Goal: Task Accomplishment & Management: Use online tool/utility

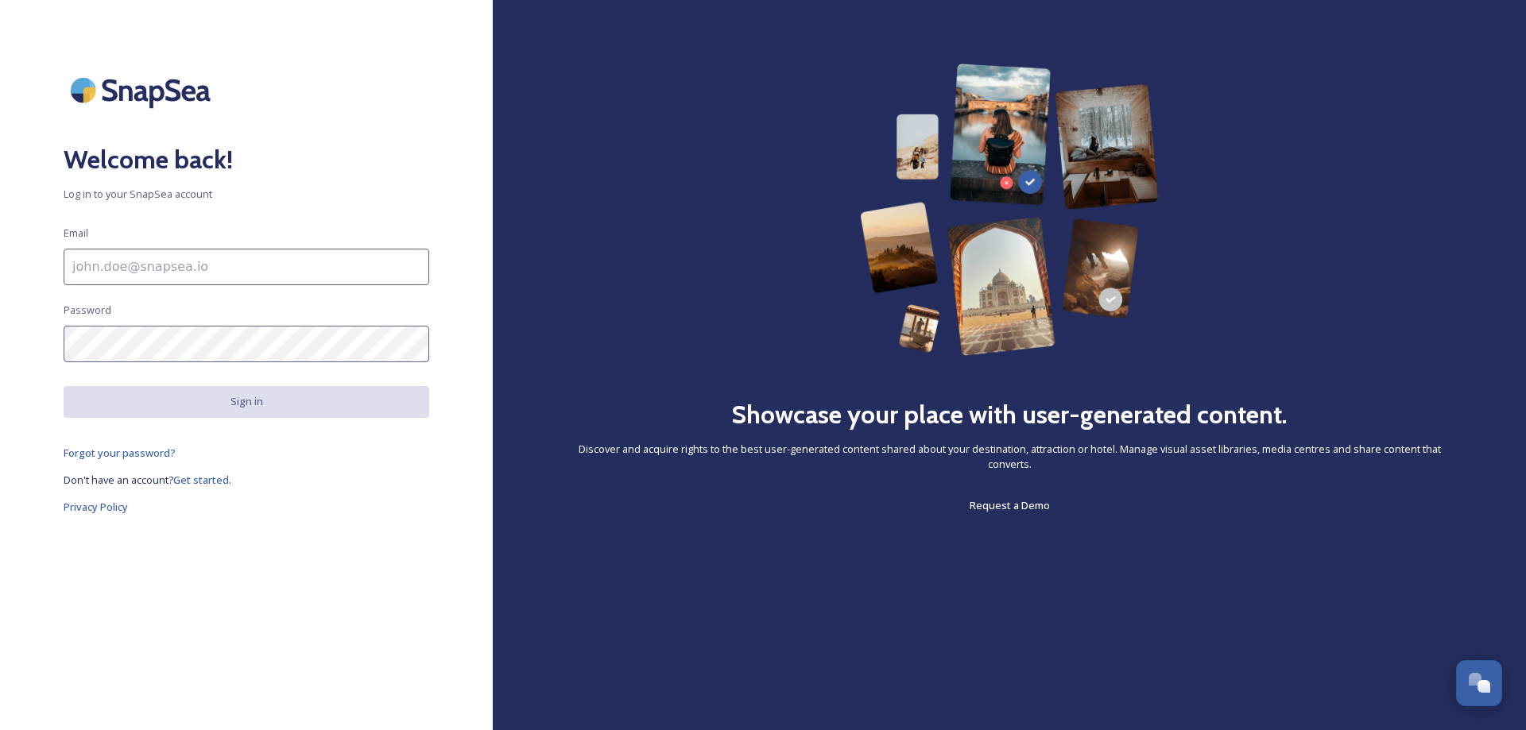
type input "[EMAIL_ADDRESS][DOMAIN_NAME]"
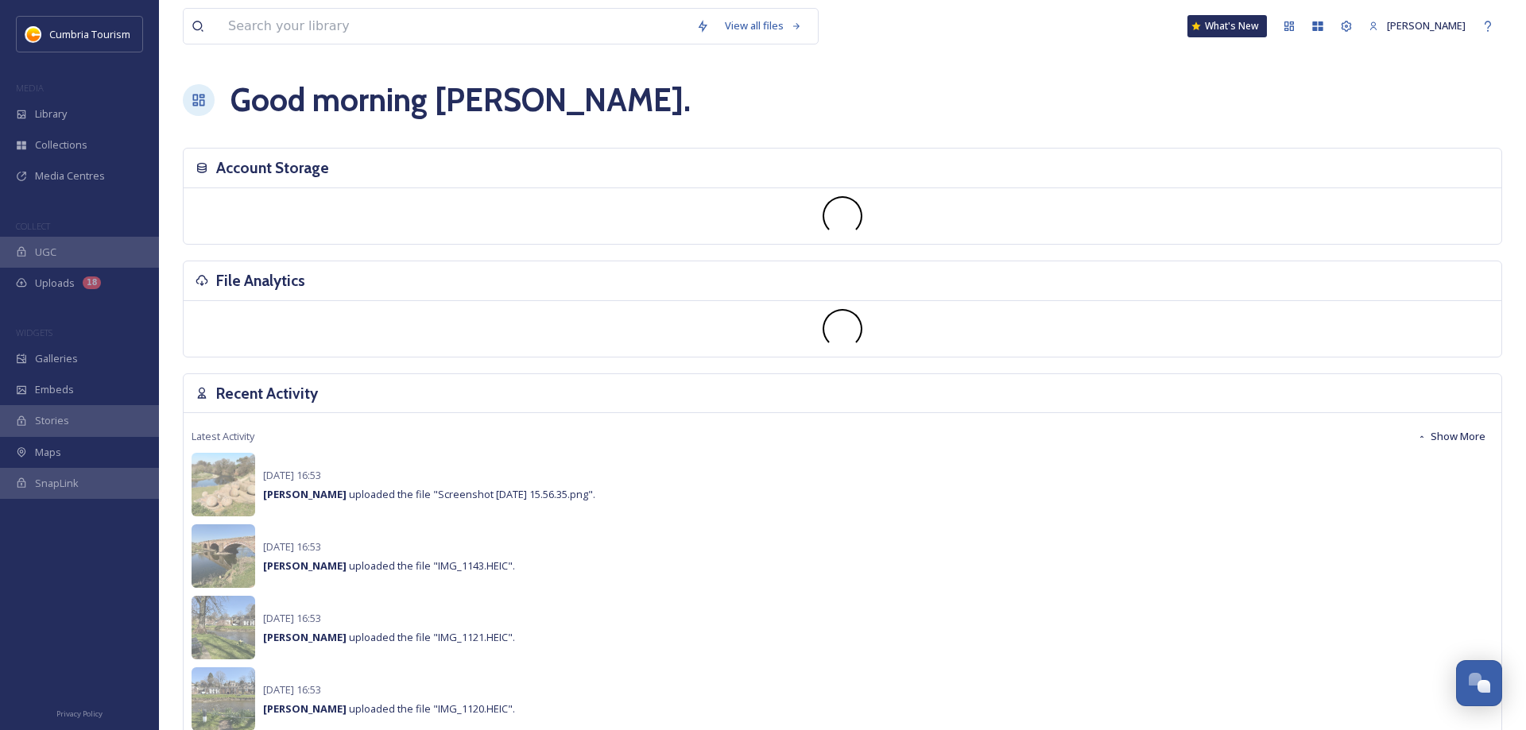
scroll to position [5703, 0]
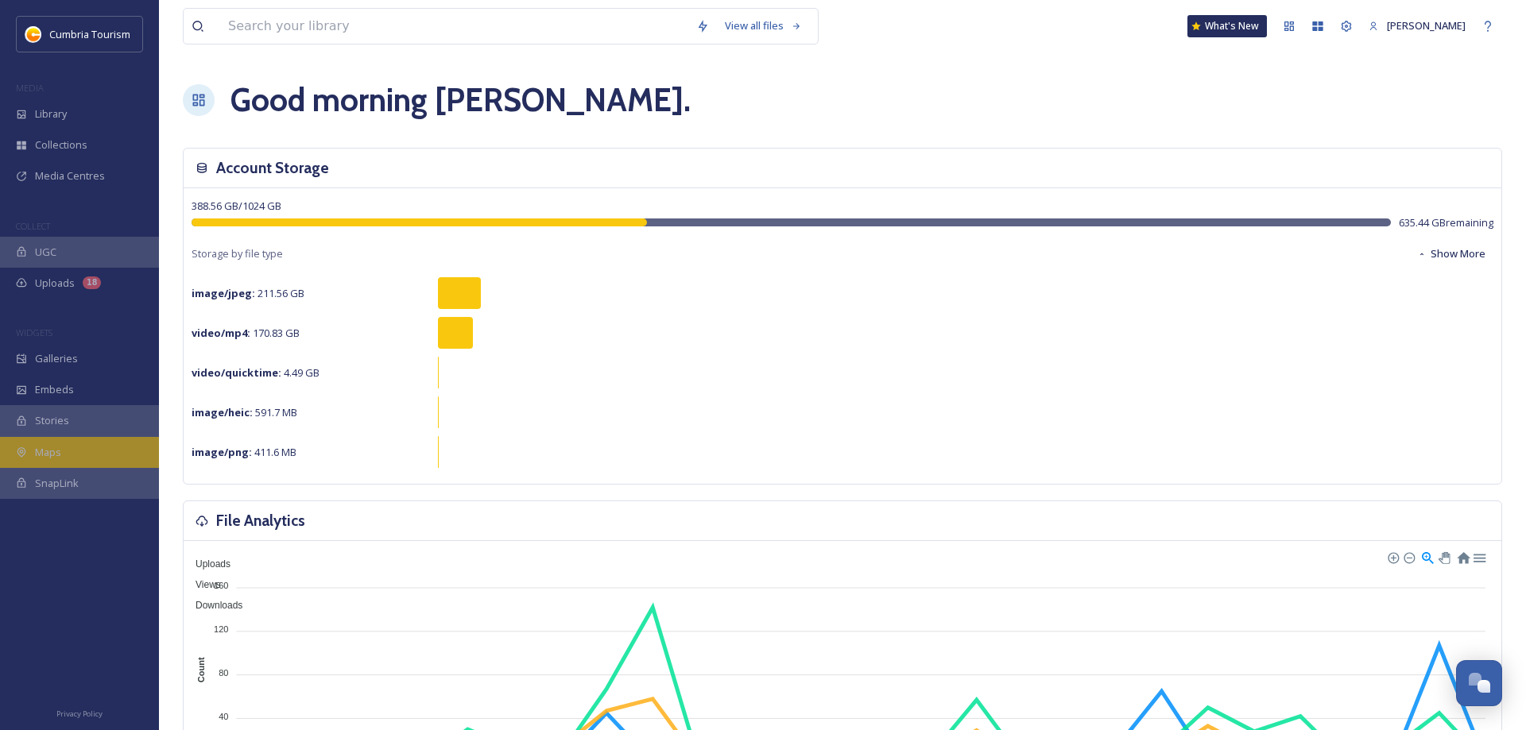
click at [42, 454] on span "Maps" at bounding box center [48, 452] width 26 height 15
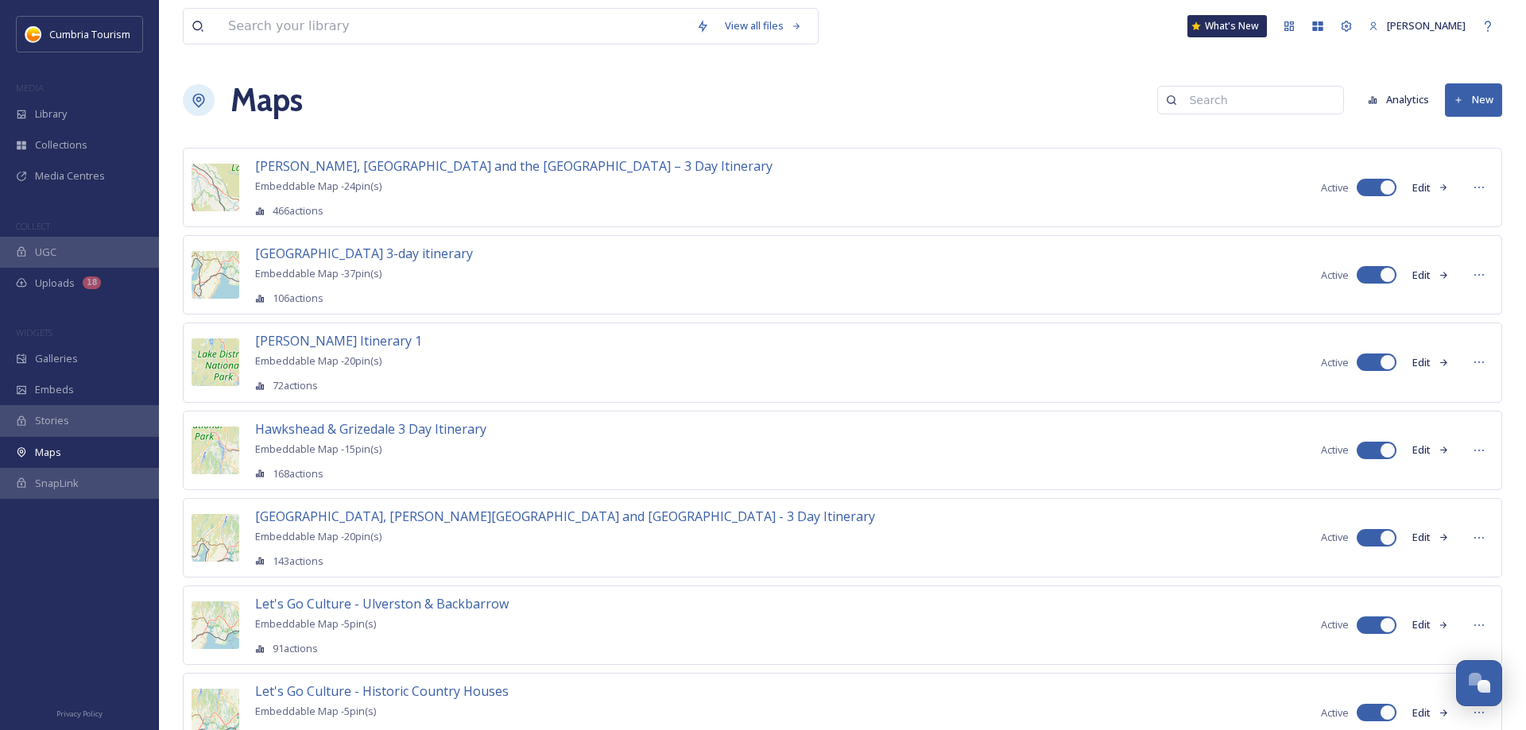
click at [1472, 94] on button "New" at bounding box center [1473, 99] width 57 height 33
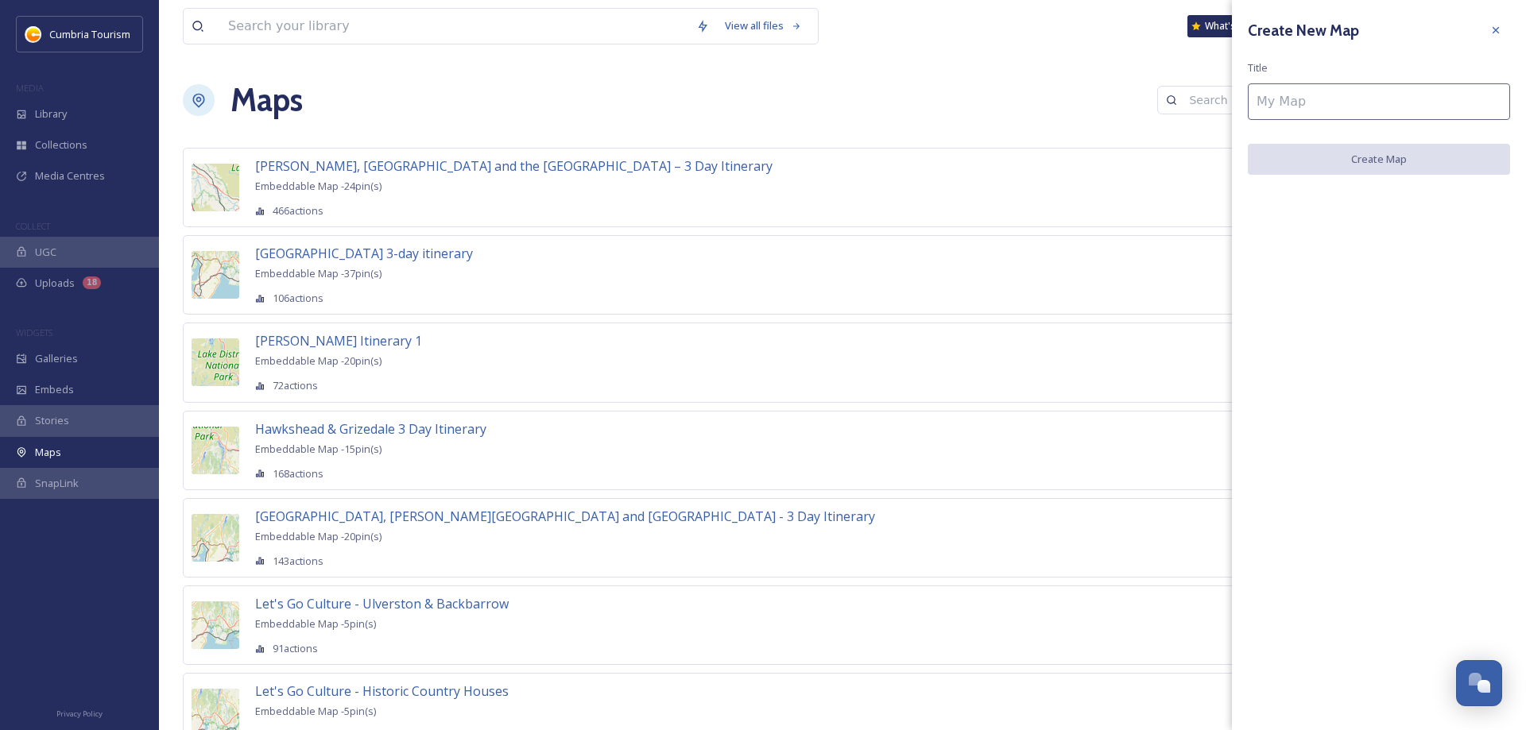
drag, startPoint x: 1495, startPoint y: 32, endPoint x: 1401, endPoint y: 70, distance: 101.2
click at [1494, 33] on icon at bounding box center [1495, 30] width 13 height 13
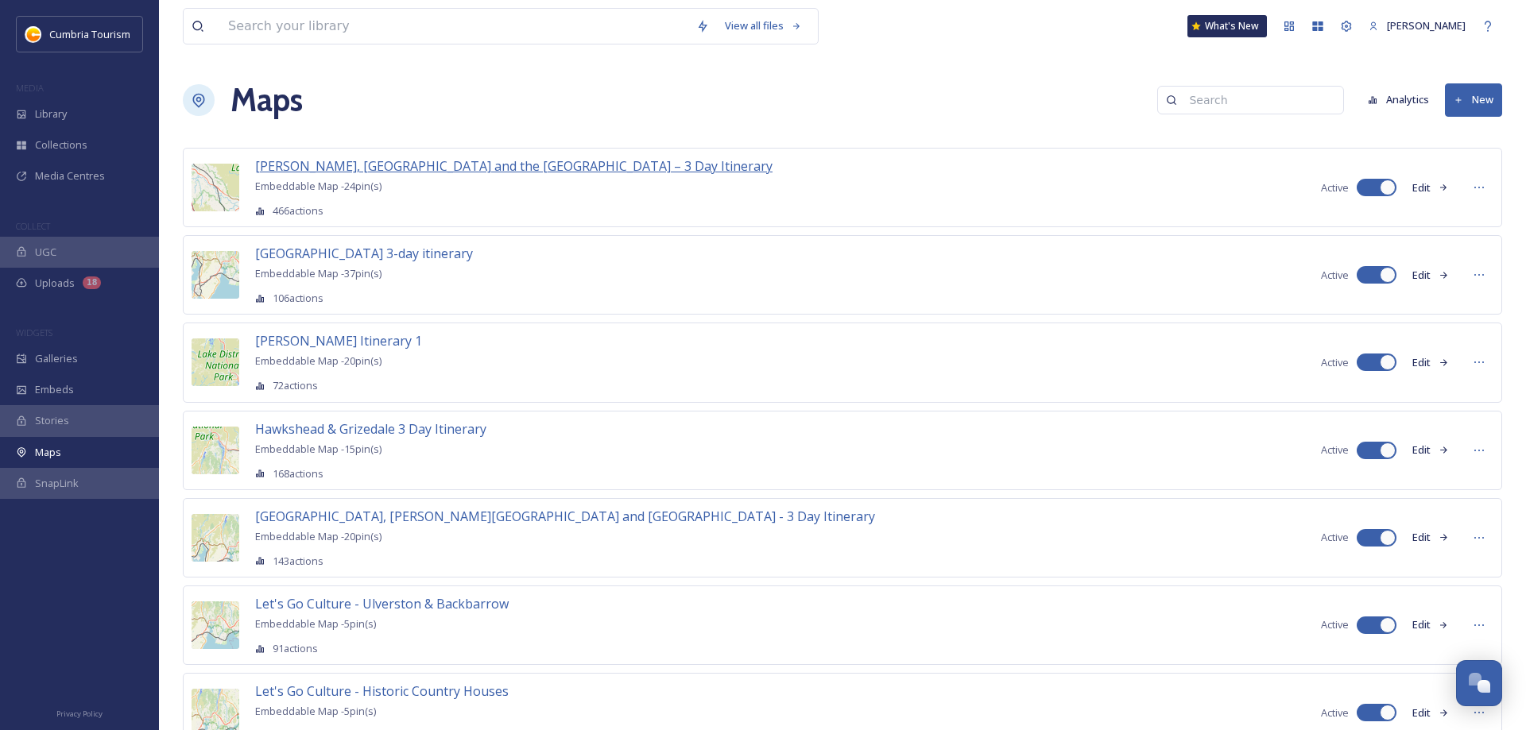
click at [390, 172] on span "[PERSON_NAME], [GEOGRAPHIC_DATA] and the [GEOGRAPHIC_DATA] – 3 Day Itinerary" at bounding box center [513, 165] width 517 height 17
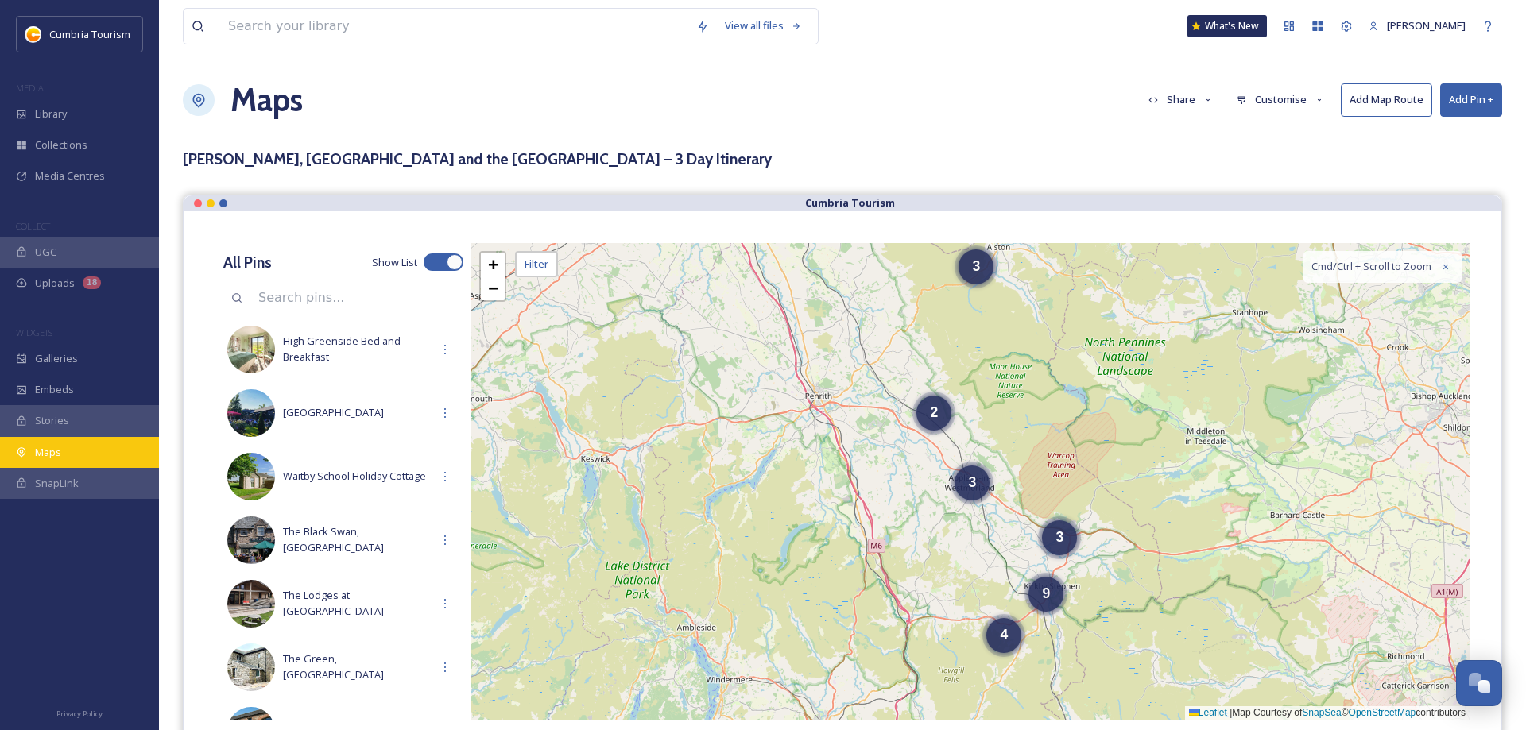
click at [38, 443] on div "Maps" at bounding box center [79, 452] width 159 height 31
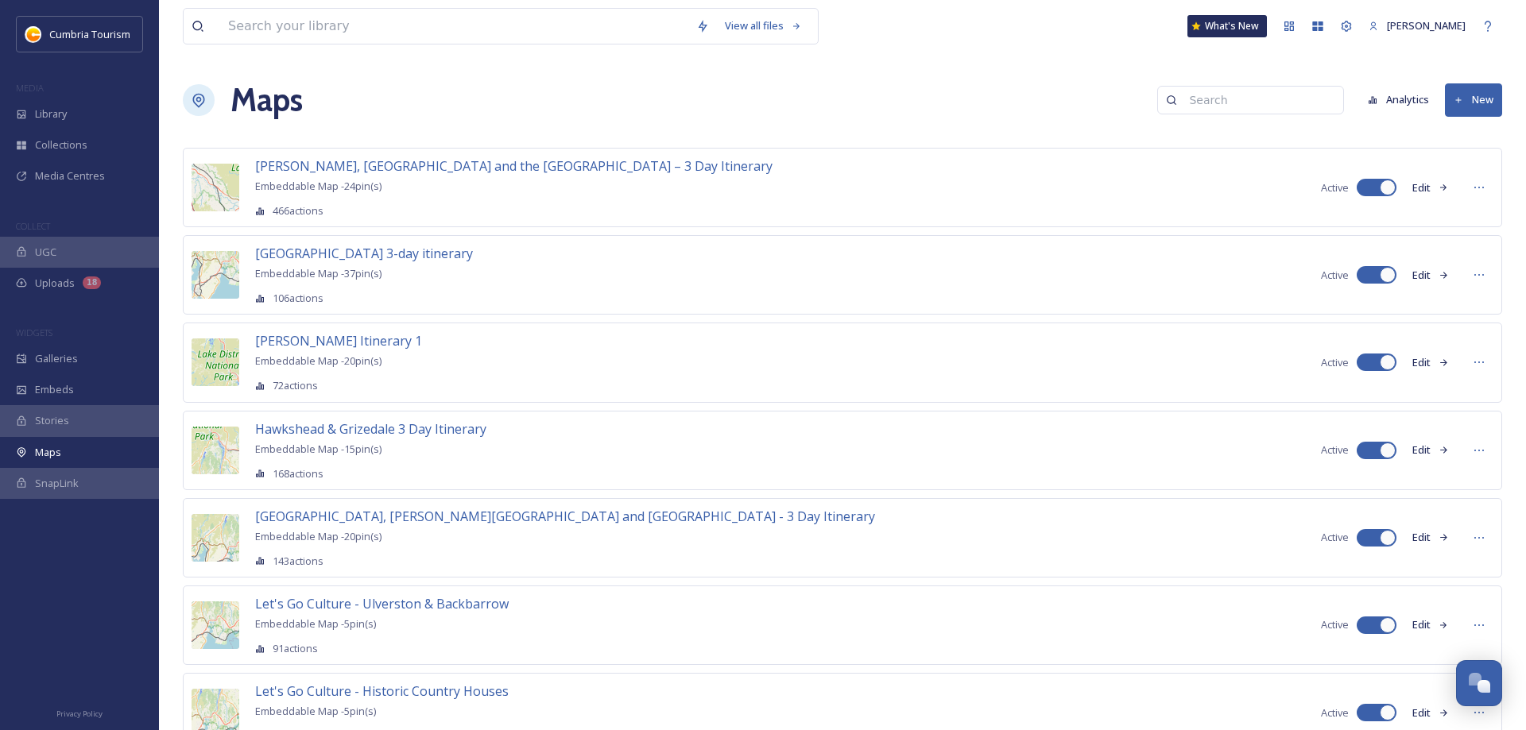
click at [1489, 108] on button "New" at bounding box center [1473, 99] width 57 height 33
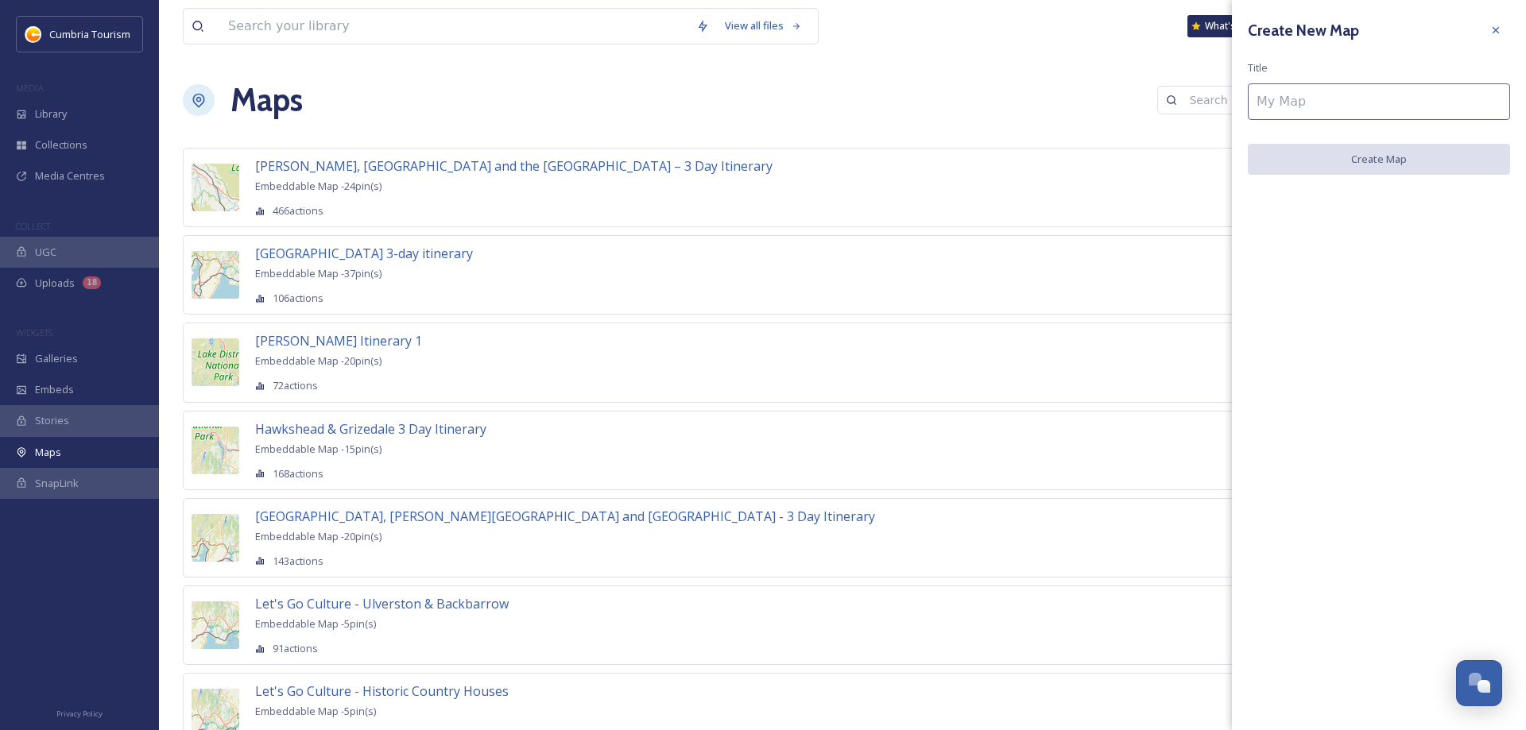
click at [1324, 103] on input at bounding box center [1379, 101] width 262 height 37
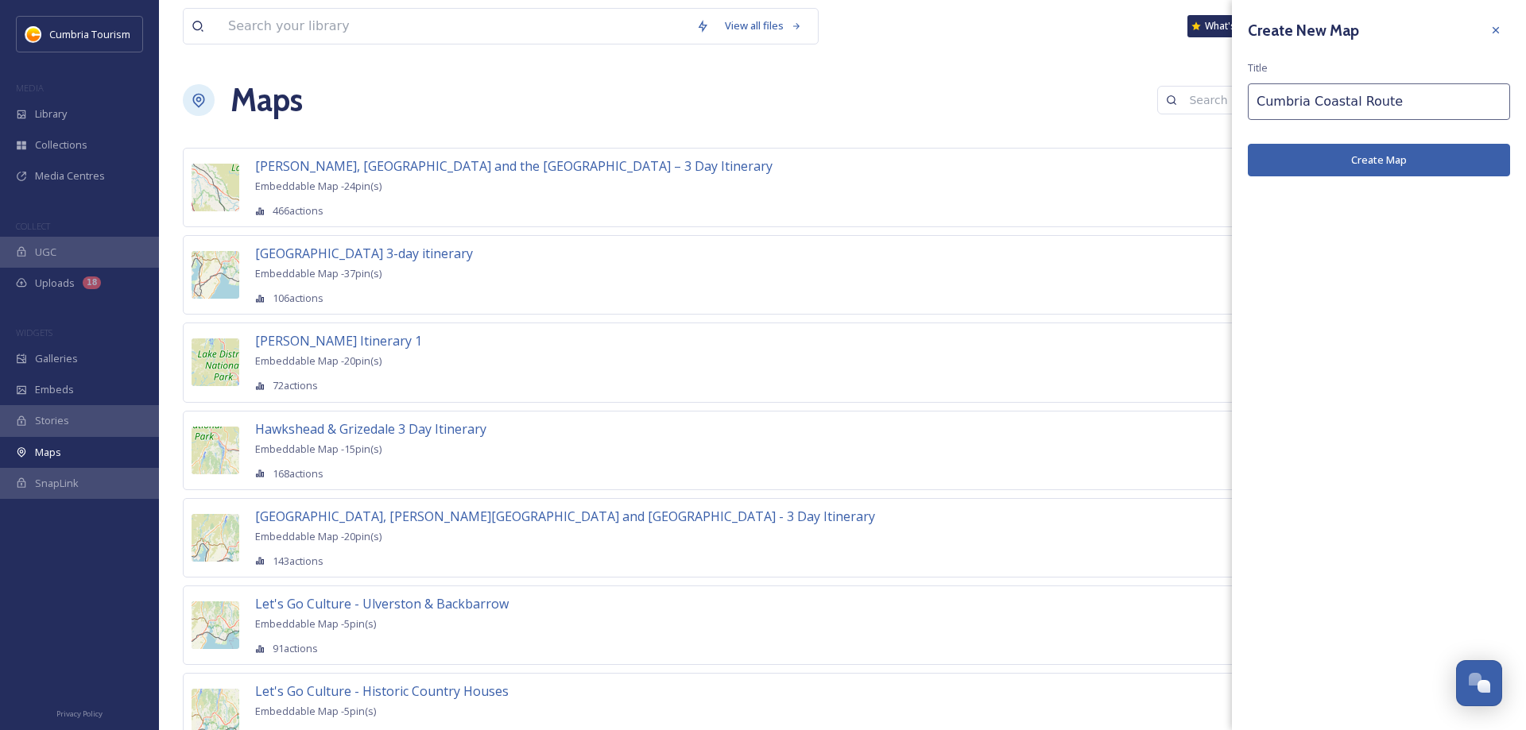
type input "Cumbria Coastal Route"
click at [1395, 160] on button "Create Map" at bounding box center [1379, 160] width 262 height 33
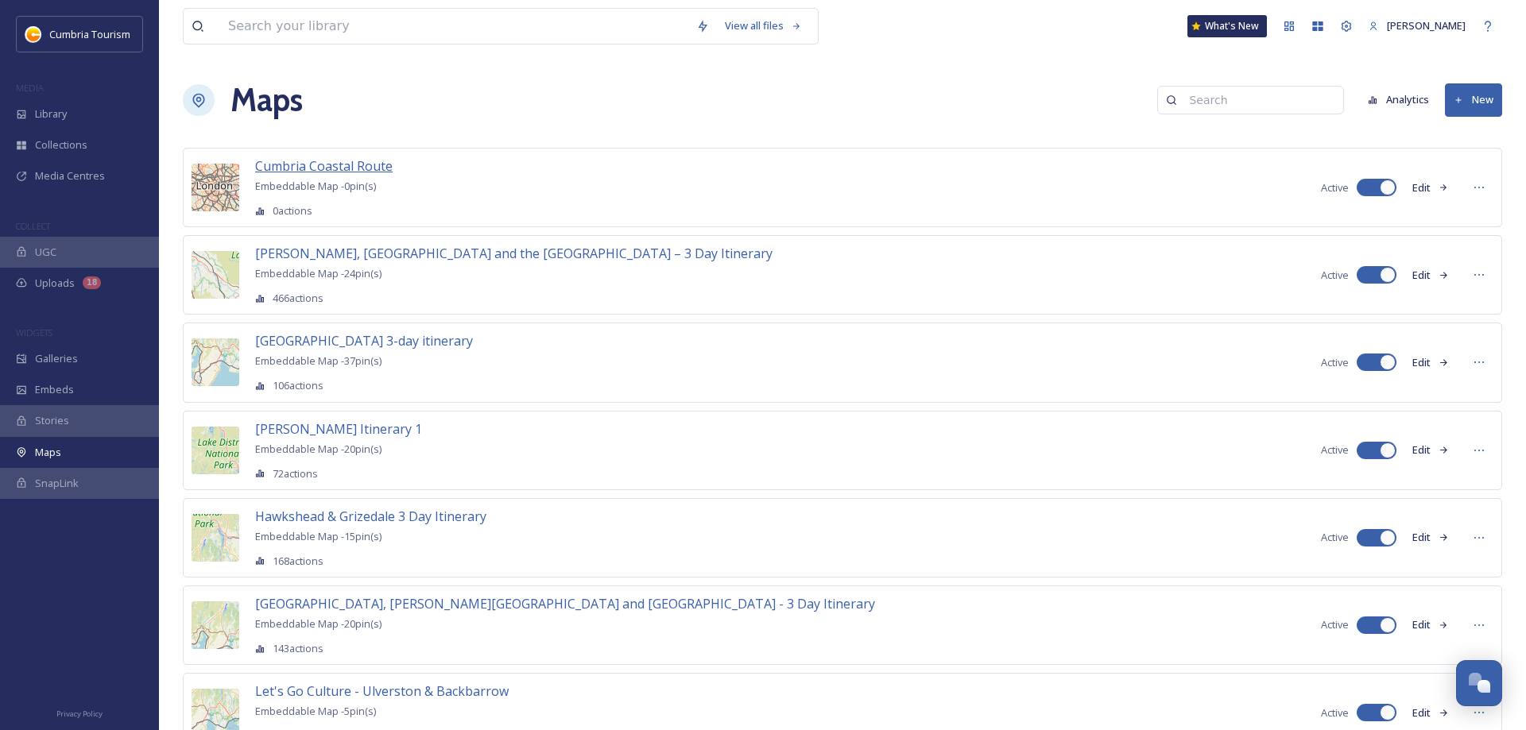
click at [335, 166] on span "Cumbria Coastal Route" at bounding box center [323, 165] width 137 height 17
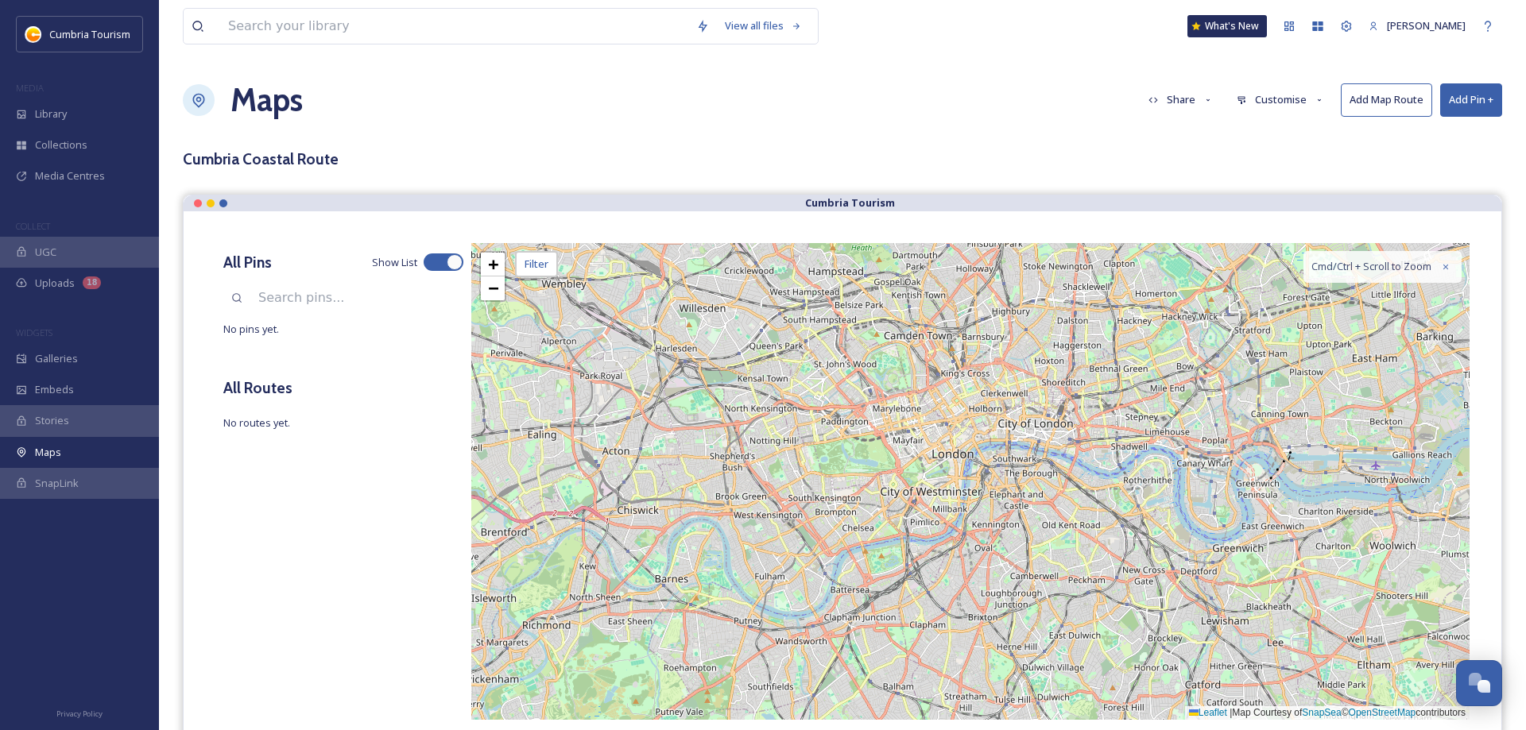
click at [1267, 97] on button "Customise" at bounding box center [1280, 99] width 104 height 31
click at [1246, 170] on span "Location" at bounding box center [1257, 167] width 40 height 15
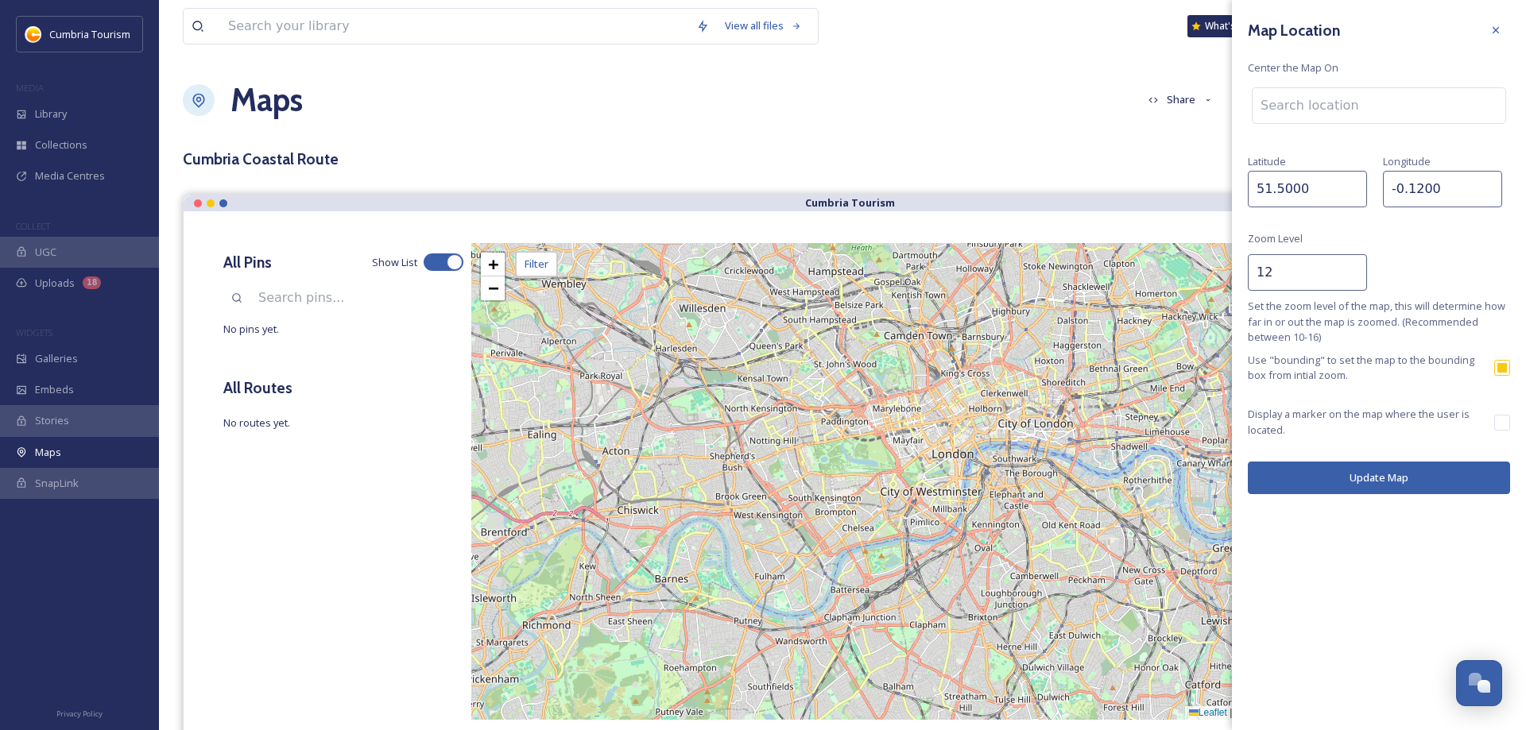
click at [1323, 99] on input at bounding box center [1378, 105] width 253 height 35
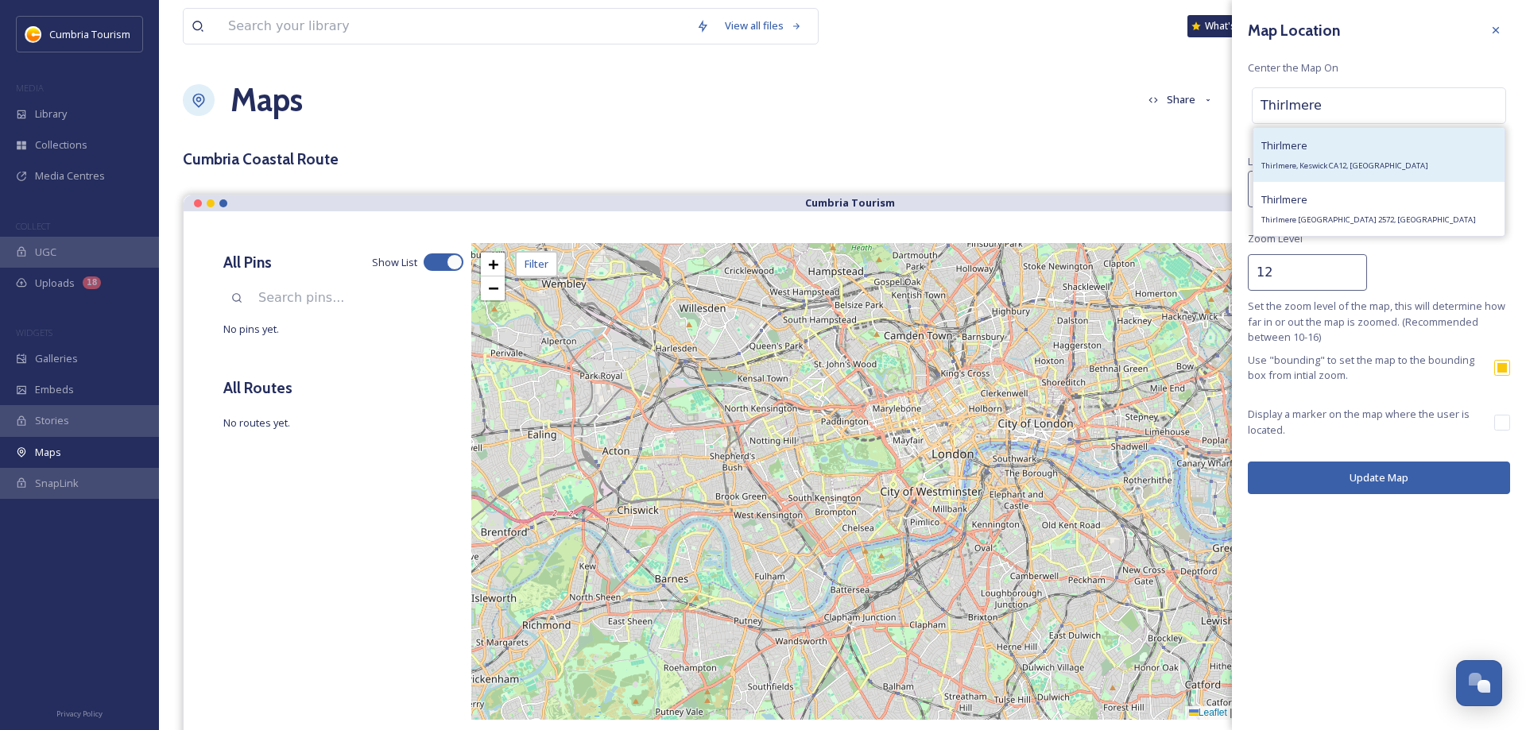
type input "Thirlmere"
click at [1275, 153] on span "Thirlmere" at bounding box center [1284, 145] width 46 height 14
type input "54.5365018"
type input "-3.0642104999999997"
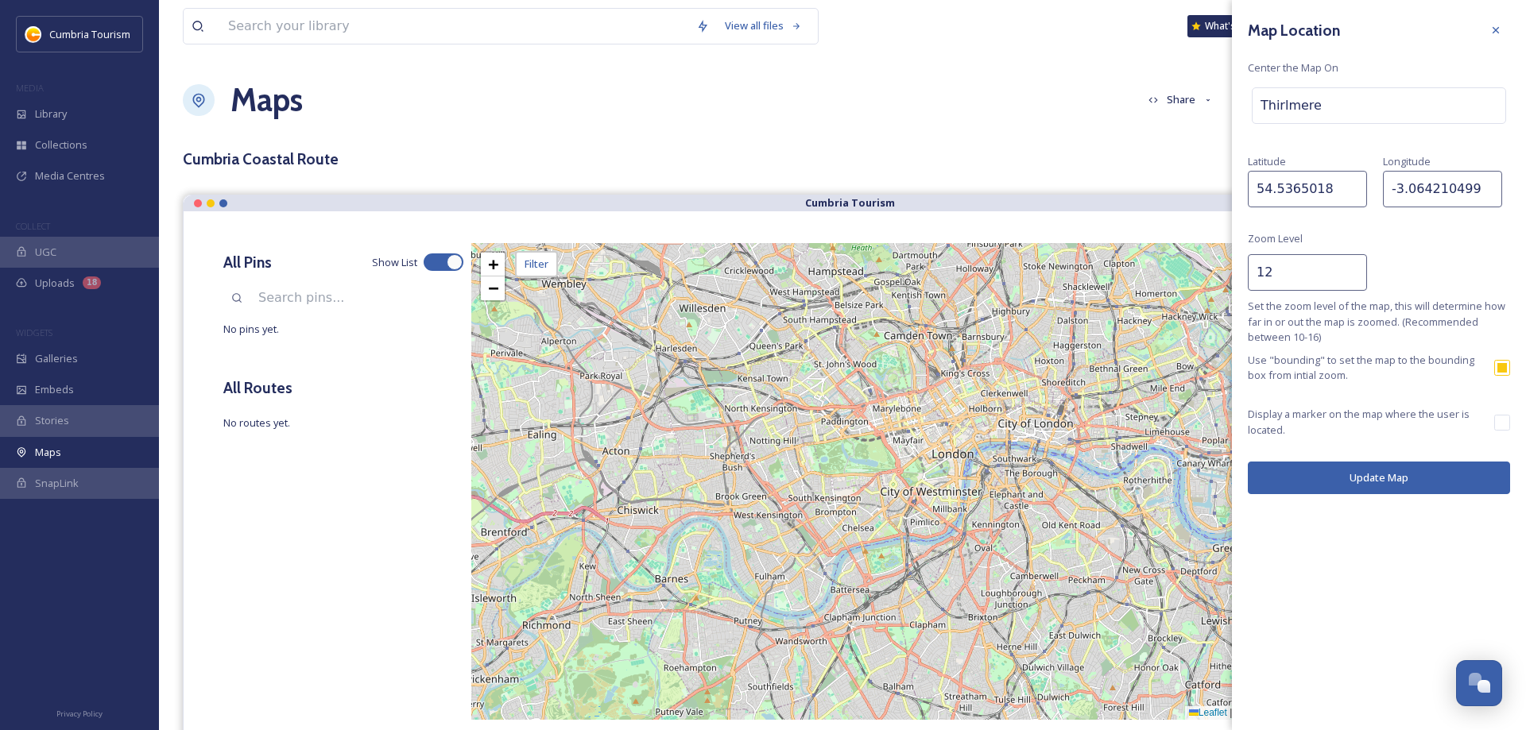
click at [1394, 480] on button "Update Map" at bounding box center [1379, 478] width 262 height 33
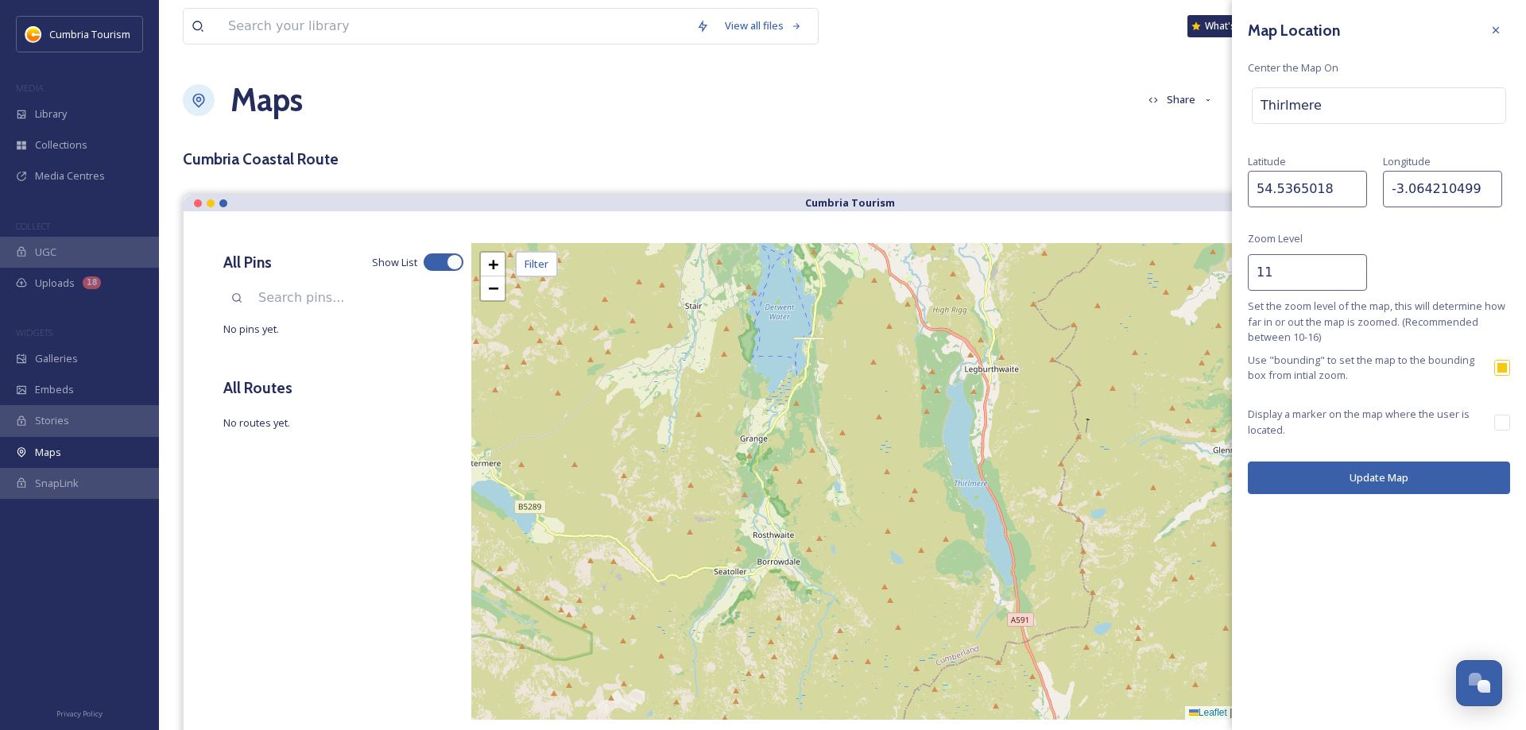
click at [1348, 277] on input "11" at bounding box center [1307, 272] width 119 height 37
click at [1348, 277] on input "10" at bounding box center [1307, 272] width 119 height 37
click at [1350, 277] on input "9" at bounding box center [1307, 272] width 119 height 37
click at [1385, 483] on button "Update Map" at bounding box center [1379, 478] width 262 height 33
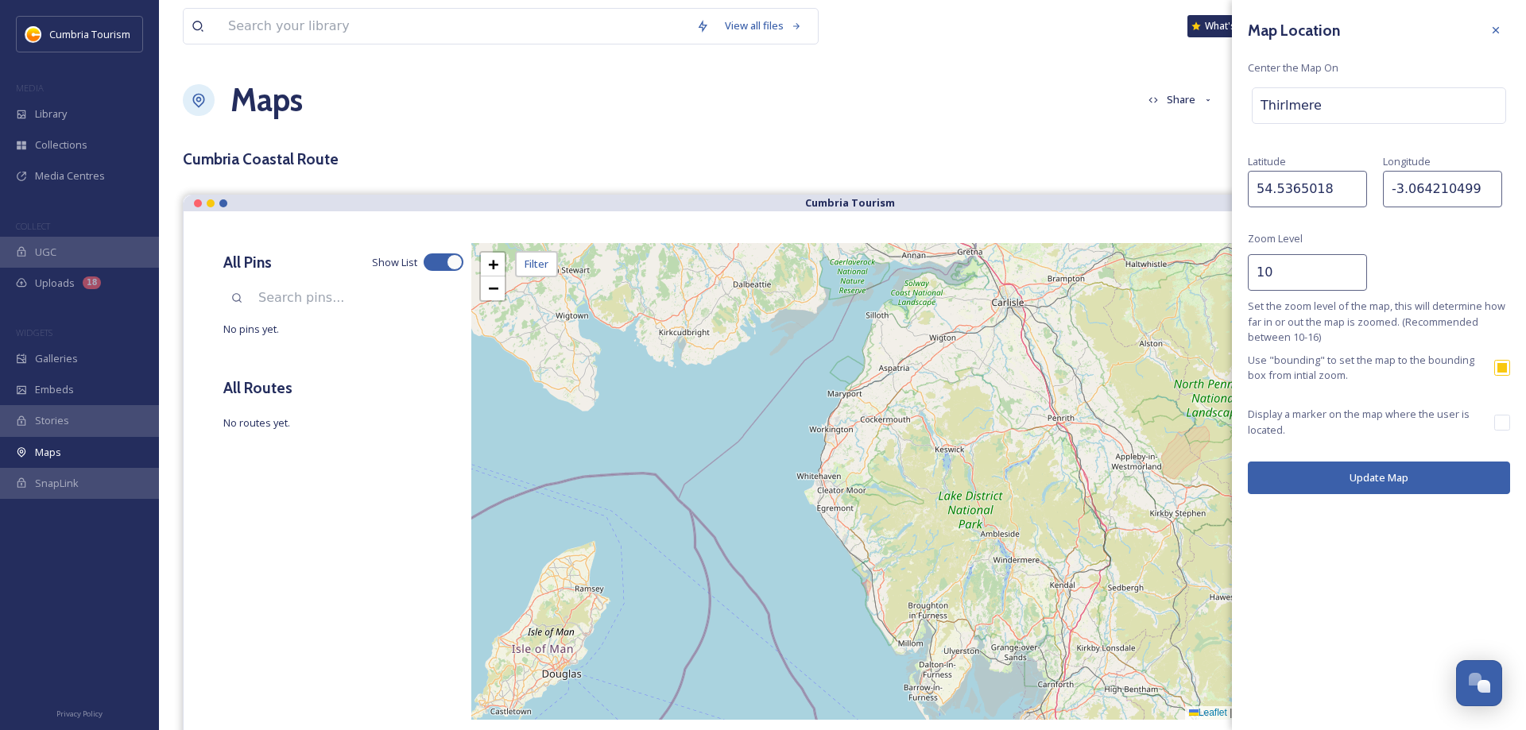
click at [1352, 269] on input "10" at bounding box center [1307, 272] width 119 height 37
click at [1383, 483] on button "Update Map" at bounding box center [1379, 478] width 262 height 33
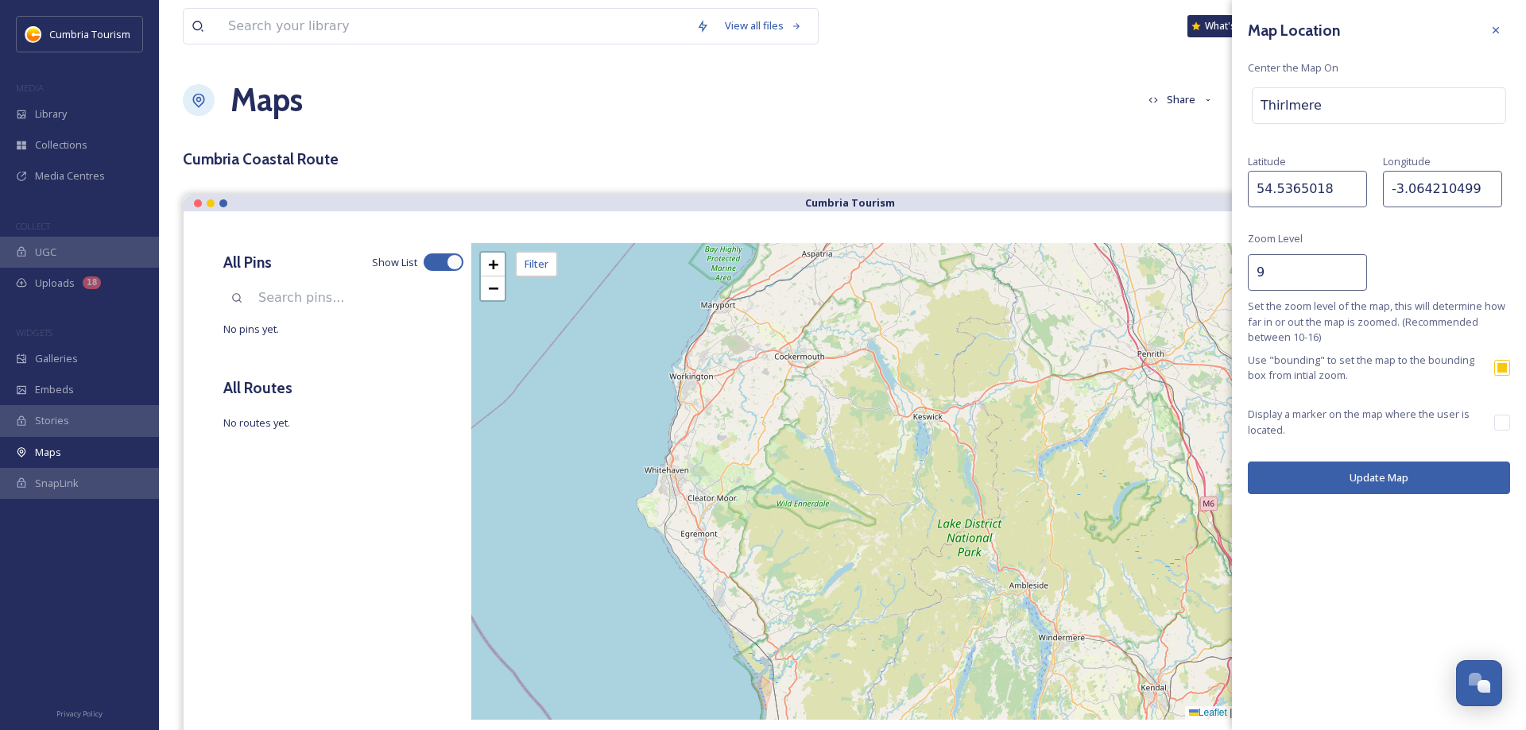
click at [1350, 278] on input "9" at bounding box center [1307, 272] width 119 height 37
click at [1388, 475] on button "Update Map" at bounding box center [1379, 478] width 262 height 33
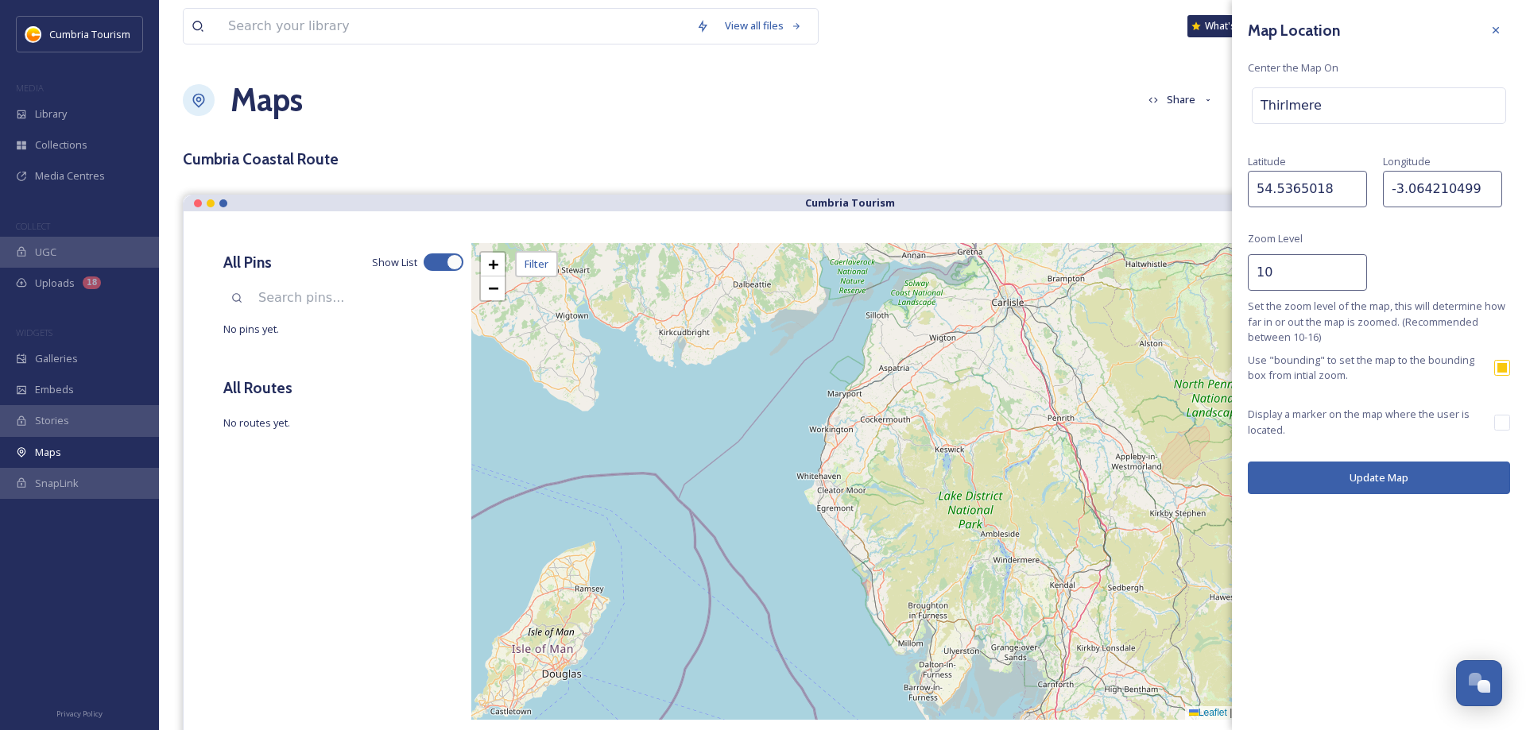
type input "10"
click at [1352, 269] on input "10" at bounding box center [1307, 272] width 119 height 37
click at [1363, 479] on button "Update Map" at bounding box center [1379, 478] width 262 height 33
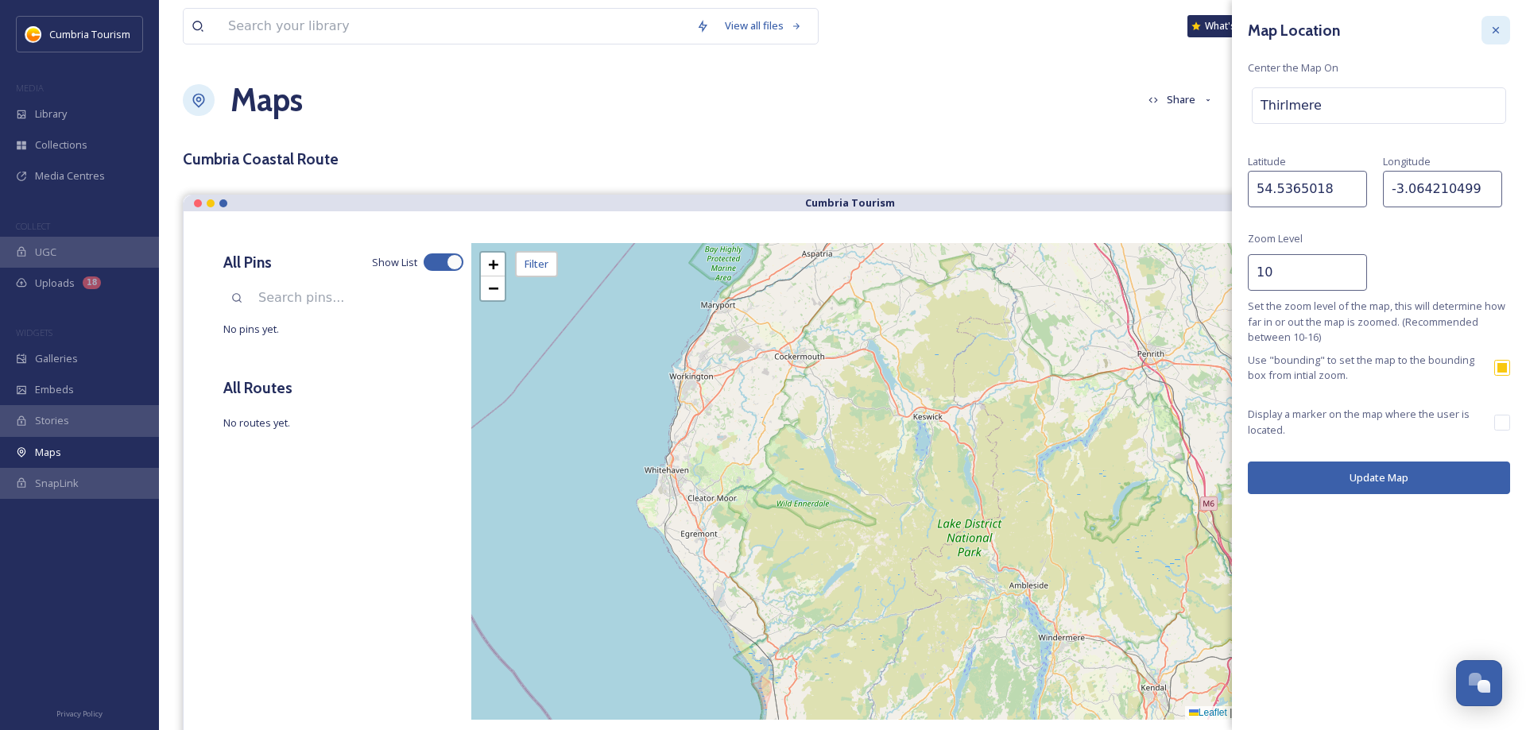
click at [1499, 29] on icon at bounding box center [1495, 30] width 13 height 13
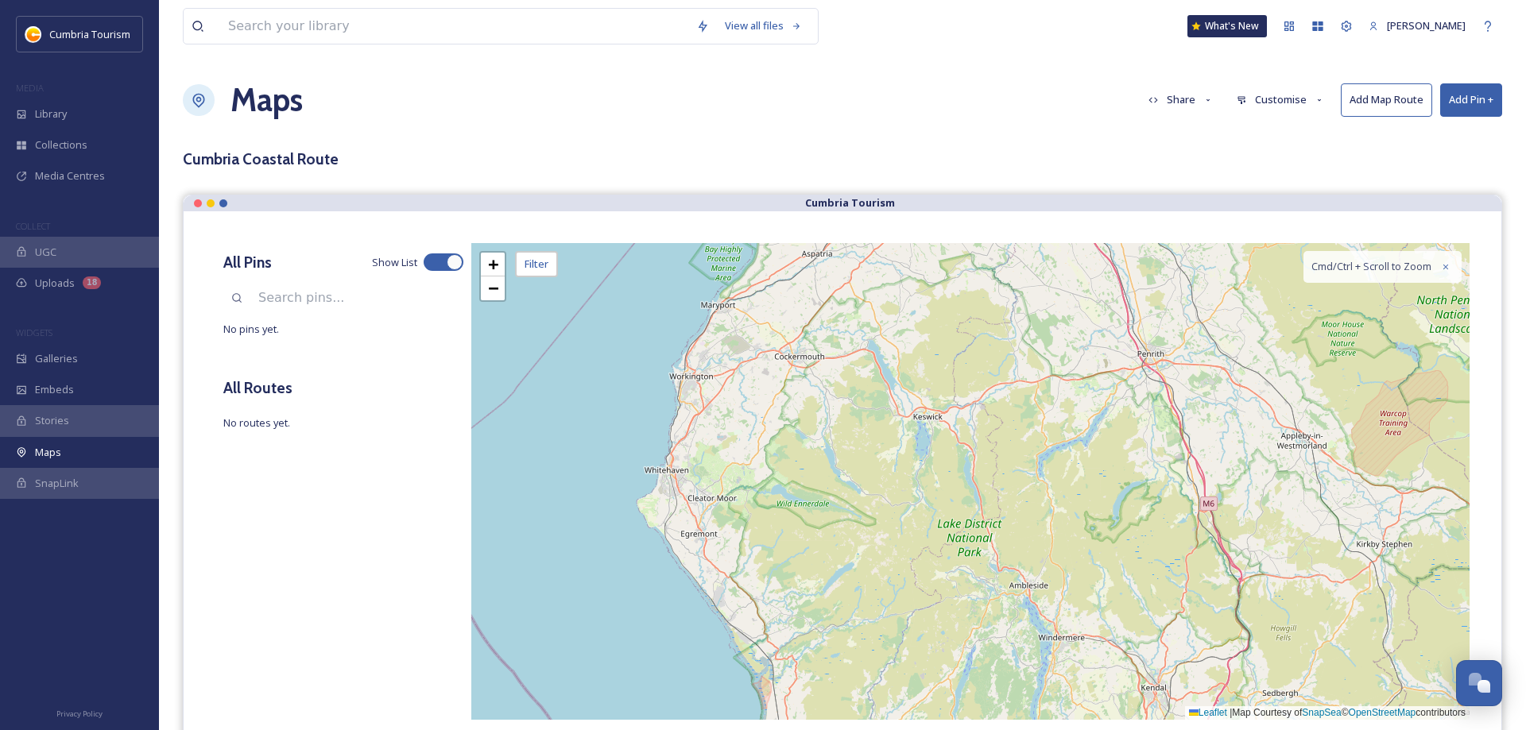
click at [1279, 99] on button "Customise" at bounding box center [1280, 99] width 104 height 31
click at [1259, 133] on span "Layout" at bounding box center [1252, 136] width 31 height 15
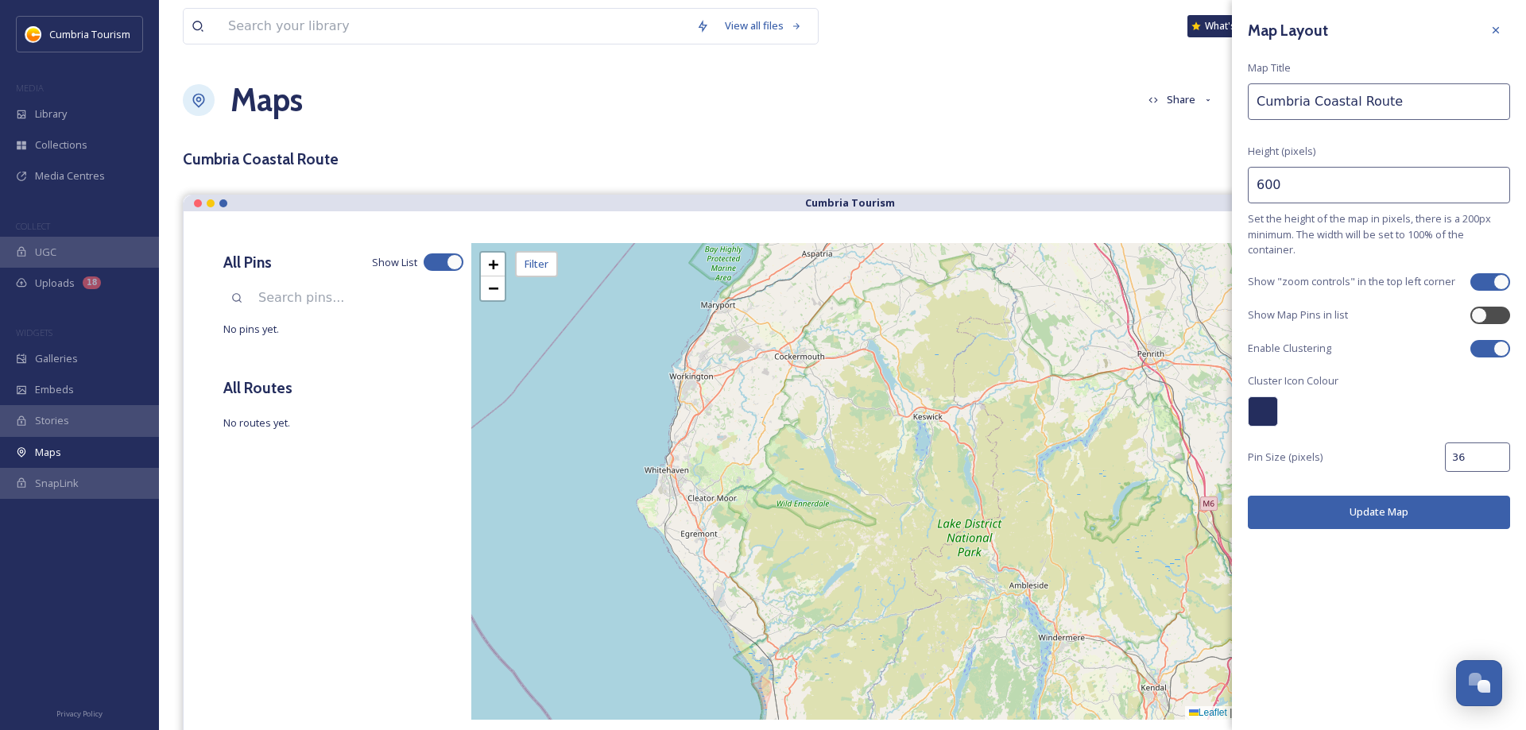
drag, startPoint x: 1263, startPoint y: 189, endPoint x: 1217, endPoint y: 178, distance: 47.4
click at [1248, 178] on input "600" at bounding box center [1379, 185] width 262 height 37
type input "800"
click at [1358, 509] on button "Update Map" at bounding box center [1379, 512] width 262 height 33
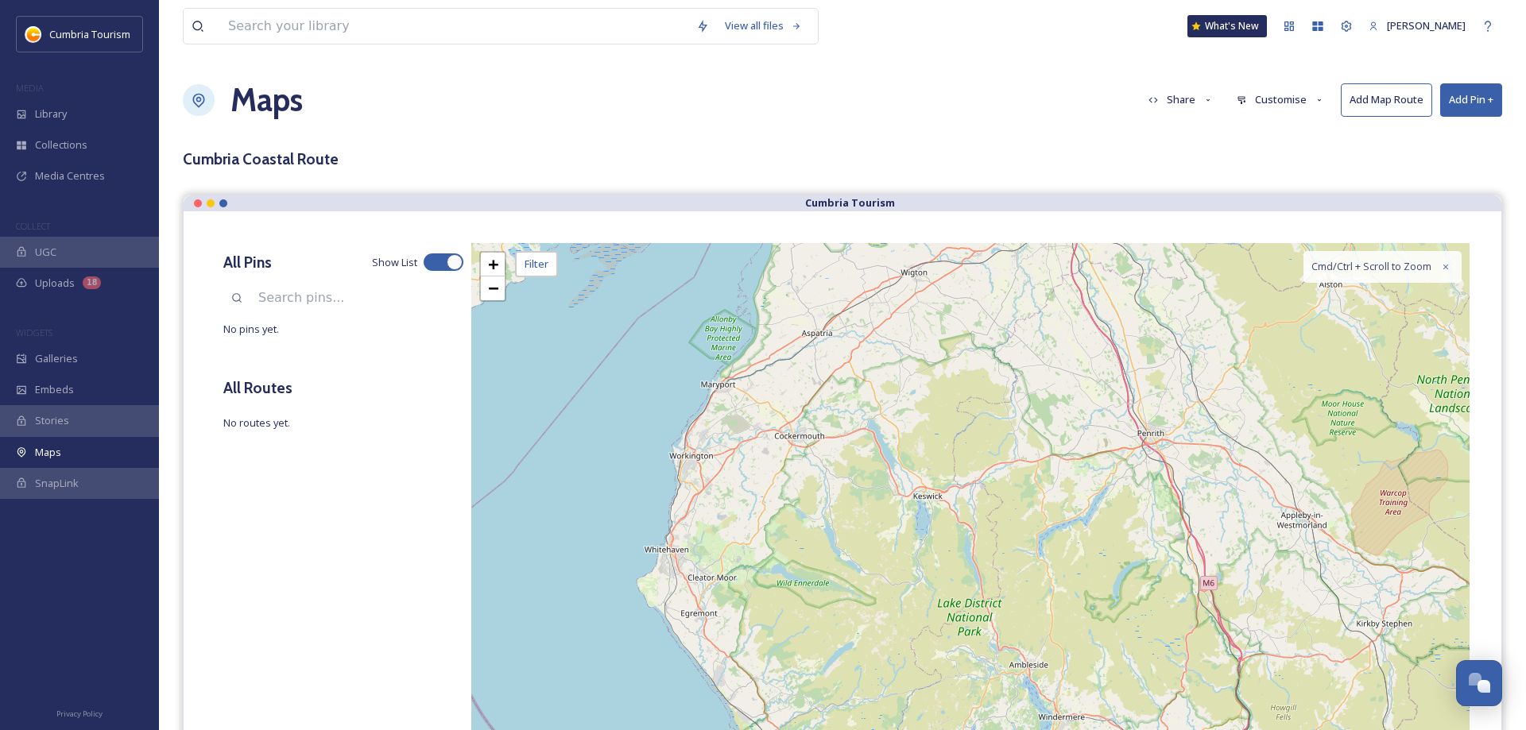
click at [1276, 100] on button "Customise" at bounding box center [1280, 99] width 104 height 31
click at [1256, 138] on span "Layout" at bounding box center [1252, 136] width 31 height 15
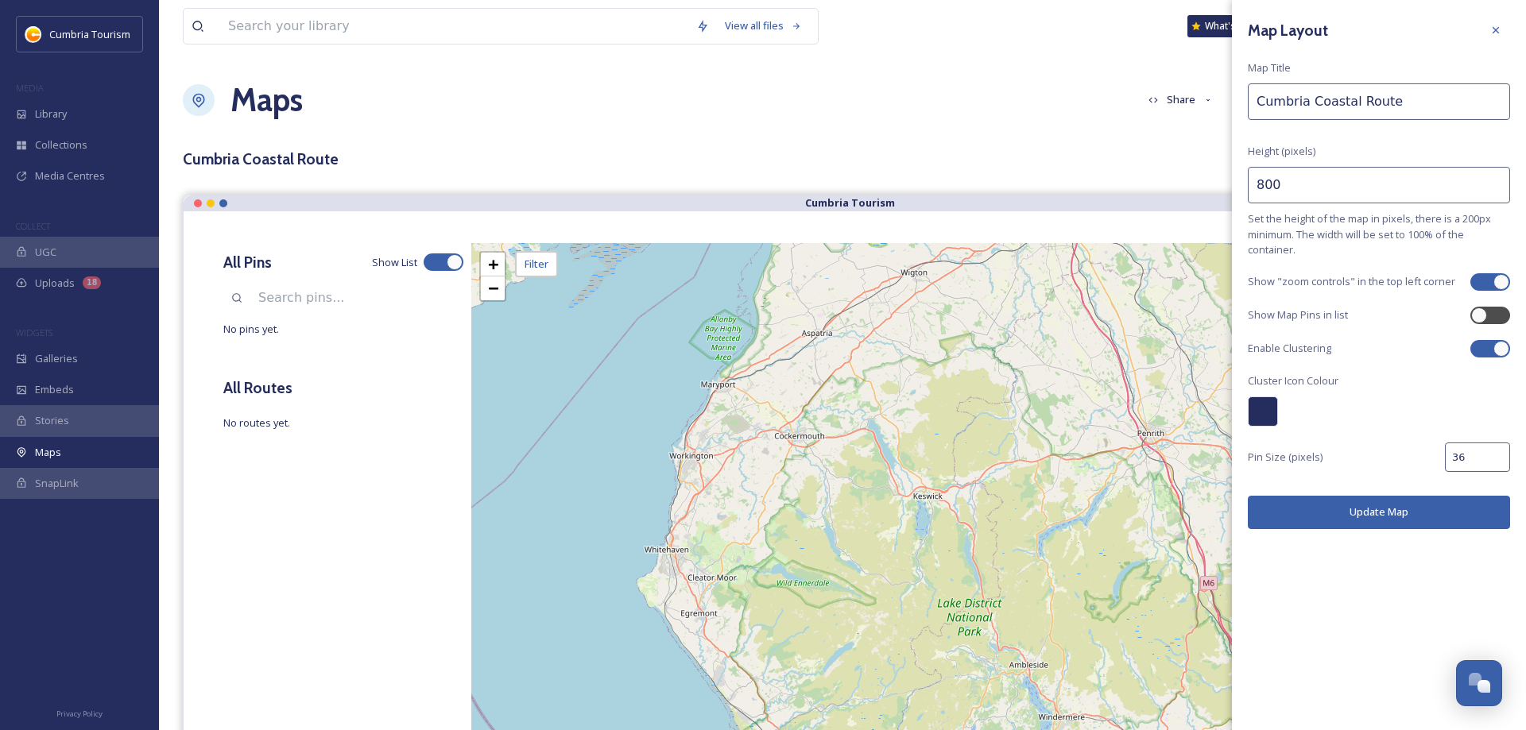
drag, startPoint x: 1260, startPoint y: 189, endPoint x: 1192, endPoint y: 192, distance: 68.4
click at [1248, 193] on input "800" at bounding box center [1379, 185] width 262 height 37
type input "1000"
click at [1356, 509] on button "Update Map" at bounding box center [1379, 512] width 262 height 33
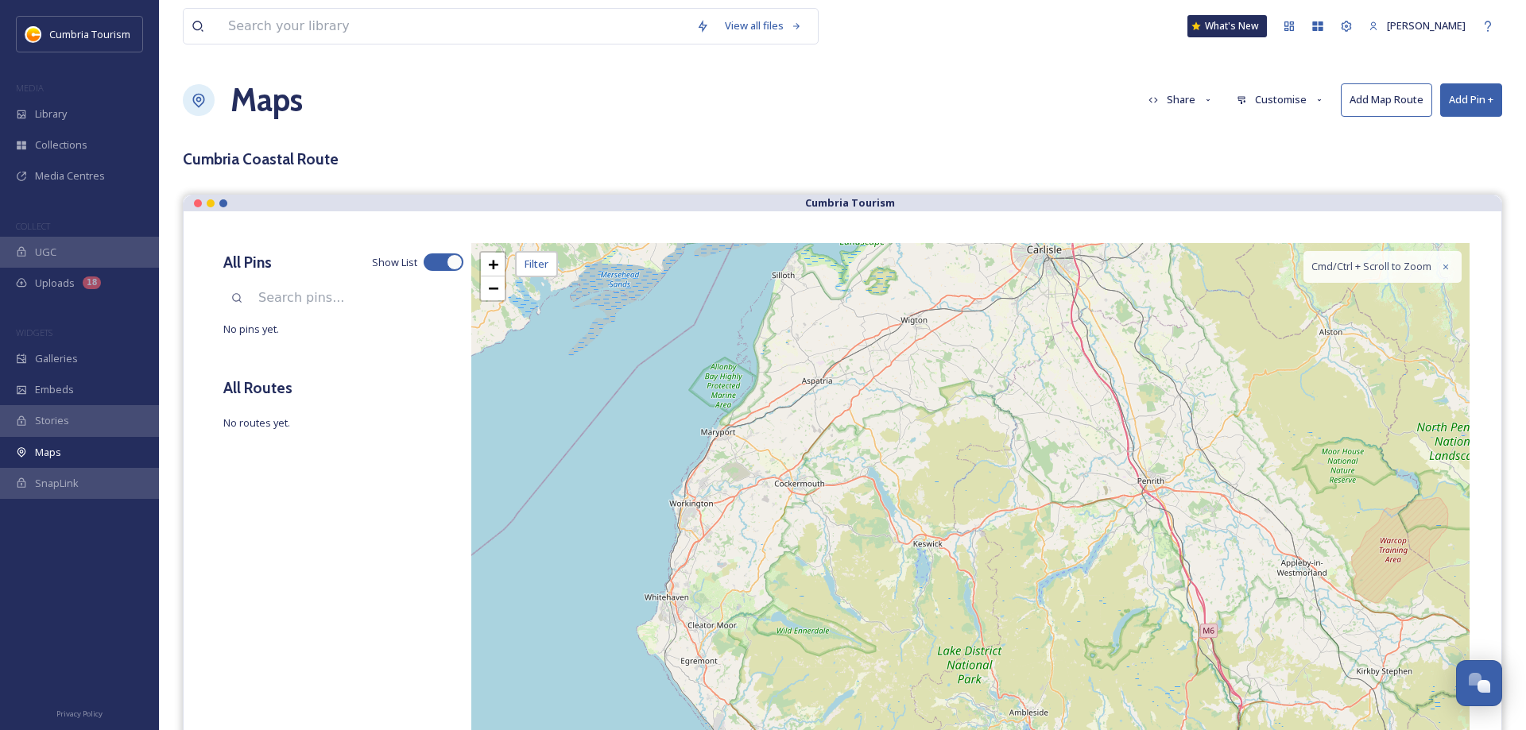
click at [1302, 98] on button "Customise" at bounding box center [1280, 99] width 104 height 31
click at [1273, 129] on div "Layout" at bounding box center [1284, 136] width 110 height 31
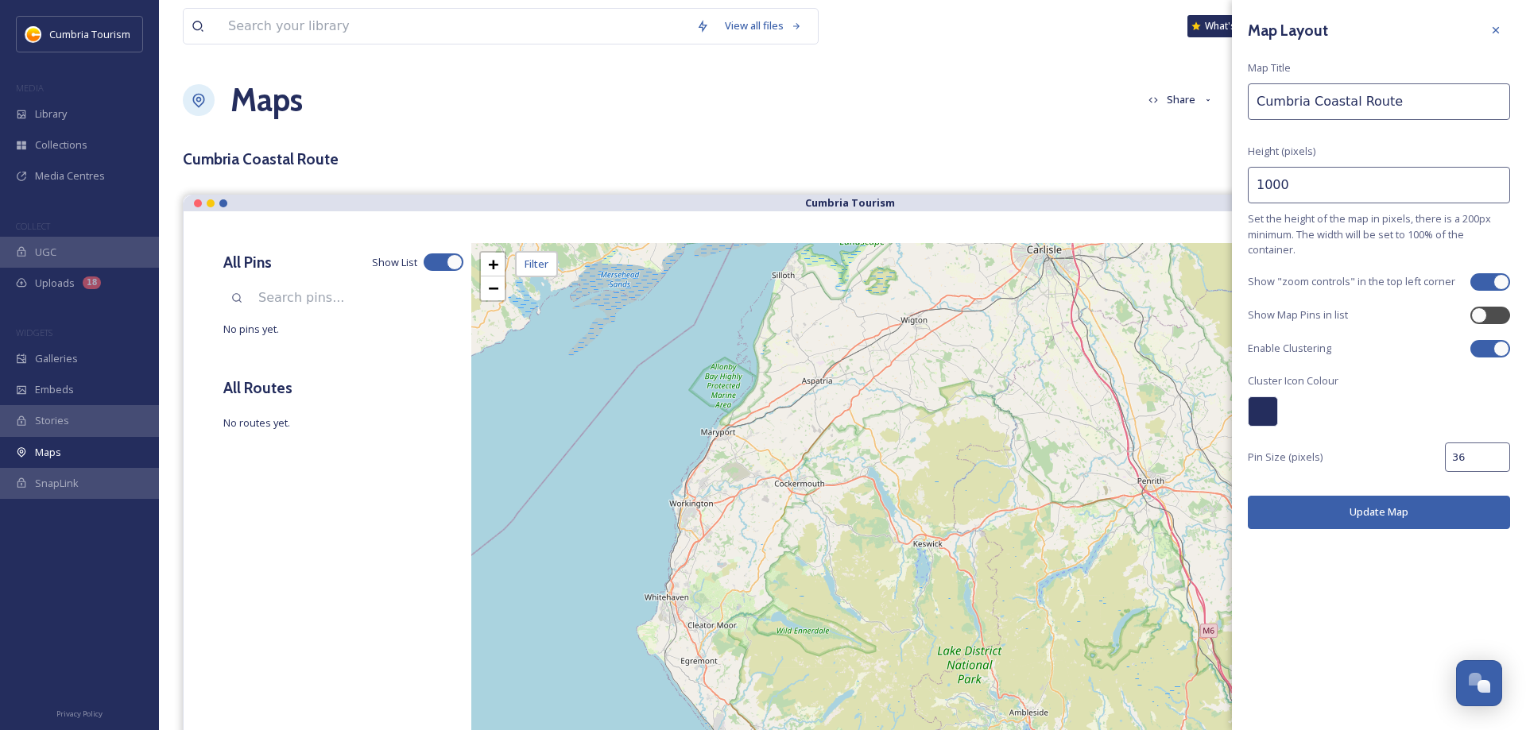
click at [1269, 184] on input "1000" at bounding box center [1379, 185] width 262 height 37
type input "1200"
click at [1377, 516] on button "Update Map" at bounding box center [1379, 512] width 262 height 33
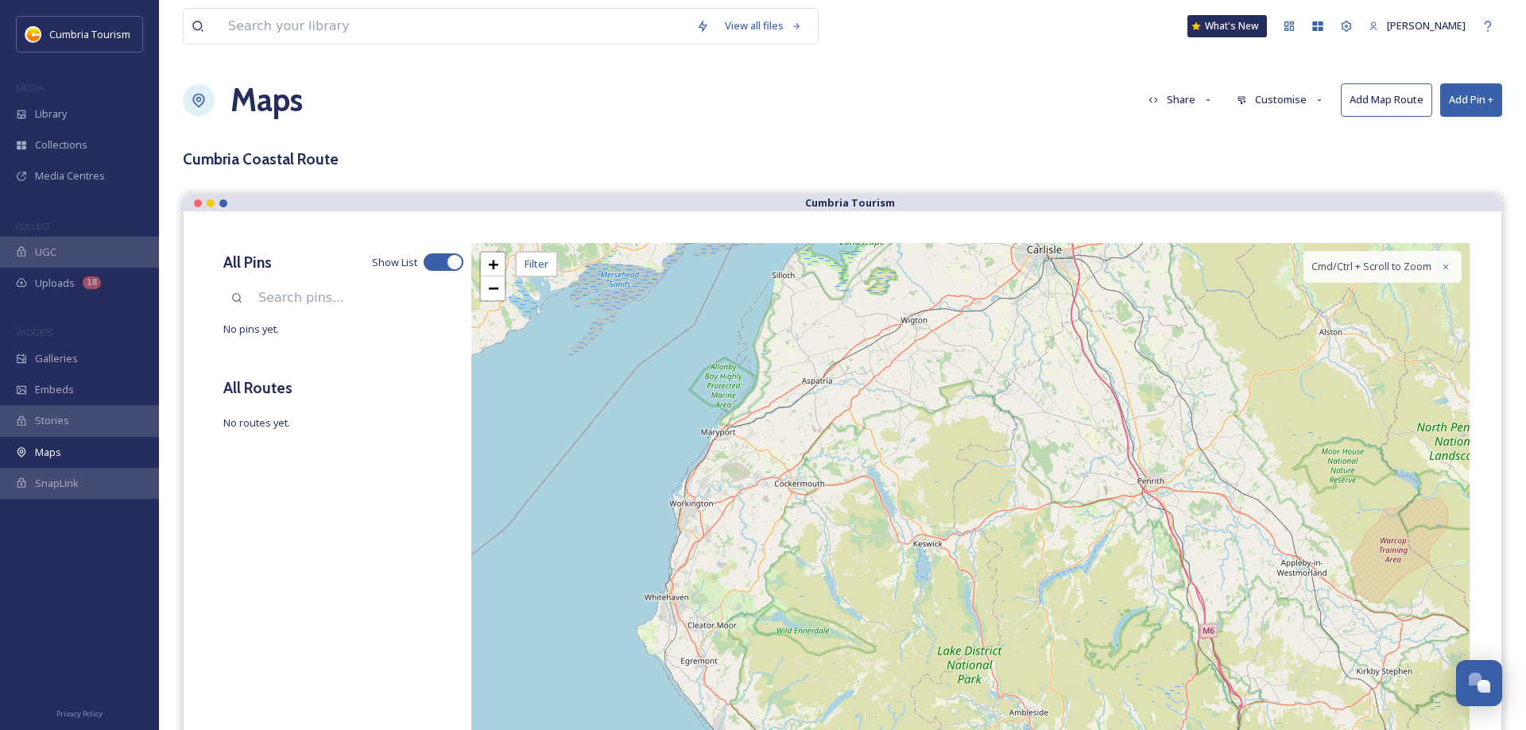
click at [1282, 94] on button "Customise" at bounding box center [1280, 99] width 104 height 31
click at [1271, 130] on div "Layout" at bounding box center [1284, 136] width 110 height 31
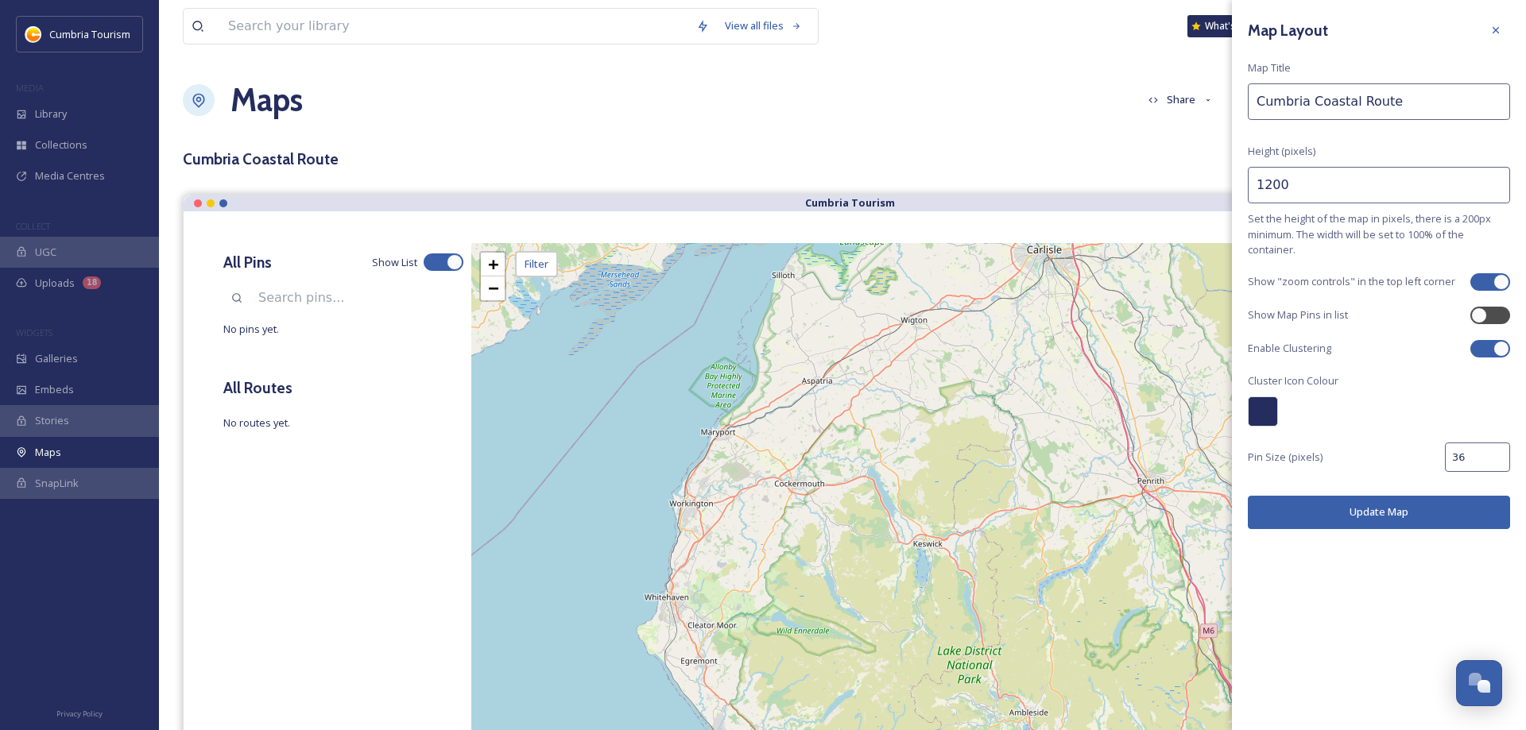
click at [1264, 182] on input "1200" at bounding box center [1379, 185] width 262 height 37
type input "1000"
click at [1352, 512] on button "Update Map" at bounding box center [1379, 512] width 262 height 33
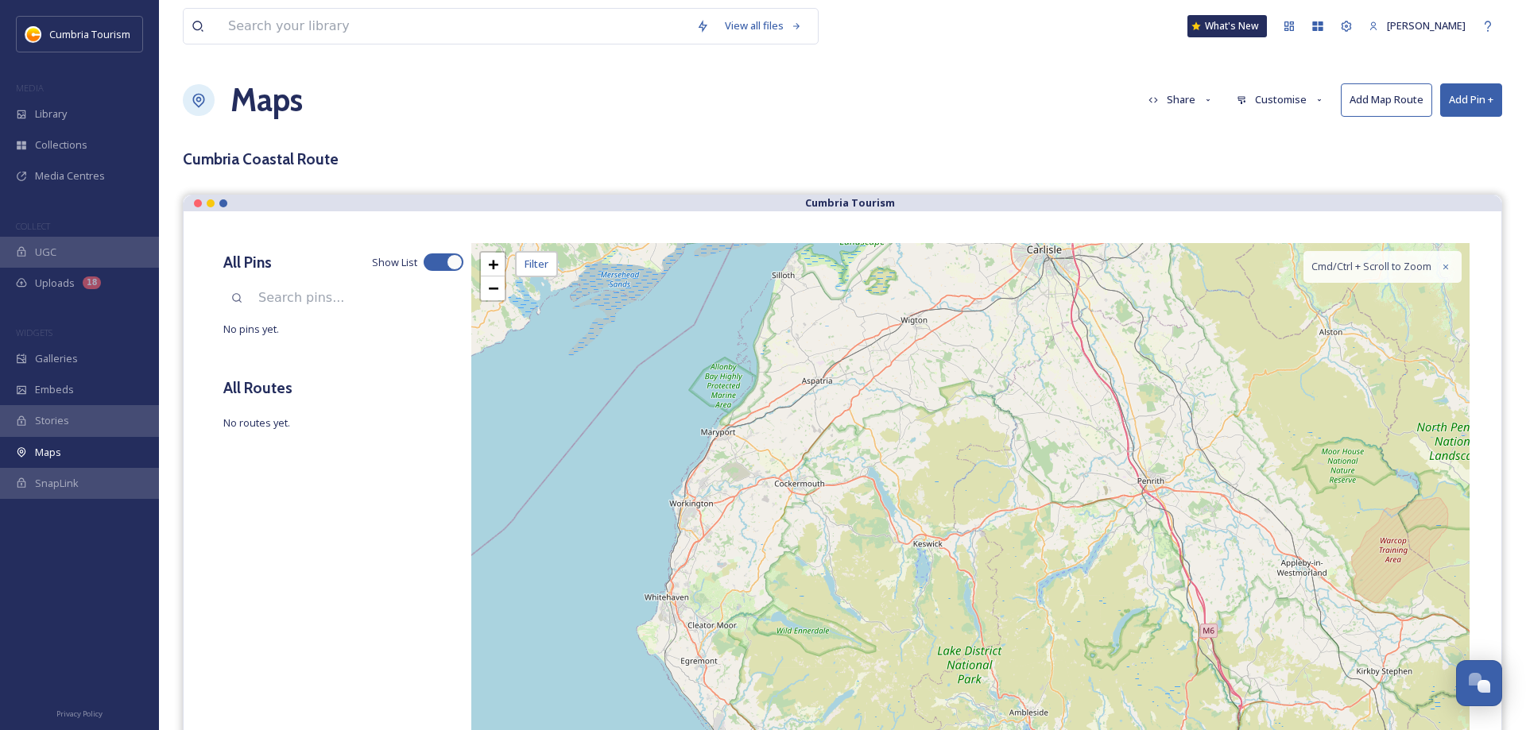
click at [1282, 101] on button "Customise" at bounding box center [1280, 99] width 104 height 31
click at [1273, 170] on span "Location" at bounding box center [1257, 167] width 40 height 15
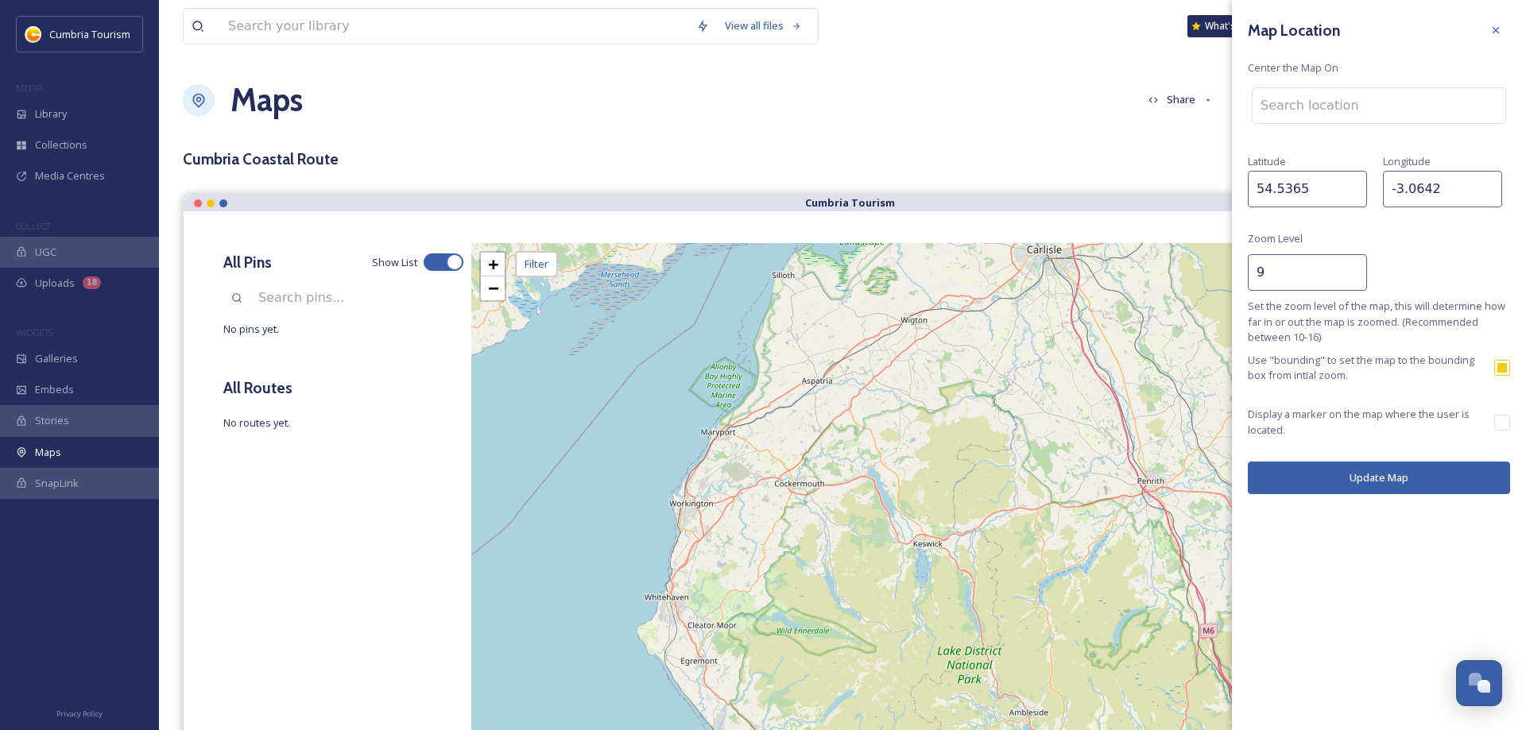
click at [1354, 279] on input "9" at bounding box center [1307, 272] width 119 height 37
click at [1360, 473] on button "Update Map" at bounding box center [1379, 478] width 262 height 33
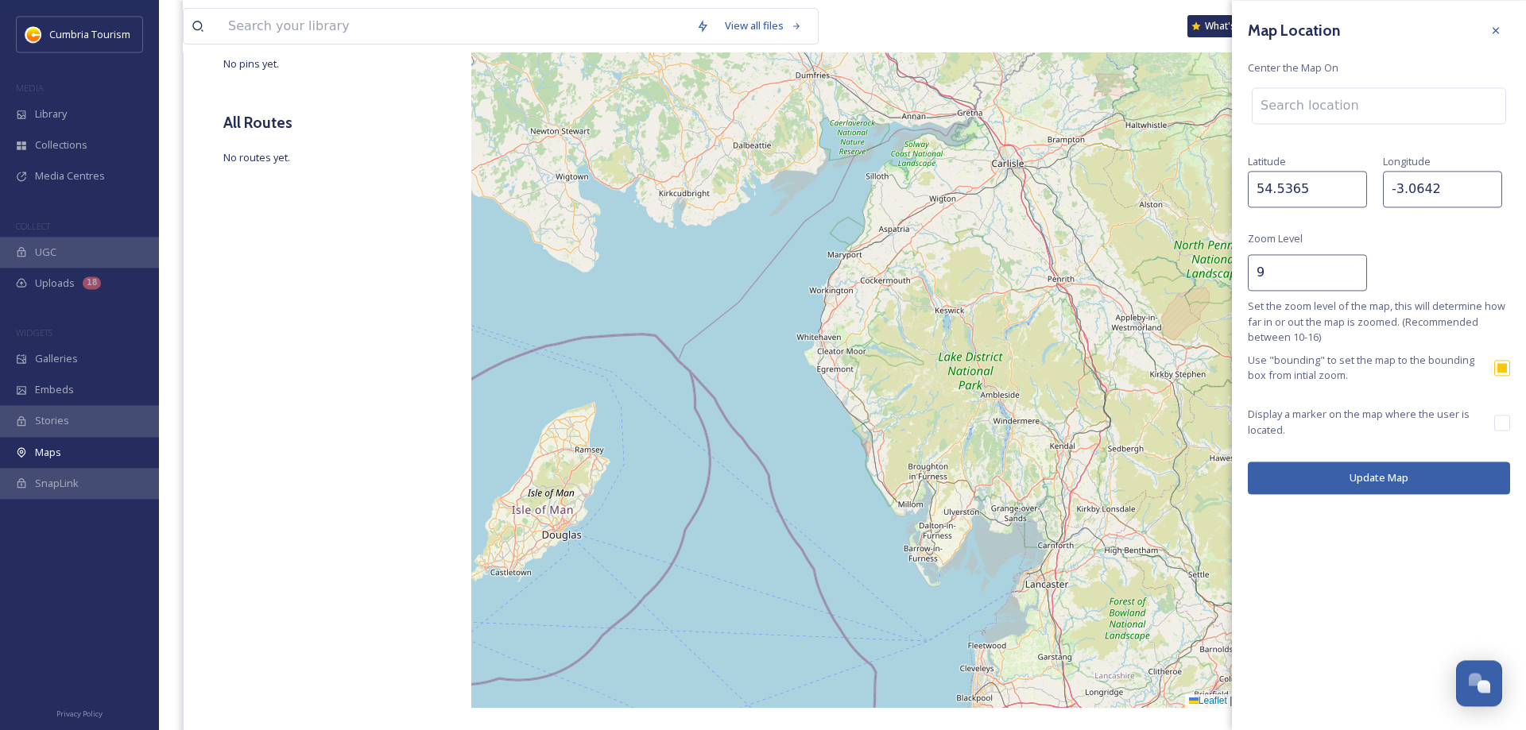
scroll to position [239, 0]
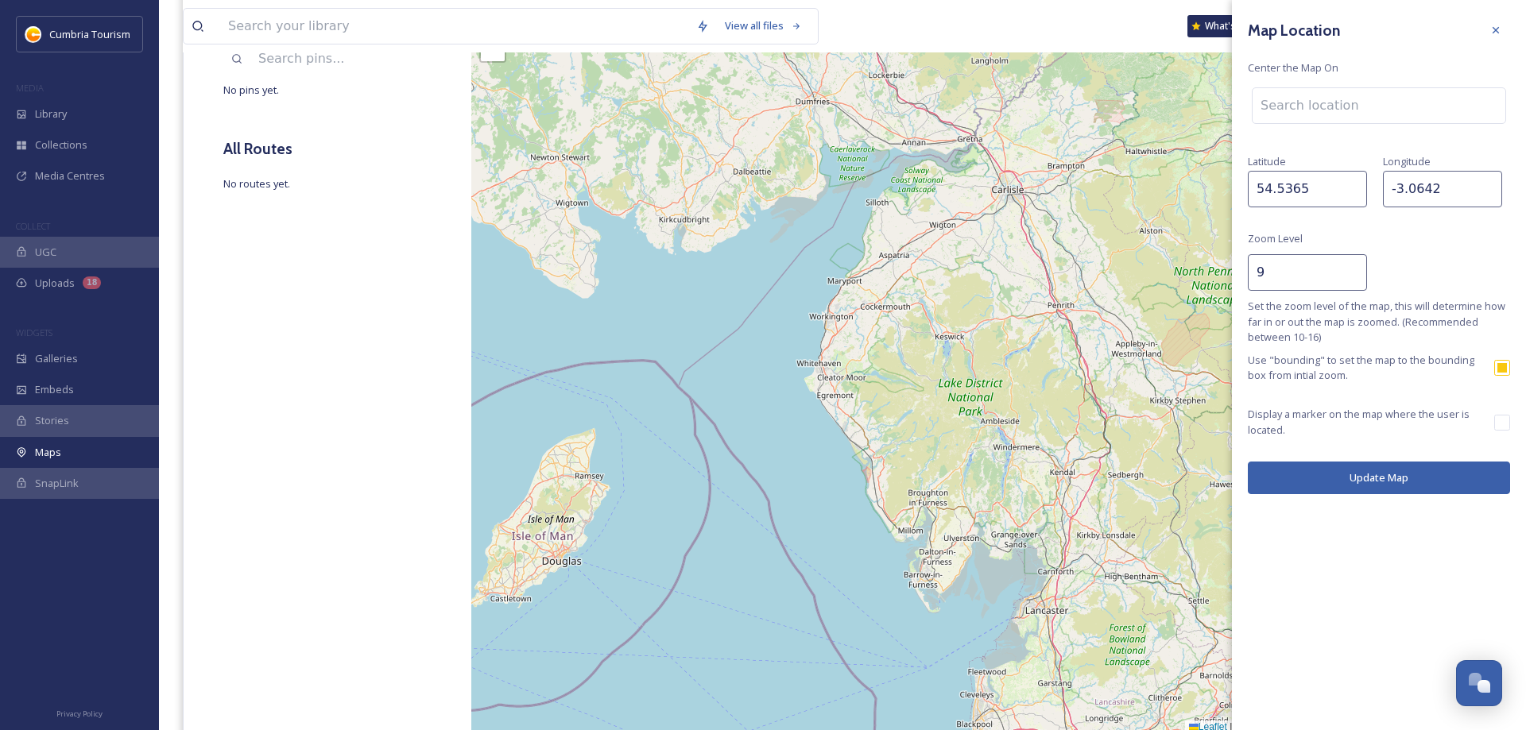
click at [1271, 285] on input "9" at bounding box center [1307, 272] width 119 height 37
drag, startPoint x: 1290, startPoint y: 275, endPoint x: 1197, endPoint y: 269, distance: 92.4
click at [1248, 269] on input "9.5" at bounding box center [1307, 272] width 119 height 37
type input "10"
click at [1363, 476] on button "Update Map" at bounding box center [1379, 478] width 262 height 33
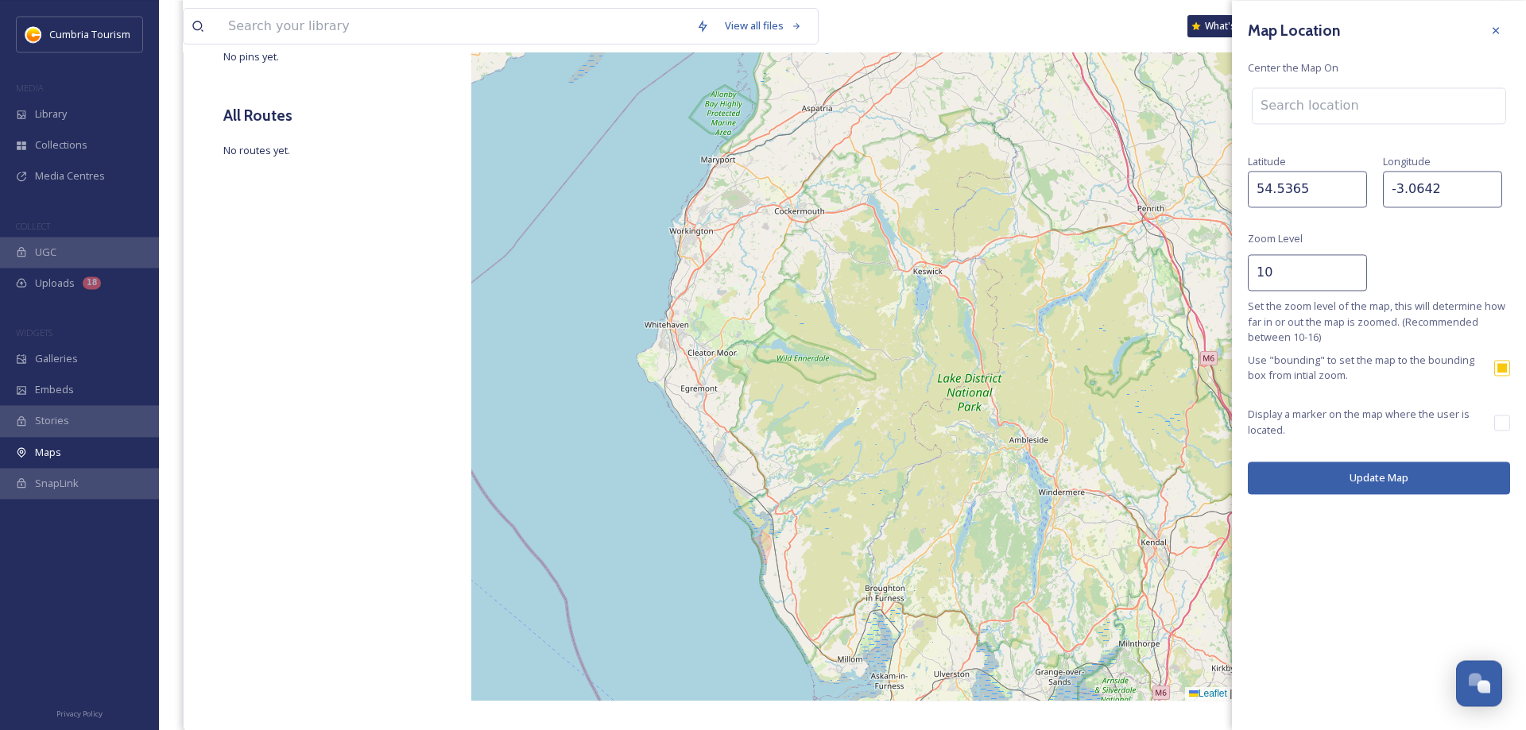
scroll to position [320, 0]
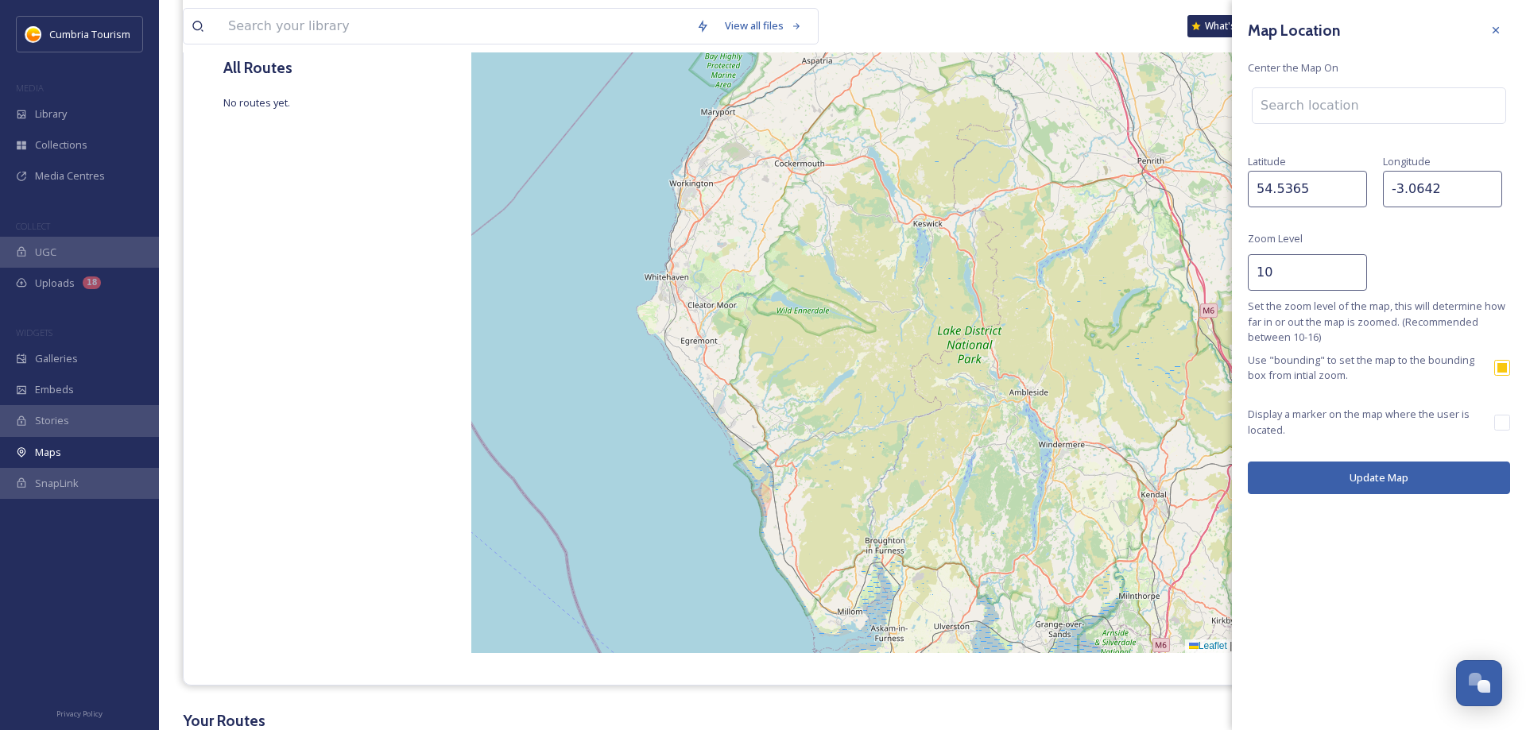
click at [1383, 481] on button "Update Map" at bounding box center [1379, 478] width 262 height 33
click at [1375, 486] on button "Update Map" at bounding box center [1379, 478] width 262 height 33
click at [1509, 22] on div "Map Location Center the Map On [GEOGRAPHIC_DATA] Zoom Level 10 Set the zoom lev…" at bounding box center [1379, 255] width 294 height 510
click at [1502, 29] on div at bounding box center [1495, 30] width 29 height 29
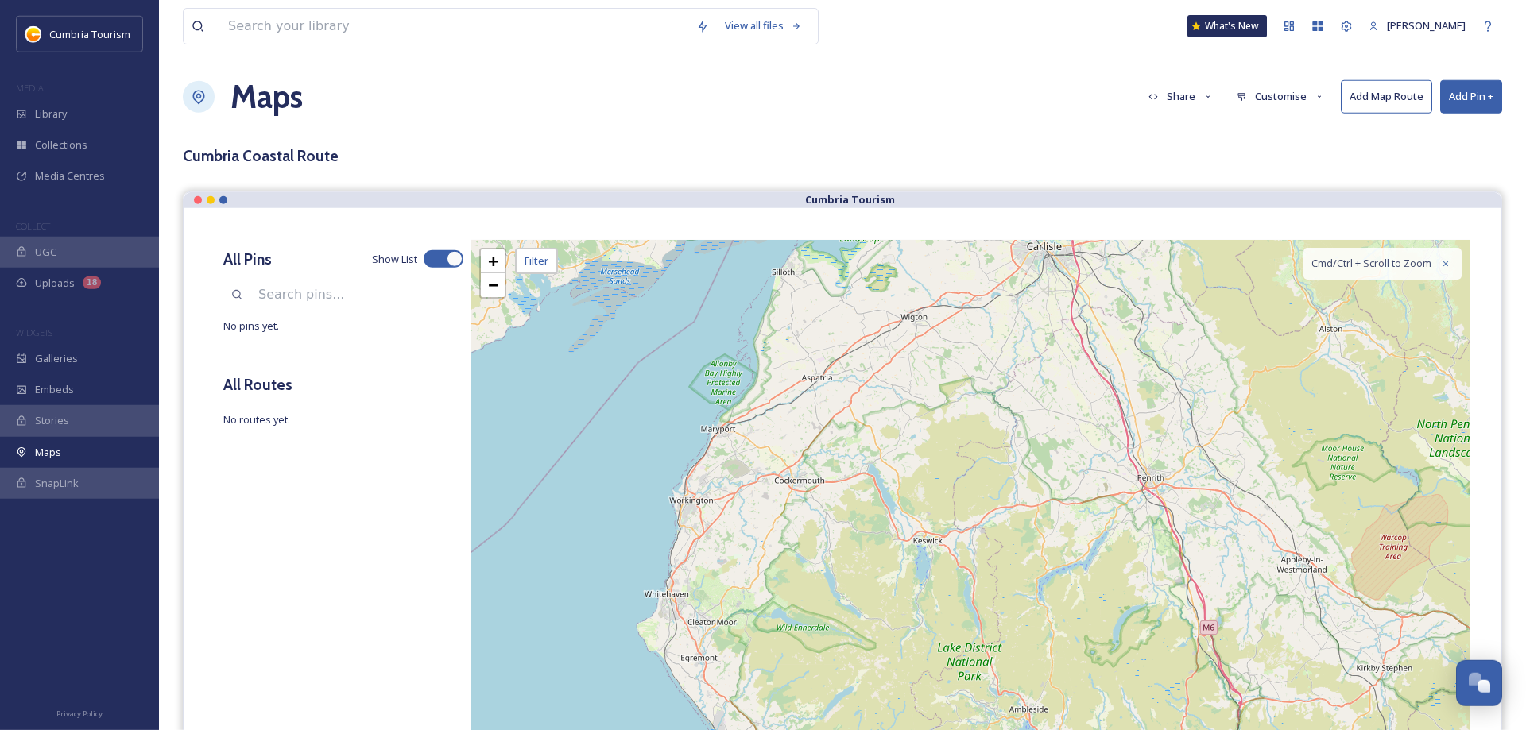
scroll to position [0, 0]
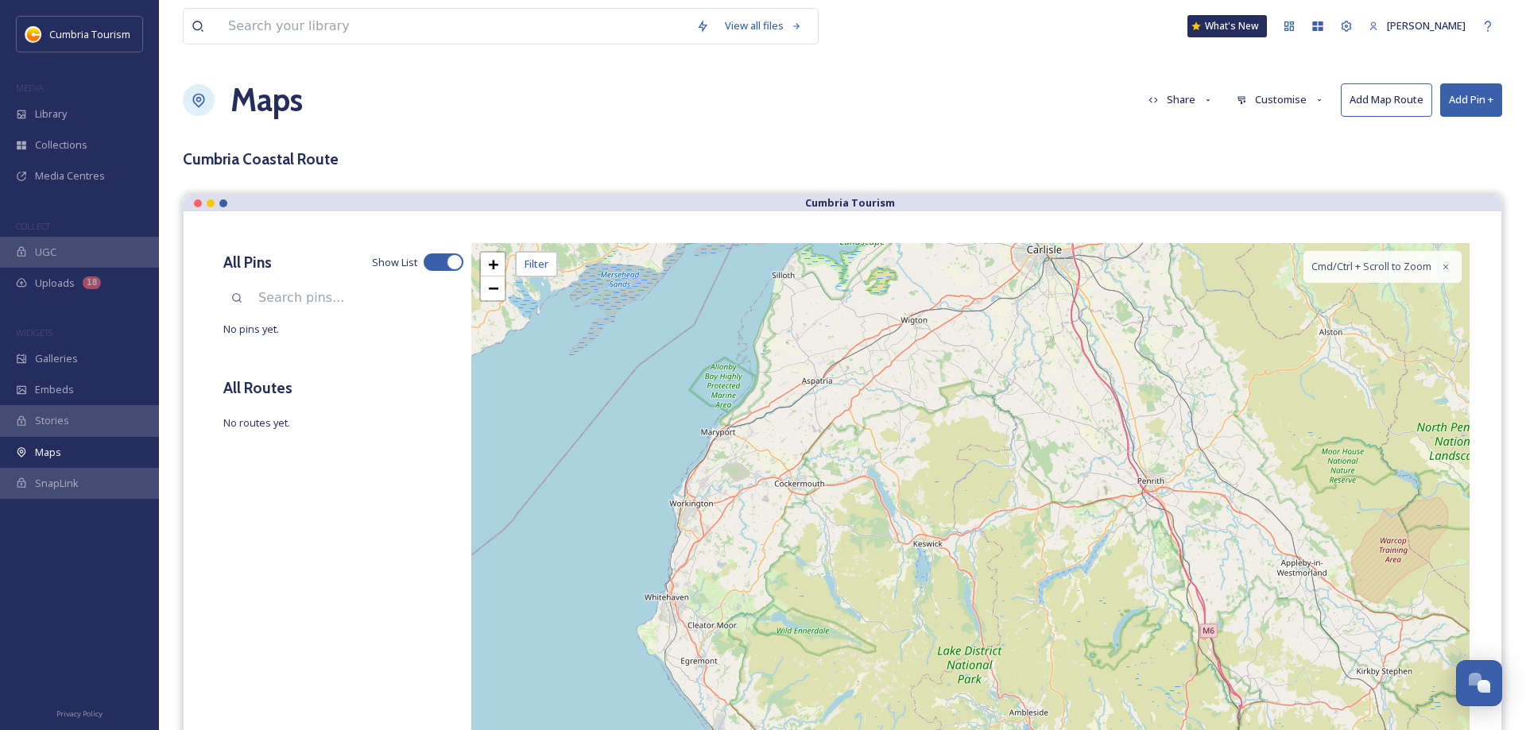
click at [1296, 106] on button "Customise" at bounding box center [1280, 99] width 104 height 31
click at [1254, 138] on span "Layout" at bounding box center [1252, 136] width 31 height 15
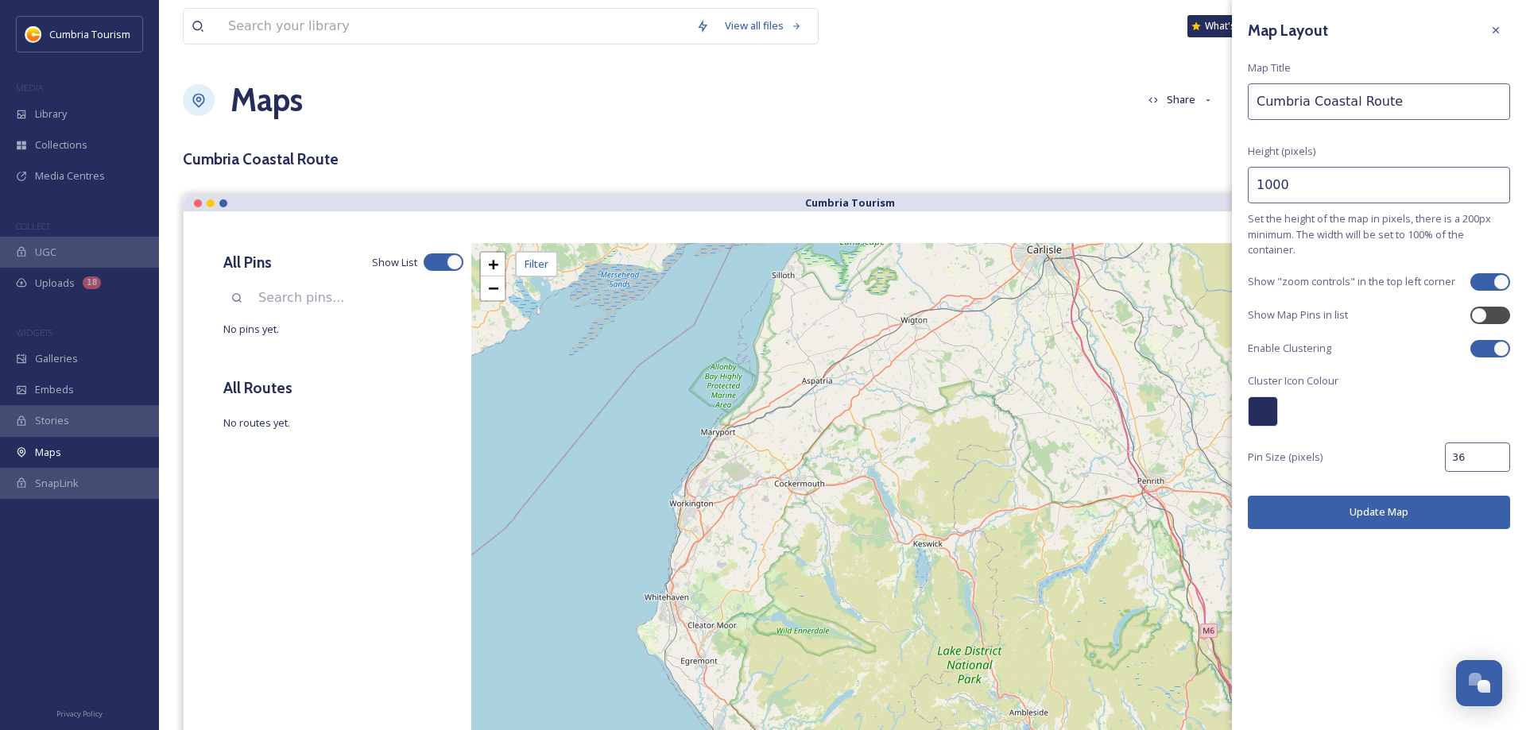
click at [1263, 188] on input "1000" at bounding box center [1379, 185] width 262 height 37
type input "1200"
click at [1374, 521] on button "Update Map" at bounding box center [1379, 512] width 262 height 33
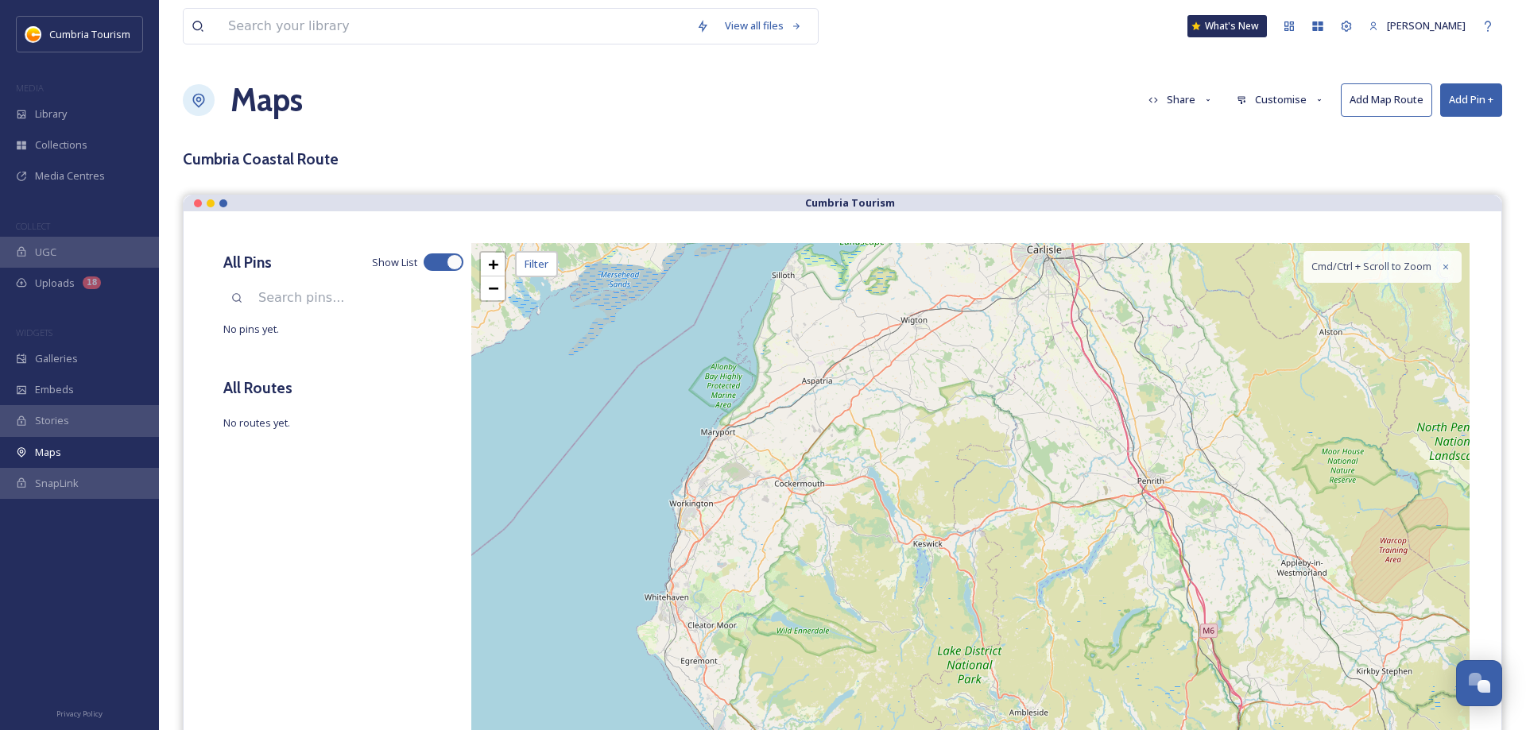
click at [1288, 103] on button "Customise" at bounding box center [1280, 99] width 104 height 31
click at [1261, 137] on span "Layout" at bounding box center [1252, 136] width 31 height 15
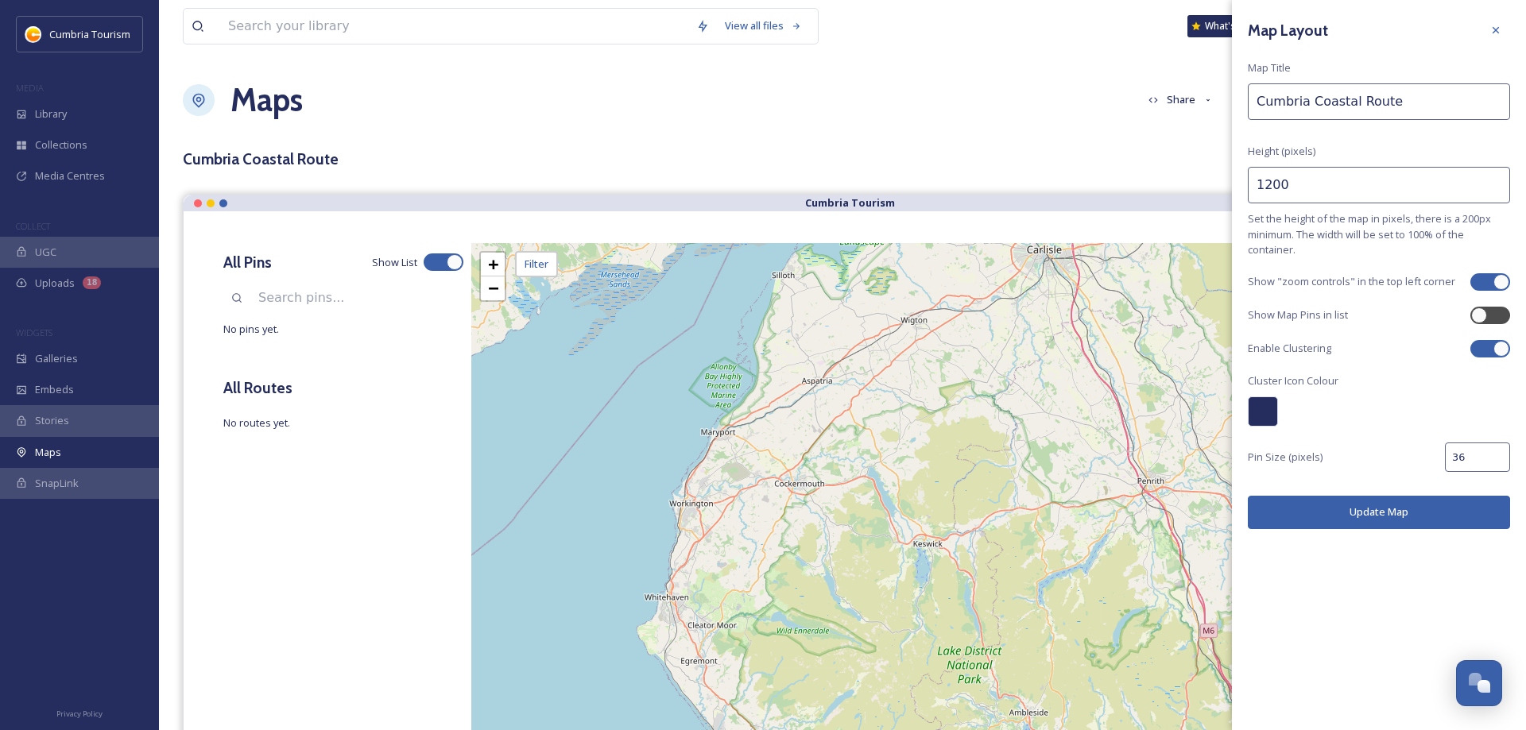
click at [1264, 187] on input "1200" at bounding box center [1379, 185] width 262 height 37
type input "1500"
click at [1407, 505] on button "Update Map" at bounding box center [1379, 512] width 262 height 33
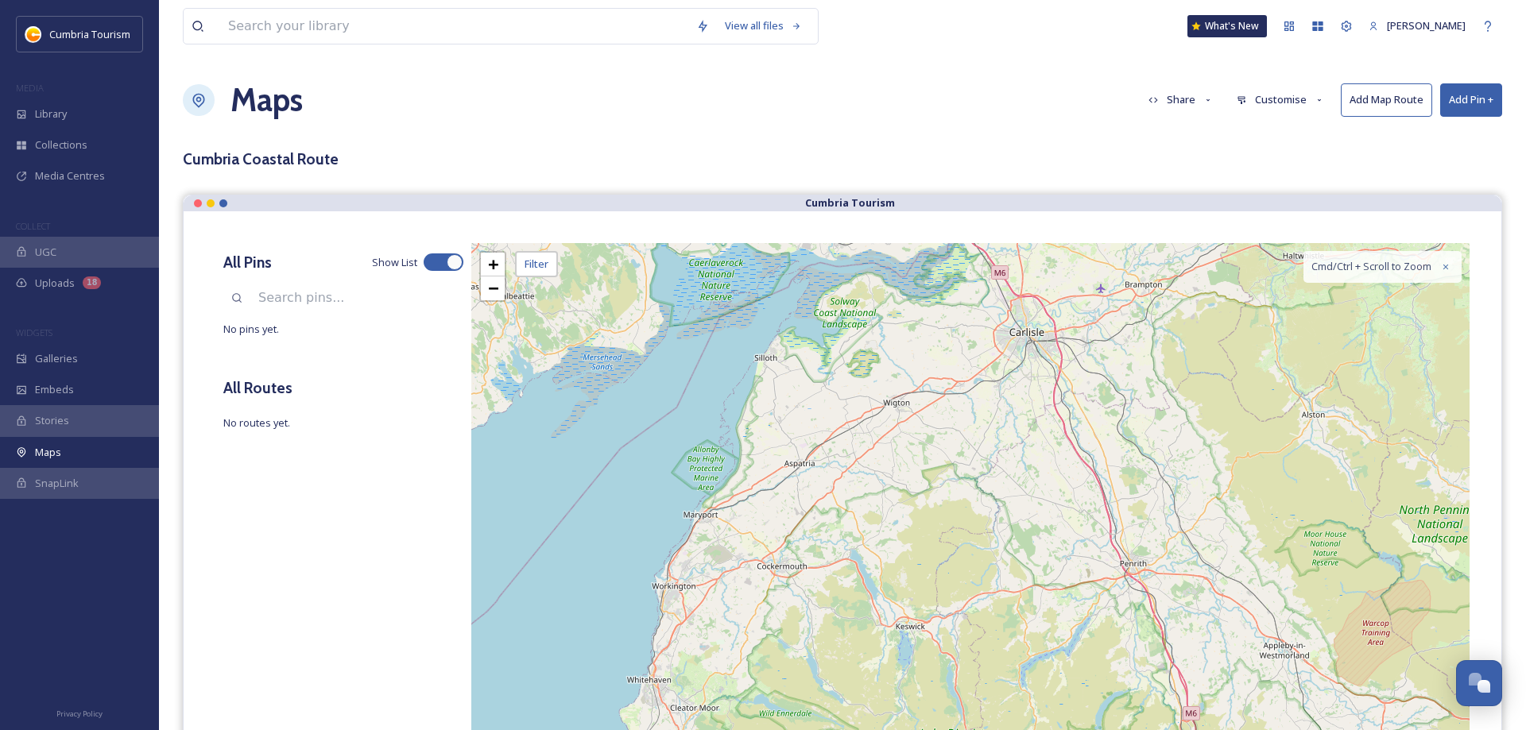
drag, startPoint x: 1082, startPoint y: 412, endPoint x: 1064, endPoint y: 507, distance: 96.3
click at [1064, 507] on div "+ − Leaflet | Map Courtesy of SnapSea © OpenStreetMap contributors Cmd/Ctrl + S…" at bounding box center [970, 608] width 998 height 730
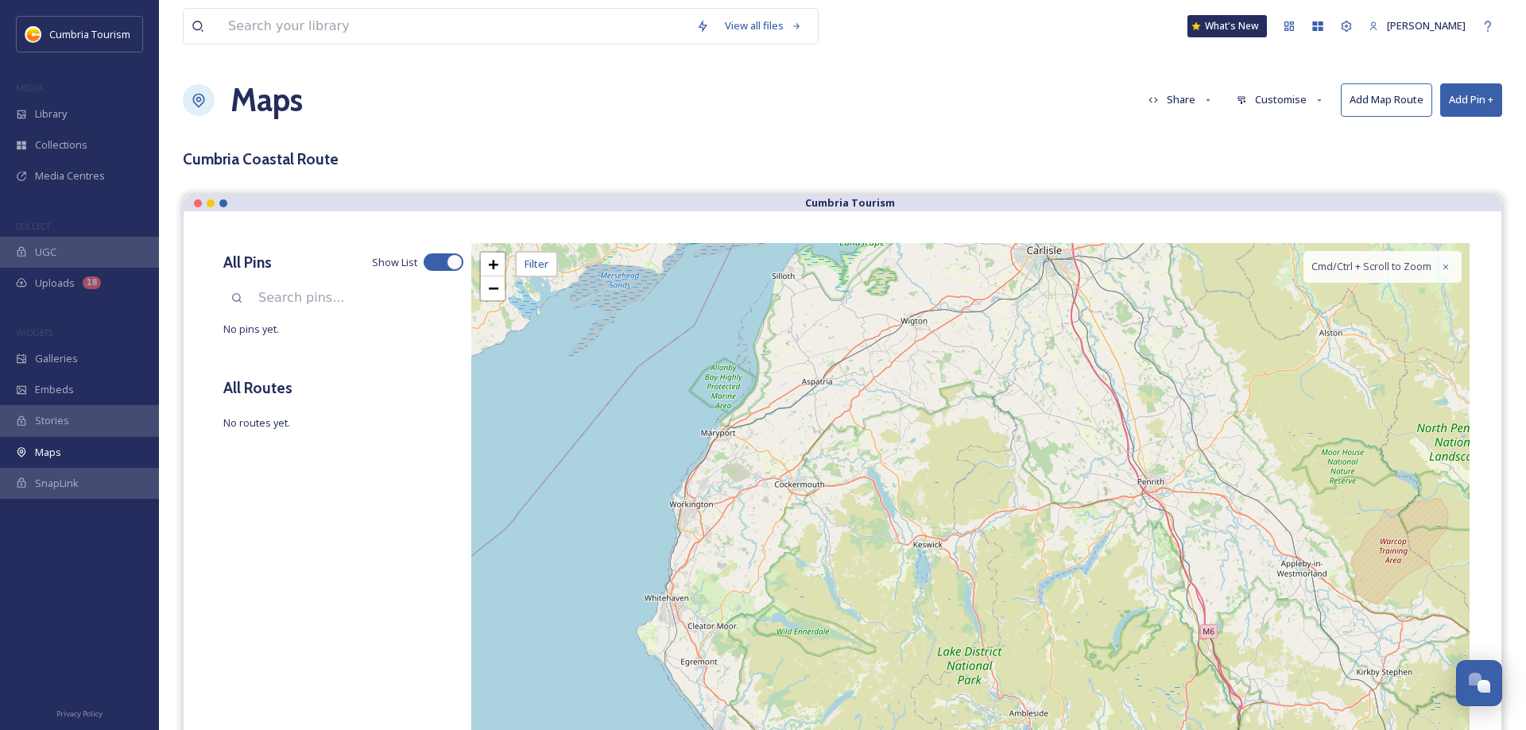
click at [1267, 102] on button "Customise" at bounding box center [1280, 99] width 104 height 31
click at [1249, 137] on span "Layout" at bounding box center [1252, 136] width 31 height 15
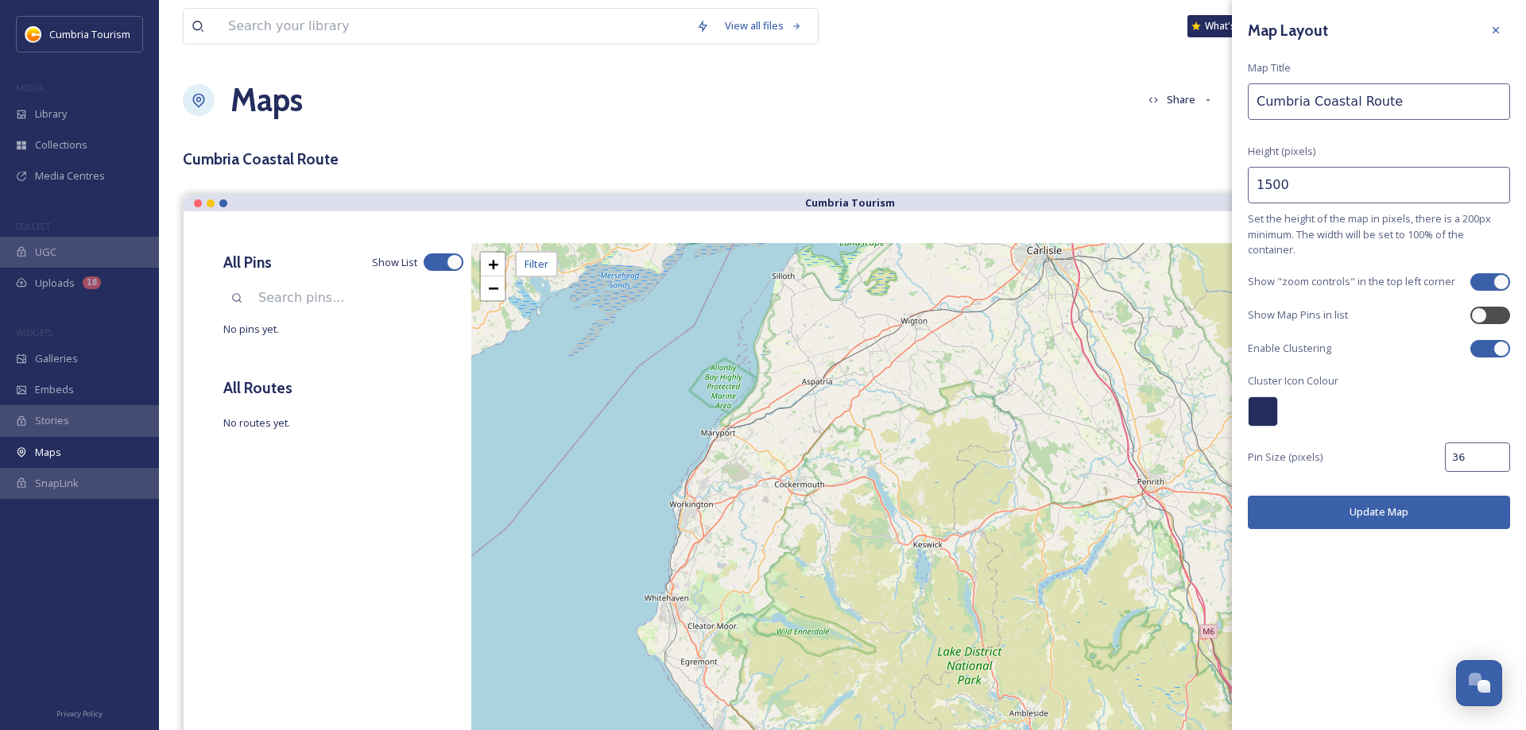
click at [1263, 180] on input "1500" at bounding box center [1379, 185] width 262 height 37
type input "1000"
click at [1352, 506] on button "Update Map" at bounding box center [1379, 512] width 262 height 33
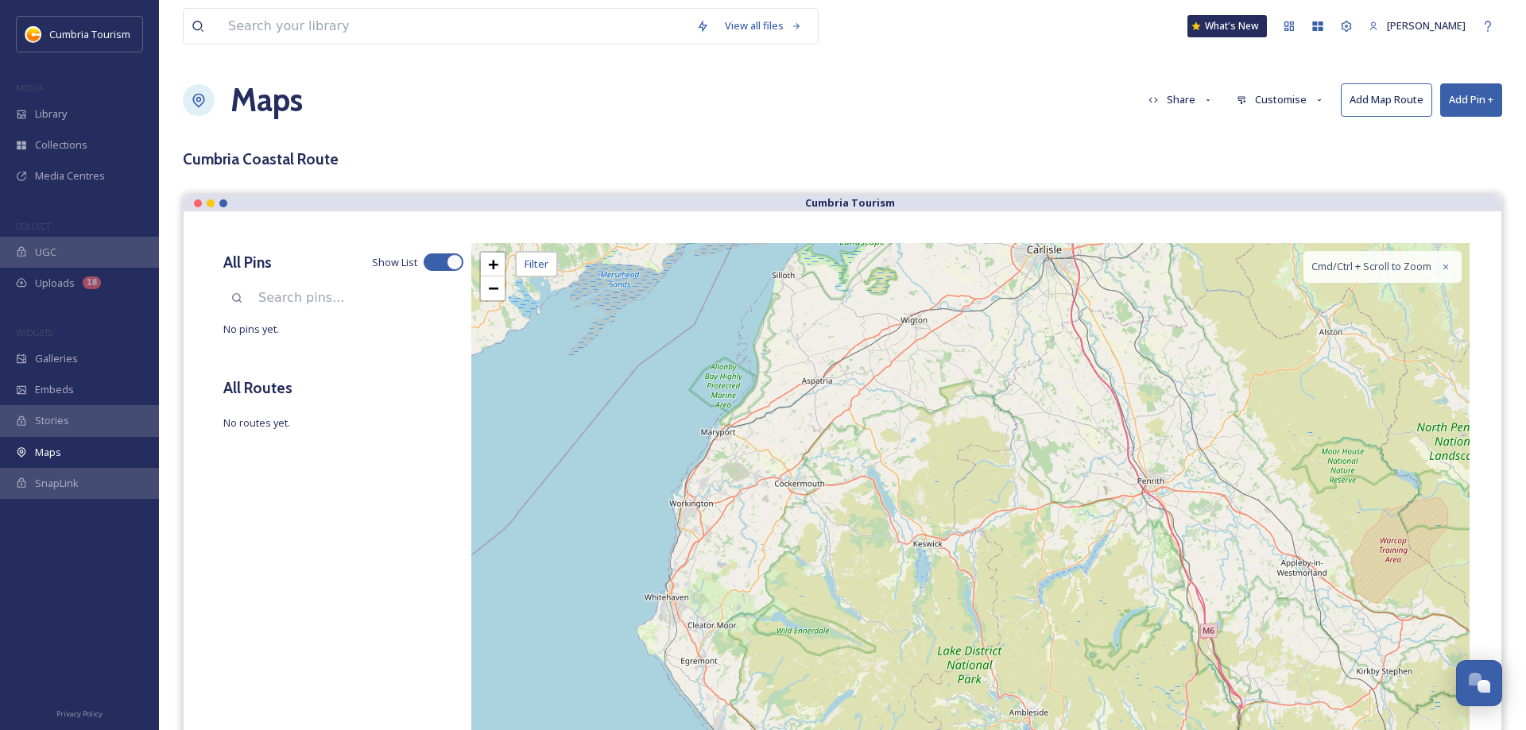
click at [1255, 87] on button "Customise" at bounding box center [1280, 99] width 104 height 31
click at [1245, 131] on div "Layout" at bounding box center [1284, 136] width 110 height 31
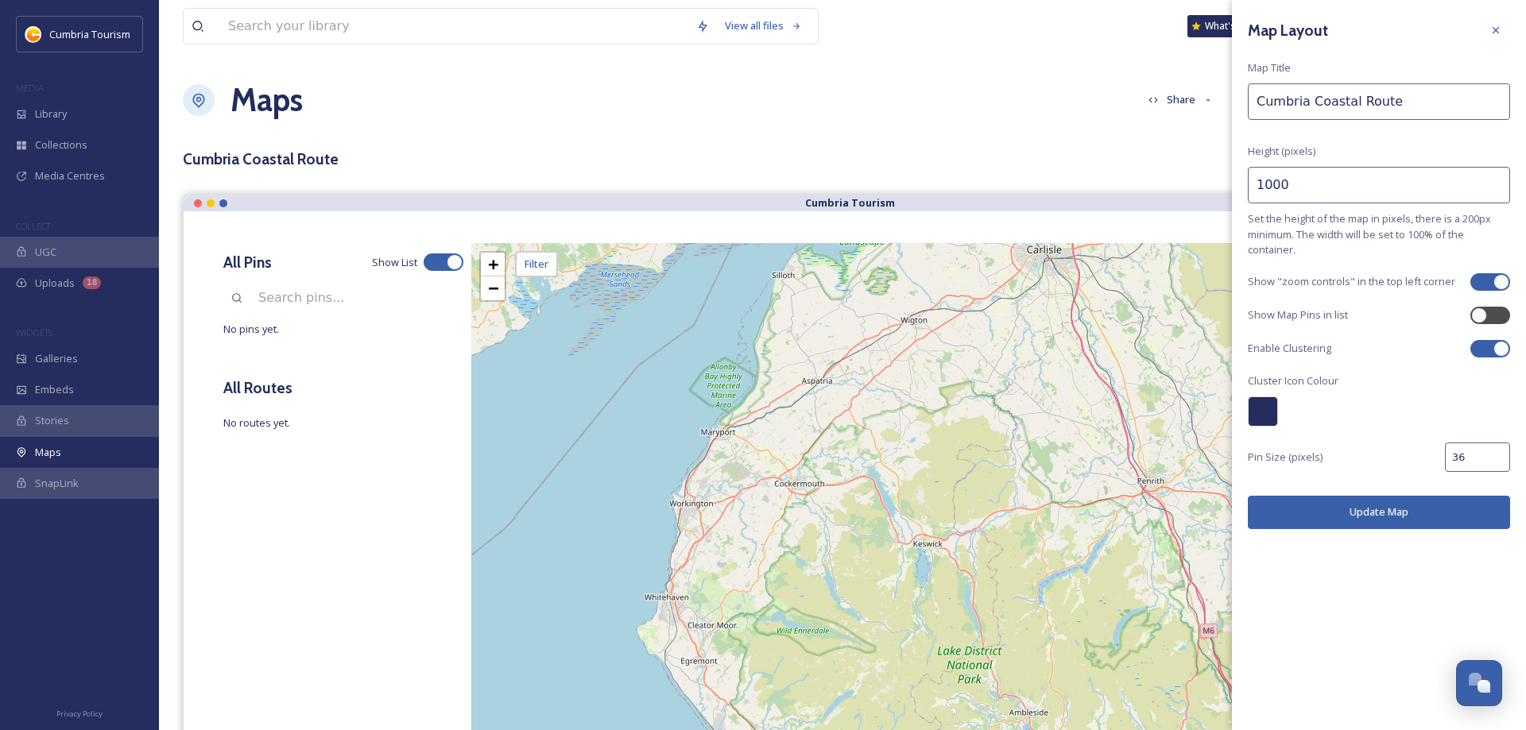
click at [1363, 503] on button "Update Map" at bounding box center [1379, 512] width 262 height 33
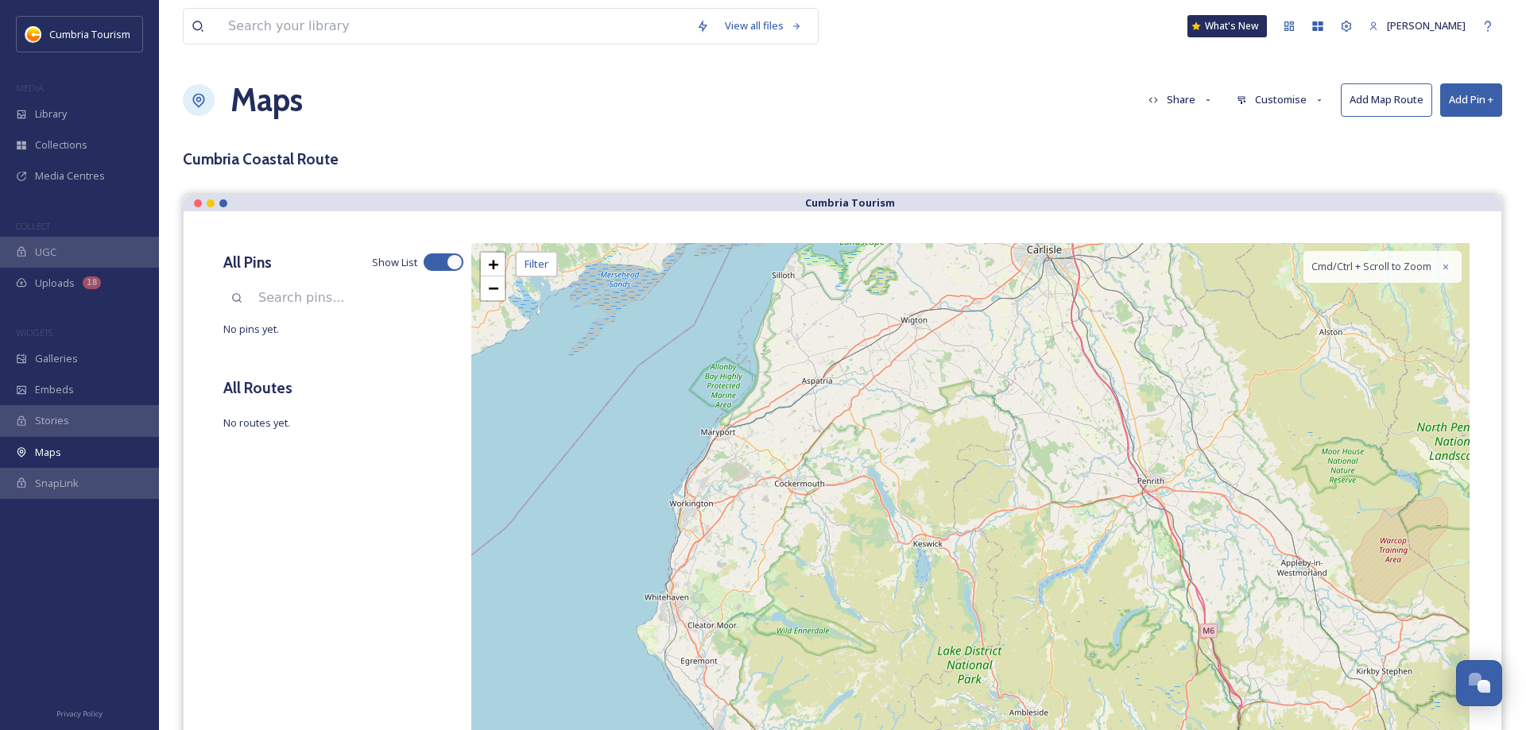
click at [1271, 103] on button "Customise" at bounding box center [1280, 99] width 104 height 31
click at [1243, 161] on span "Location" at bounding box center [1257, 167] width 40 height 15
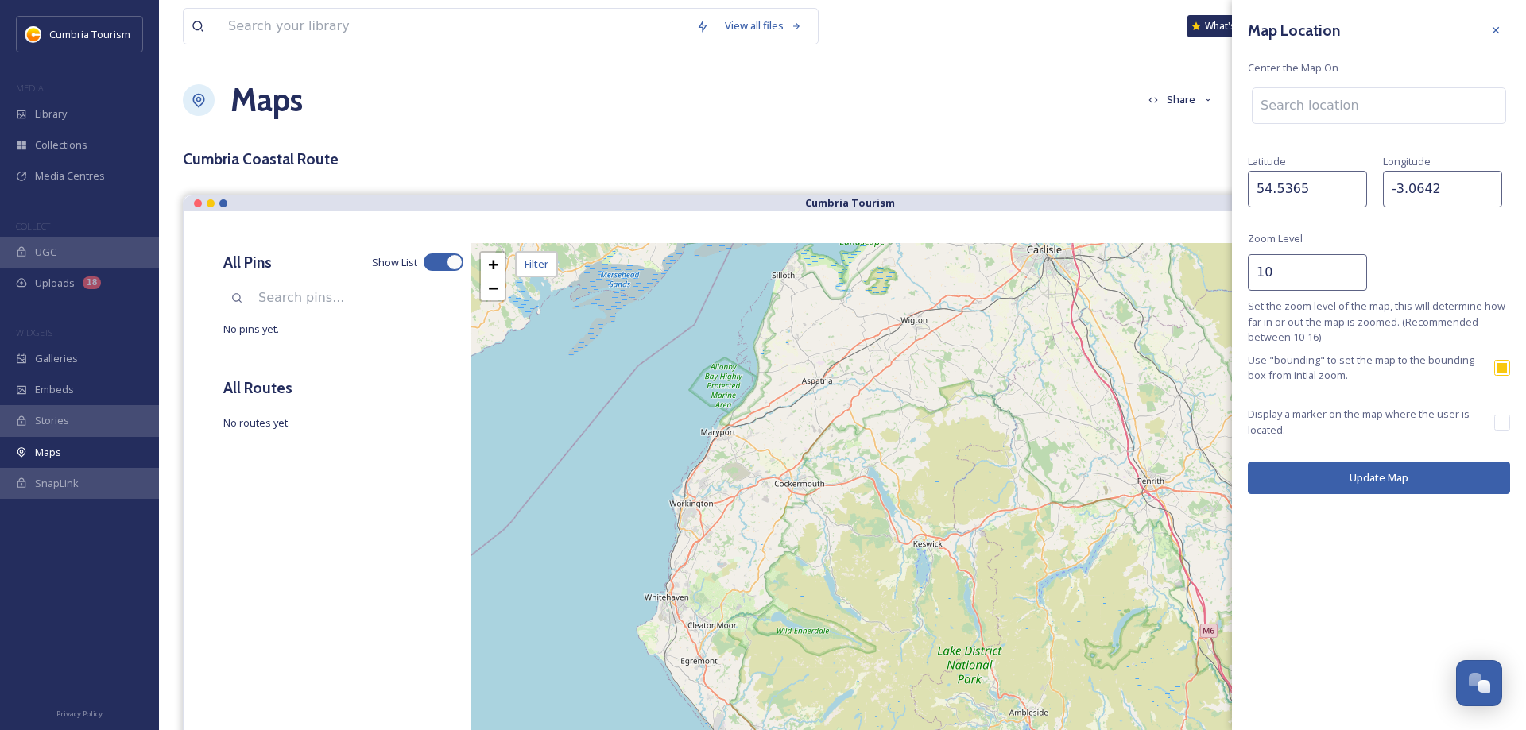
drag, startPoint x: 1276, startPoint y: 274, endPoint x: 1199, endPoint y: 291, distance: 78.9
click at [1248, 291] on input "10" at bounding box center [1307, 272] width 119 height 37
type input "9"
click at [1345, 478] on button "Update Map" at bounding box center [1379, 478] width 262 height 33
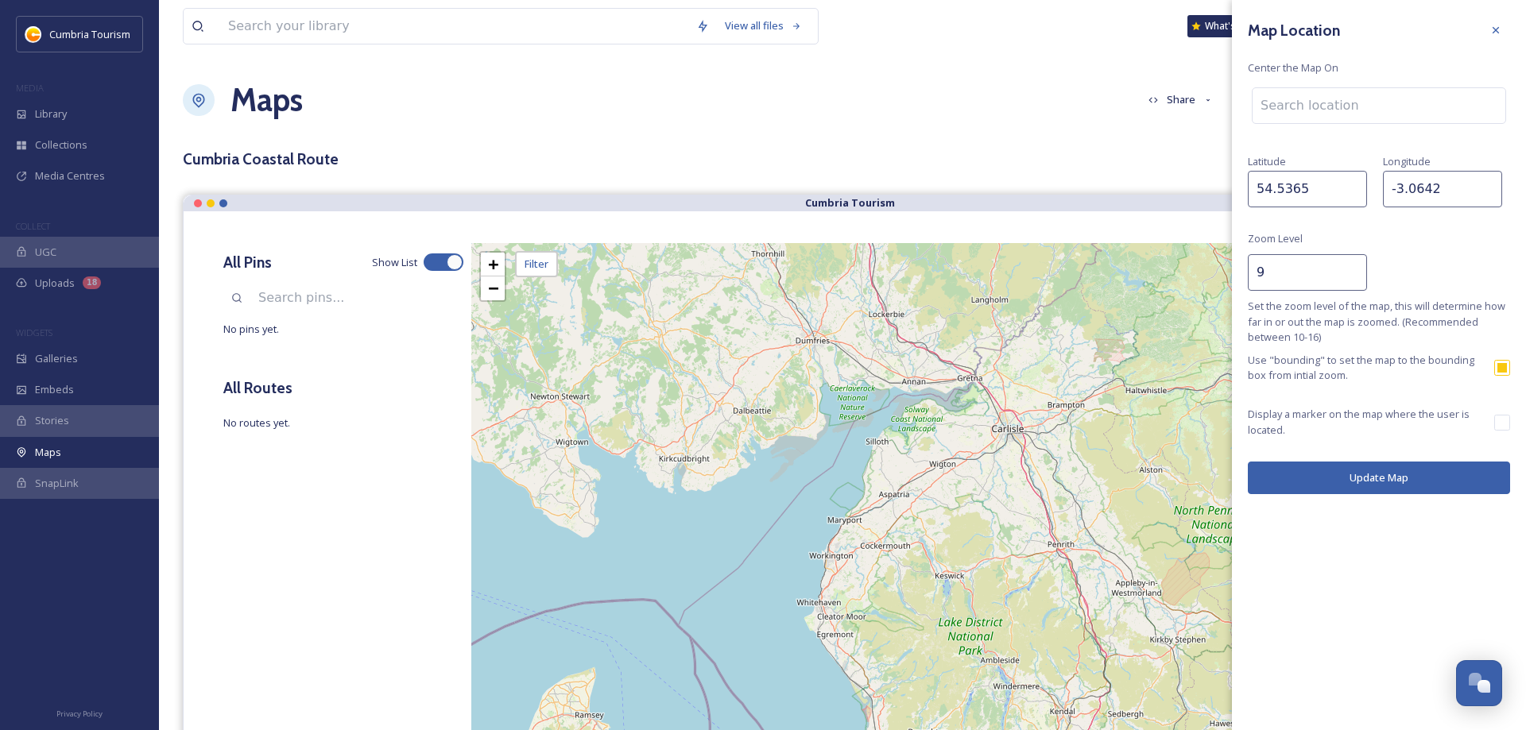
click at [1336, 476] on button "Update Map" at bounding box center [1379, 478] width 262 height 33
click at [1495, 27] on icon at bounding box center [1495, 30] width 13 height 13
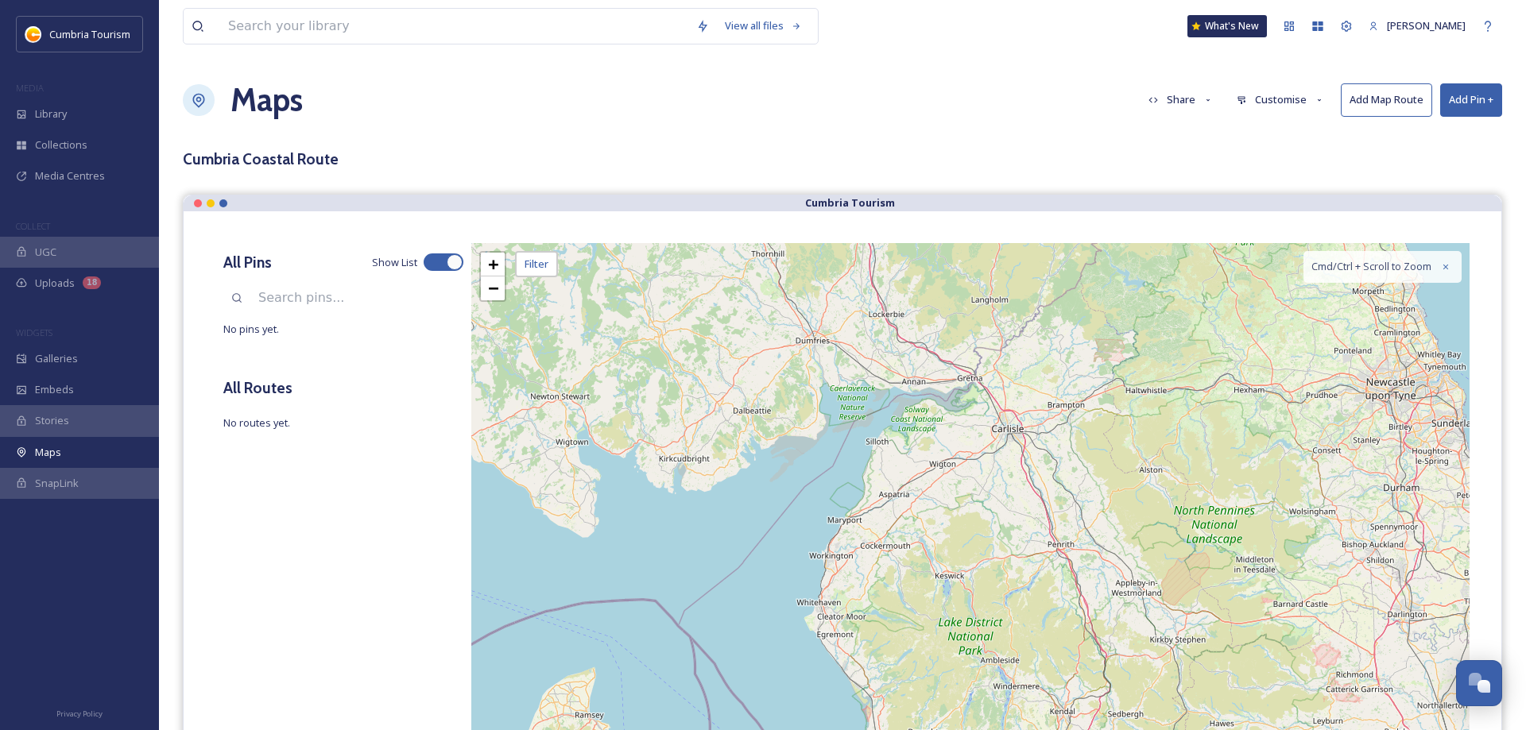
click at [1288, 100] on button "Customise" at bounding box center [1280, 99] width 104 height 31
click at [1262, 138] on span "Layout" at bounding box center [1252, 136] width 31 height 15
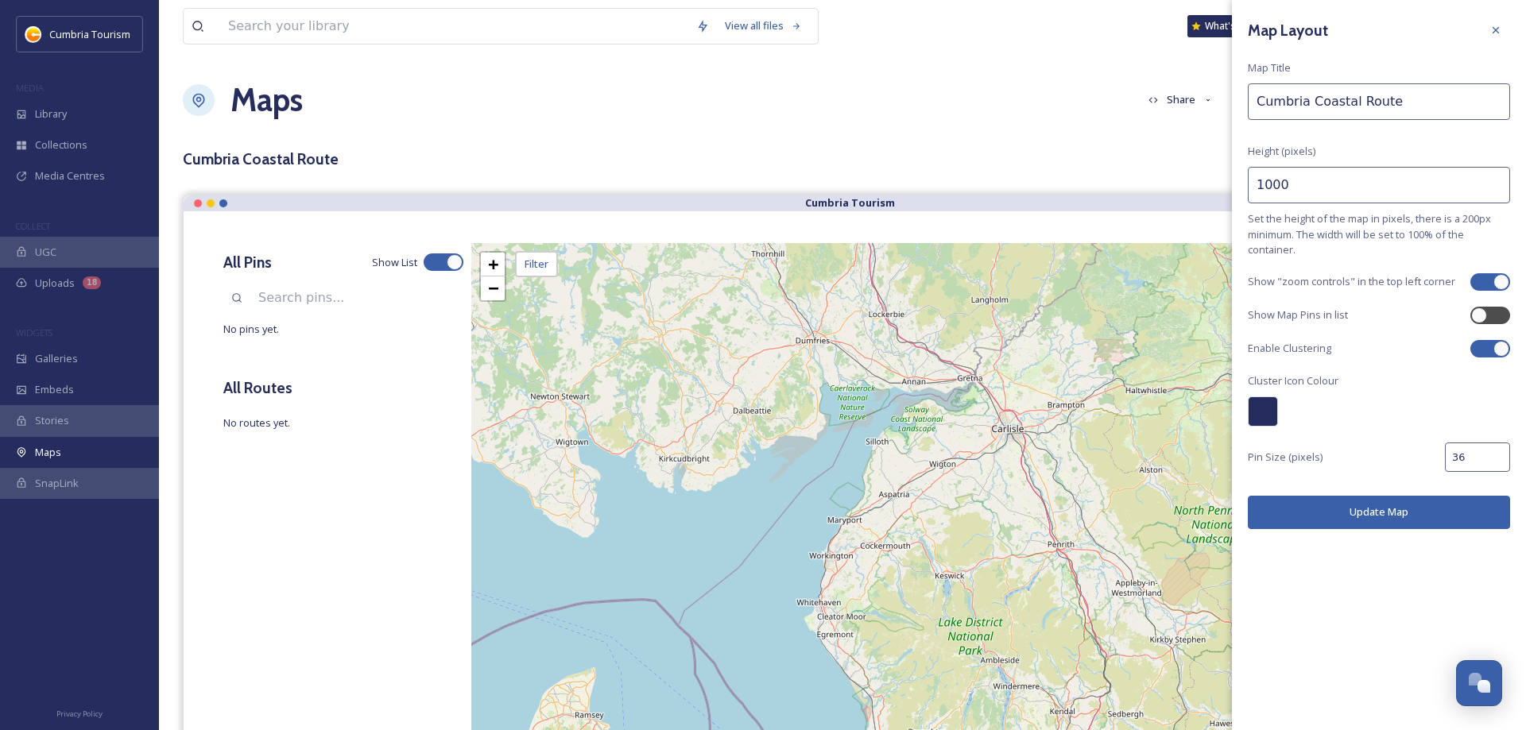
drag, startPoint x: 1269, startPoint y: 192, endPoint x: 1175, endPoint y: 173, distance: 95.5
click at [1248, 175] on input "1000" at bounding box center [1379, 185] width 262 height 37
type input "800"
click at [1393, 508] on button "Update Map" at bounding box center [1379, 512] width 262 height 33
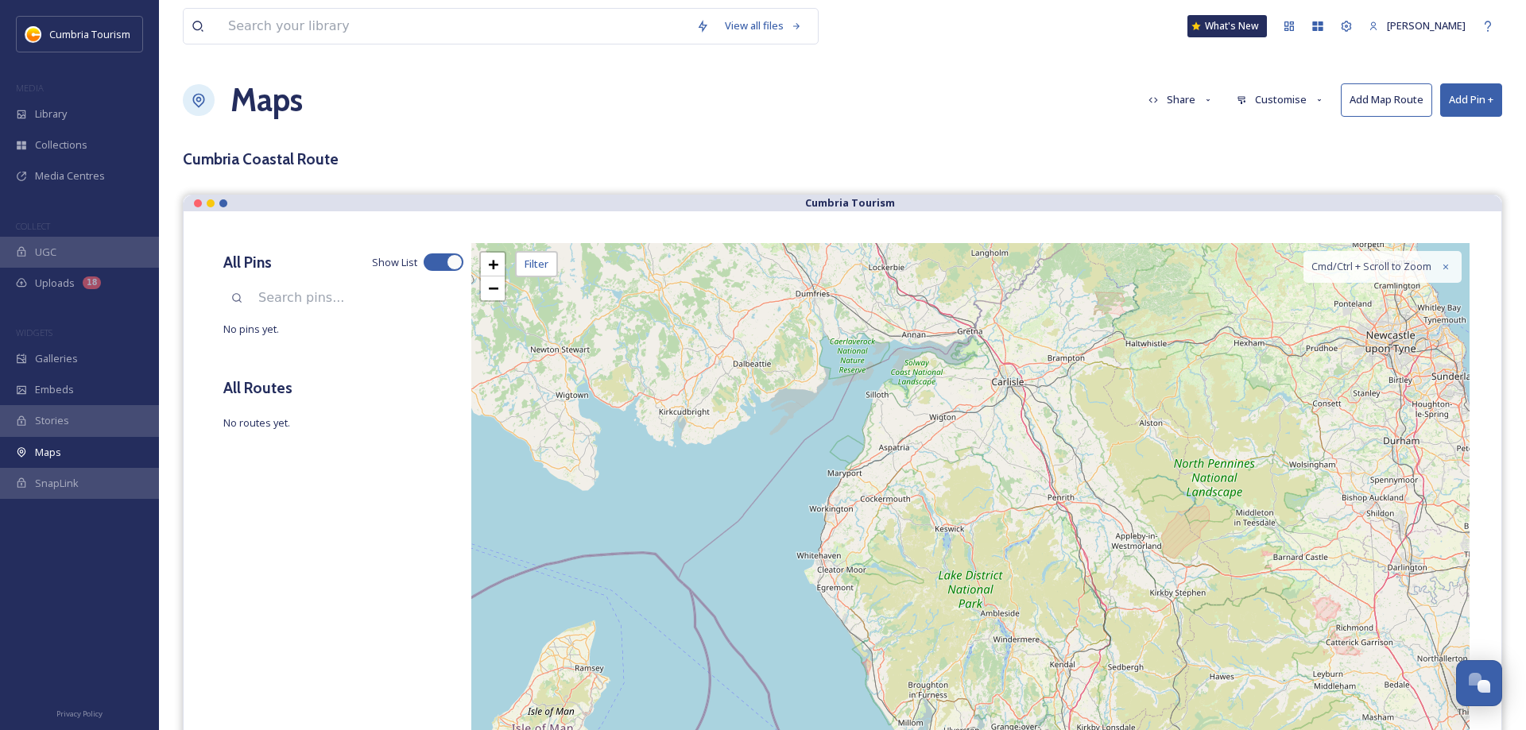
click at [1259, 98] on button "Customise" at bounding box center [1280, 99] width 104 height 31
click at [1253, 131] on span "Layout" at bounding box center [1252, 136] width 31 height 15
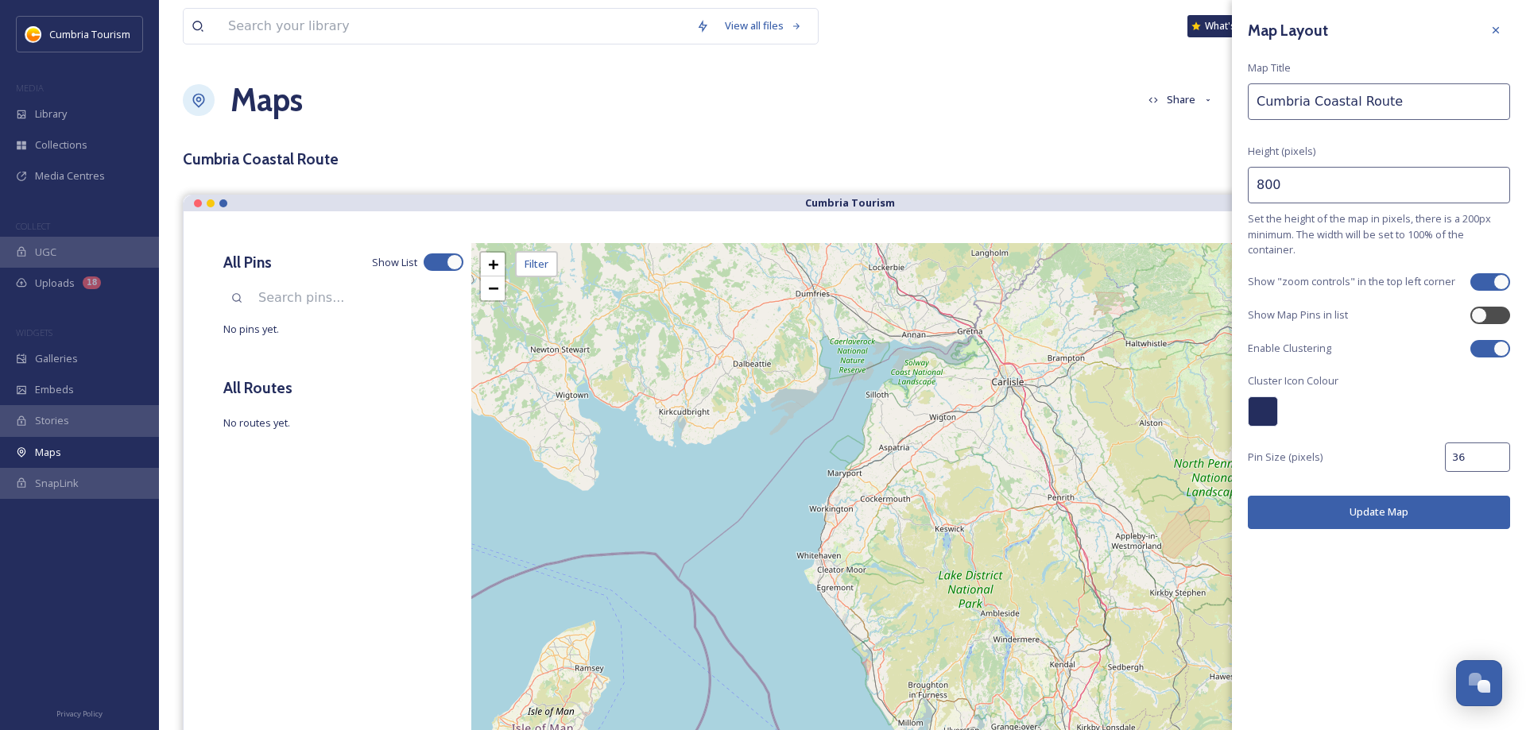
drag, startPoint x: 1262, startPoint y: 190, endPoint x: 1218, endPoint y: 180, distance: 44.7
click at [1248, 182] on input "800" at bounding box center [1379, 185] width 262 height 37
type input "700"
click at [1354, 506] on button "Update Map" at bounding box center [1379, 512] width 262 height 33
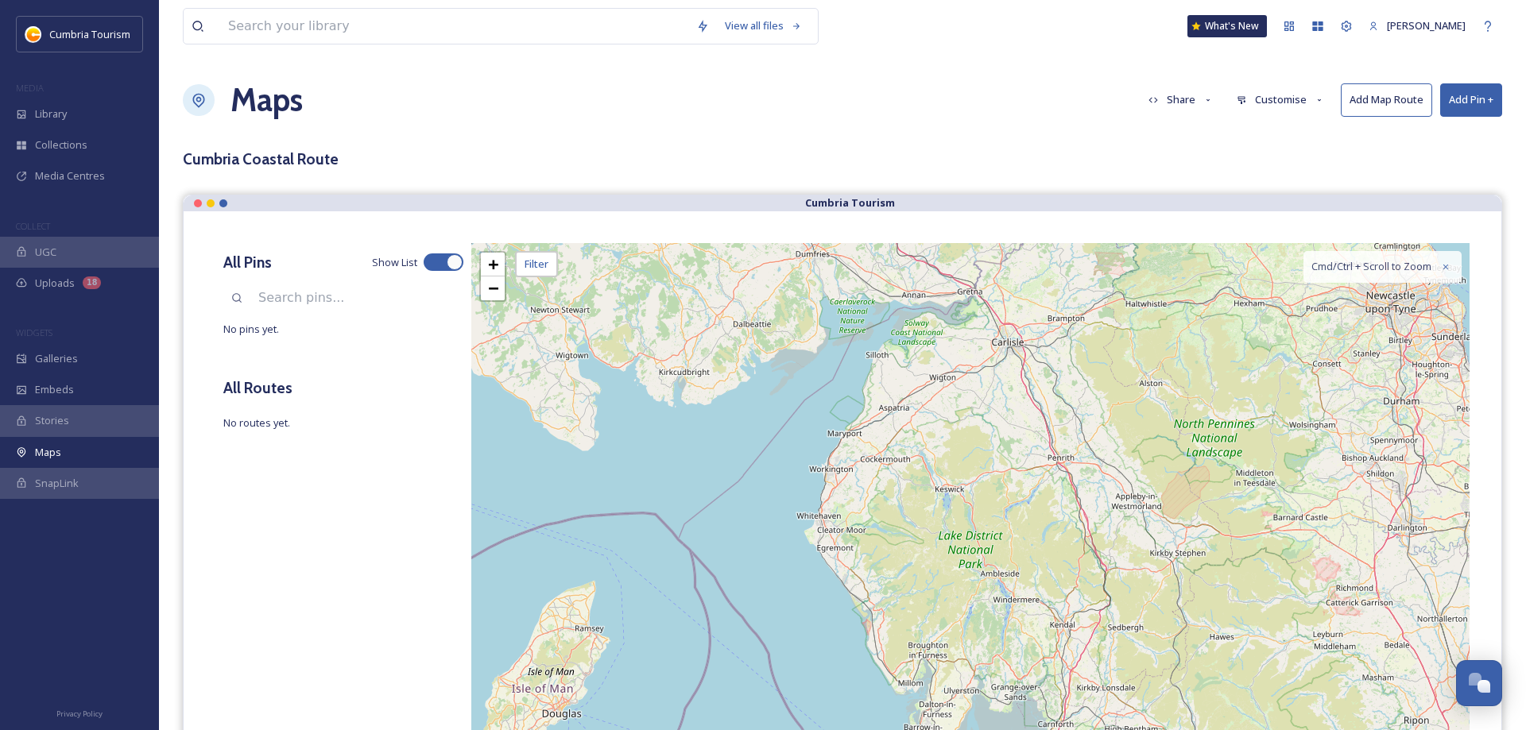
click at [1407, 105] on button "Add Map Route" at bounding box center [1386, 99] width 91 height 33
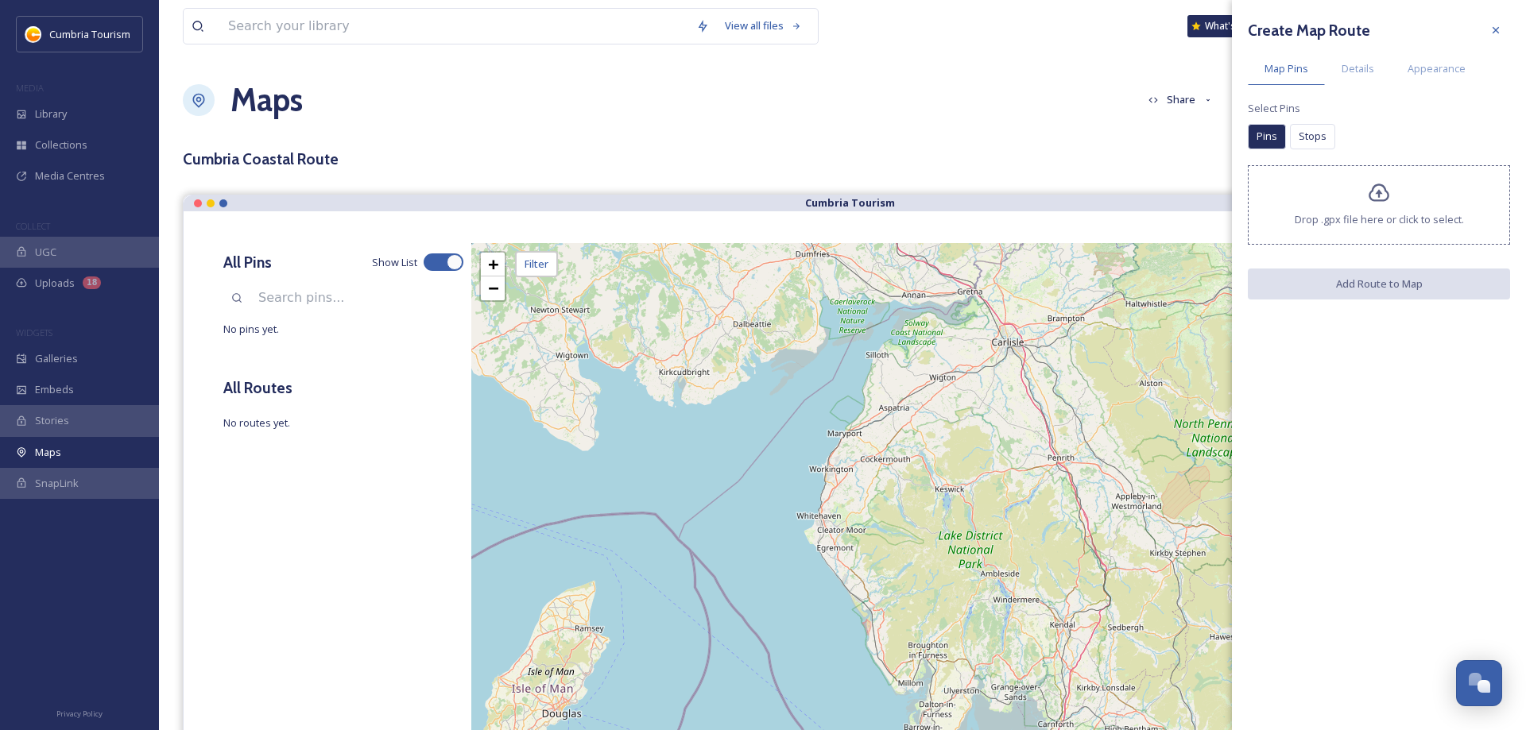
click at [1365, 195] on div "Drop .gpx file here or click to select." at bounding box center [1379, 204] width 262 height 79
click at [1358, 66] on span "Details" at bounding box center [1357, 68] width 33 height 15
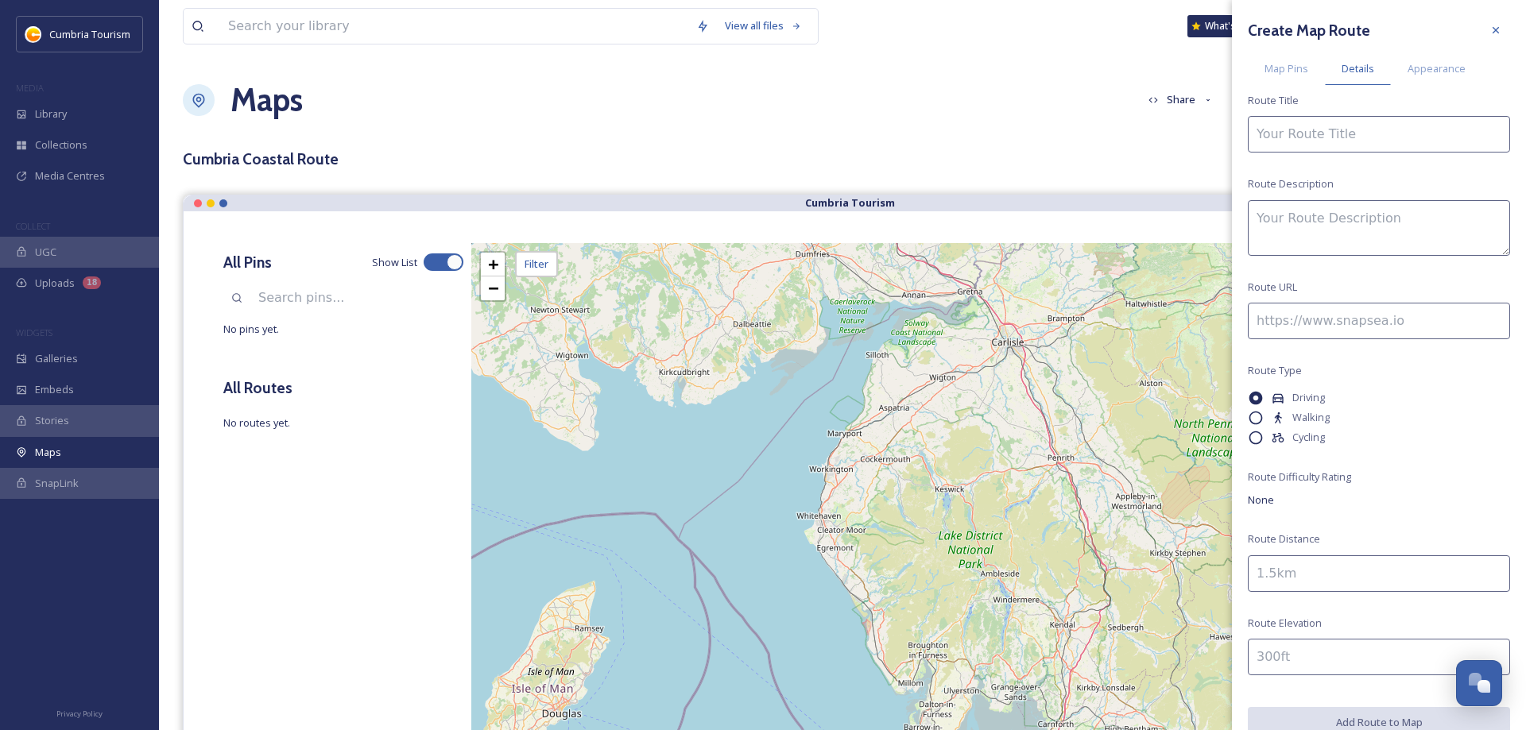
click at [1288, 138] on input at bounding box center [1379, 134] width 262 height 37
click at [1282, 132] on input at bounding box center [1379, 134] width 262 height 37
type input "[GEOGRAPHIC_DATA]"
click at [1308, 225] on textarea at bounding box center [1379, 228] width 262 height 56
paste textarea "Discover the Cumbrian side of [GEOGRAPHIC_DATA], taking in some of the foodie d…"
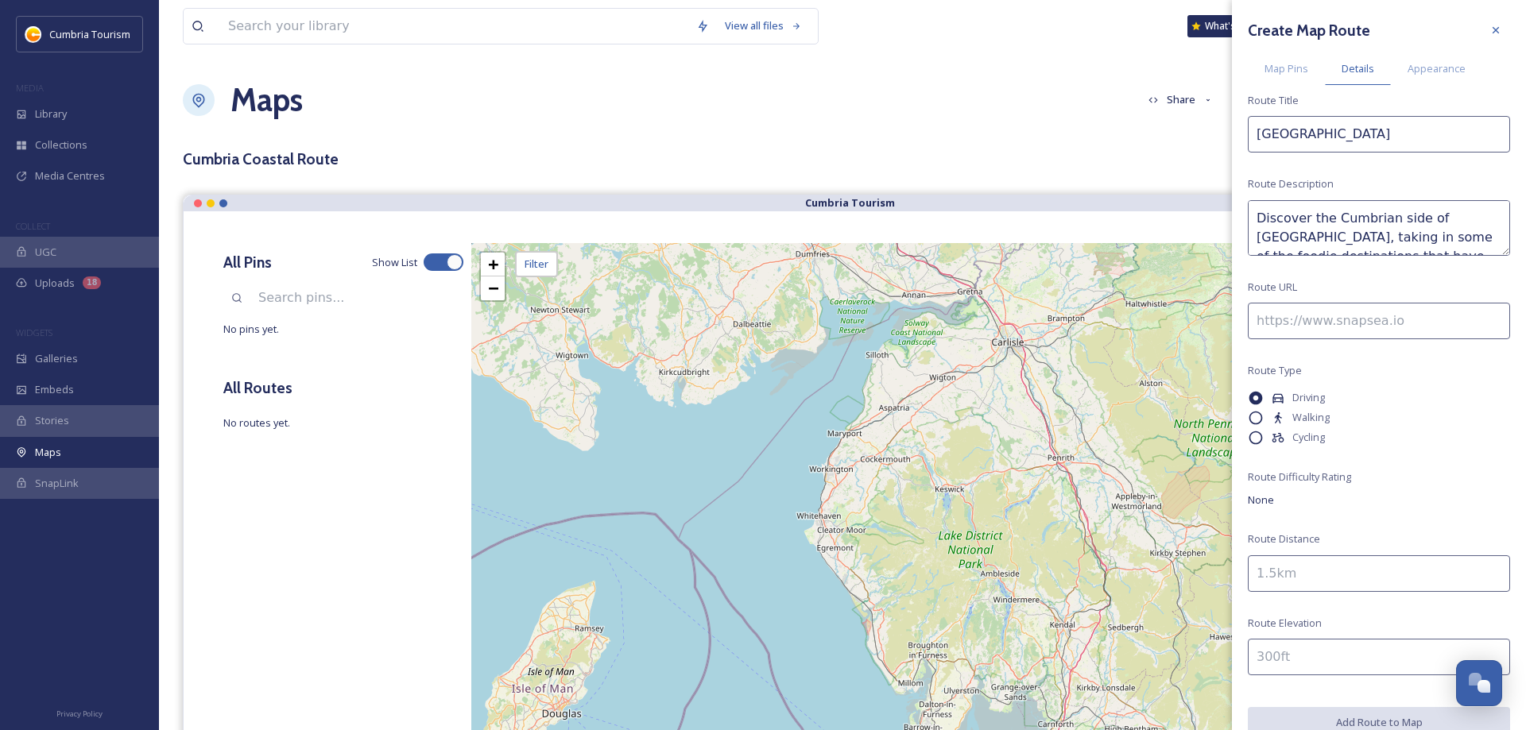
scroll to position [29, 0]
type textarea "Discover the Cumbrian side of [GEOGRAPHIC_DATA], taking in some of the foodie d…"
click at [1325, 315] on input at bounding box center [1379, 321] width 262 height 37
paste input "[URL][DOMAIN_NAME]"
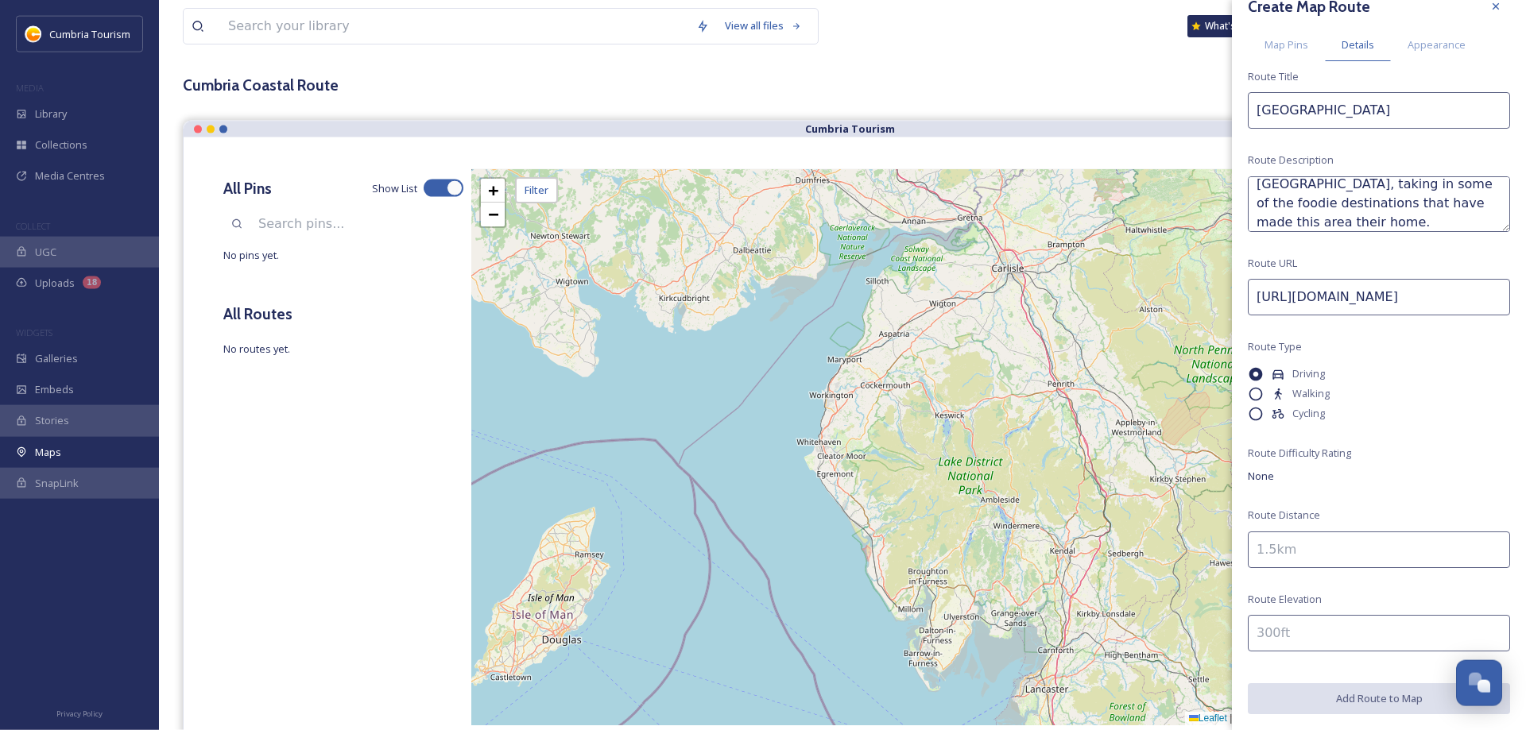
scroll to position [81, 0]
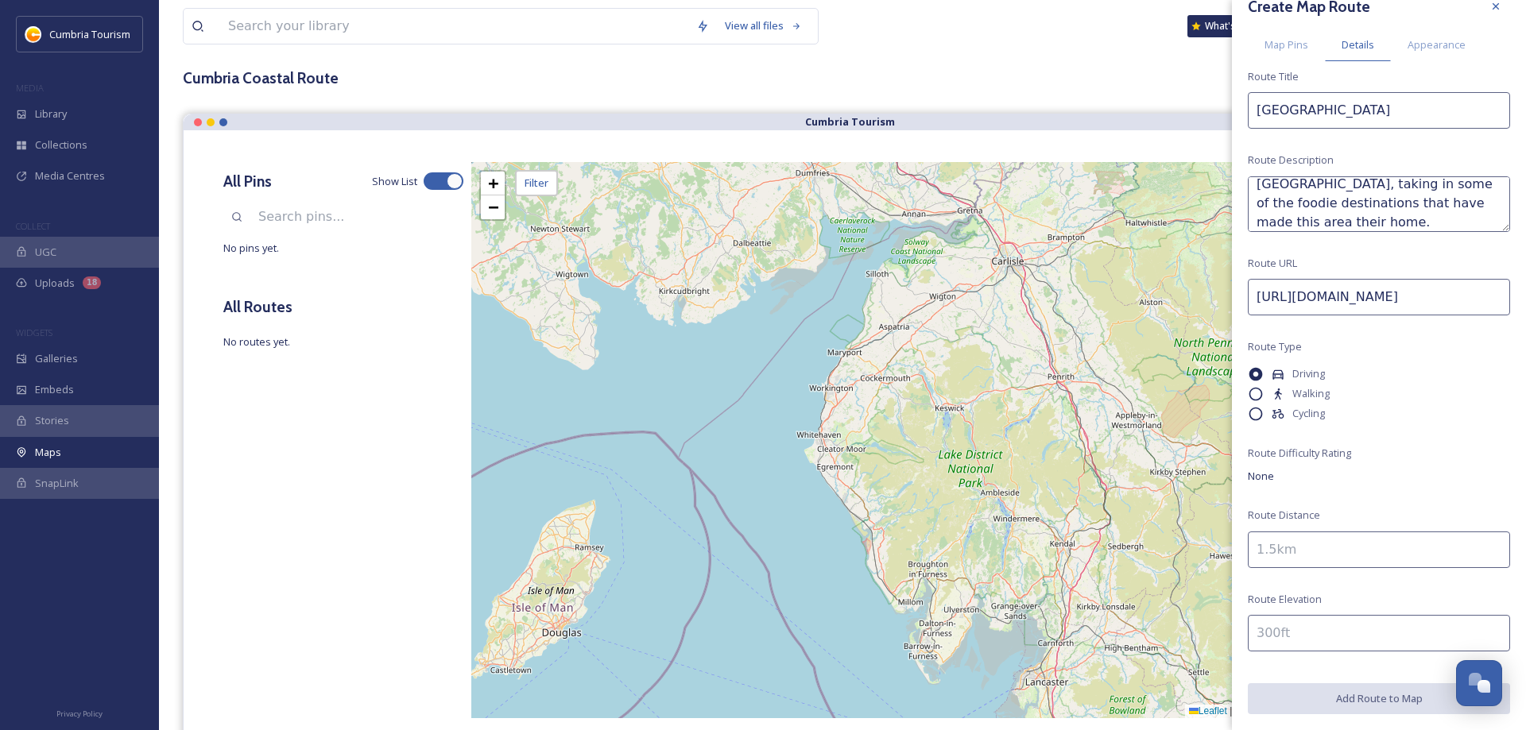
type input "[URL][DOMAIN_NAME]"
click at [1322, 563] on input at bounding box center [1379, 550] width 262 height 37
type input "28"
click at [1396, 510] on div "Create Map Route Map Pins Details Appearance Route Title Morecambe Bay Route De…" at bounding box center [1379, 353] width 294 height 754
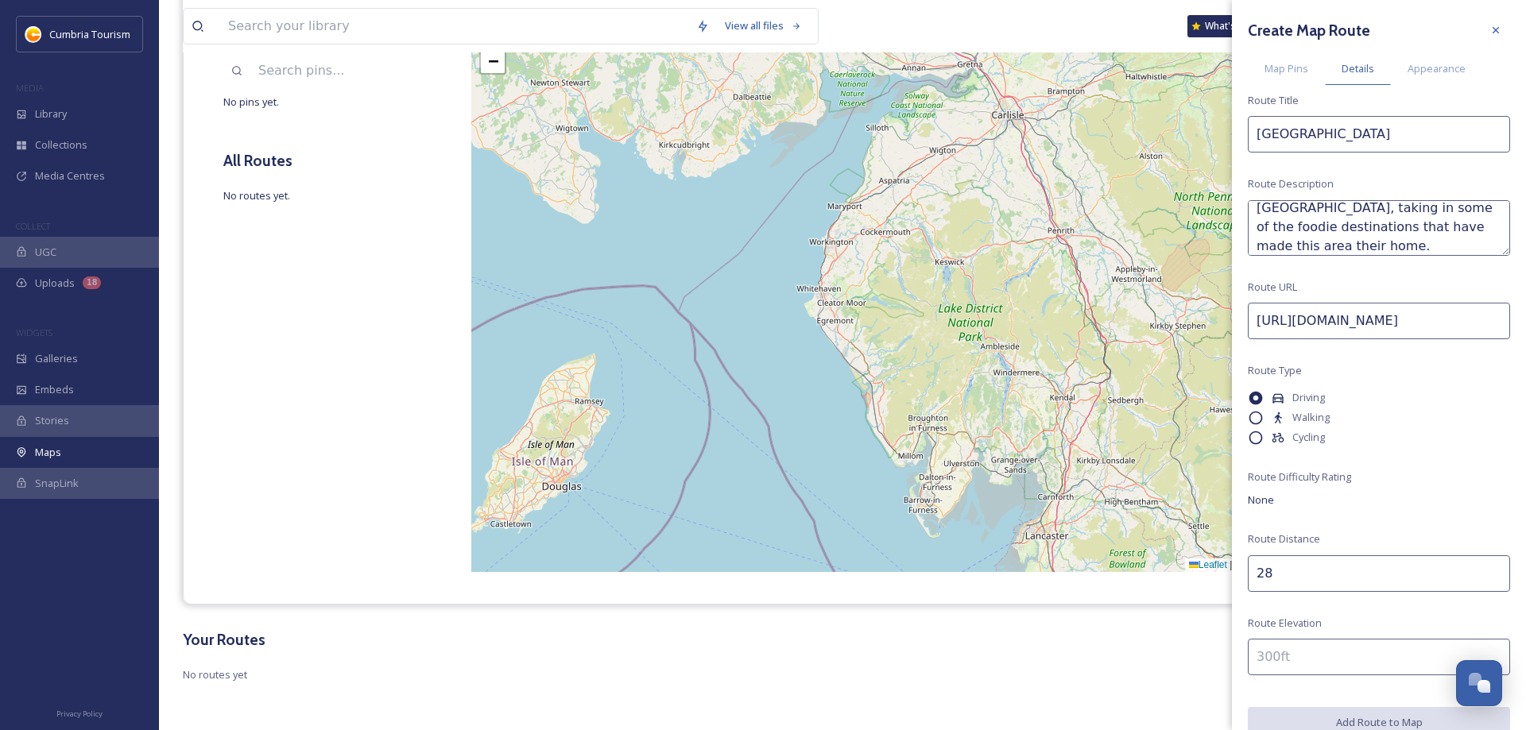
scroll to position [0, 0]
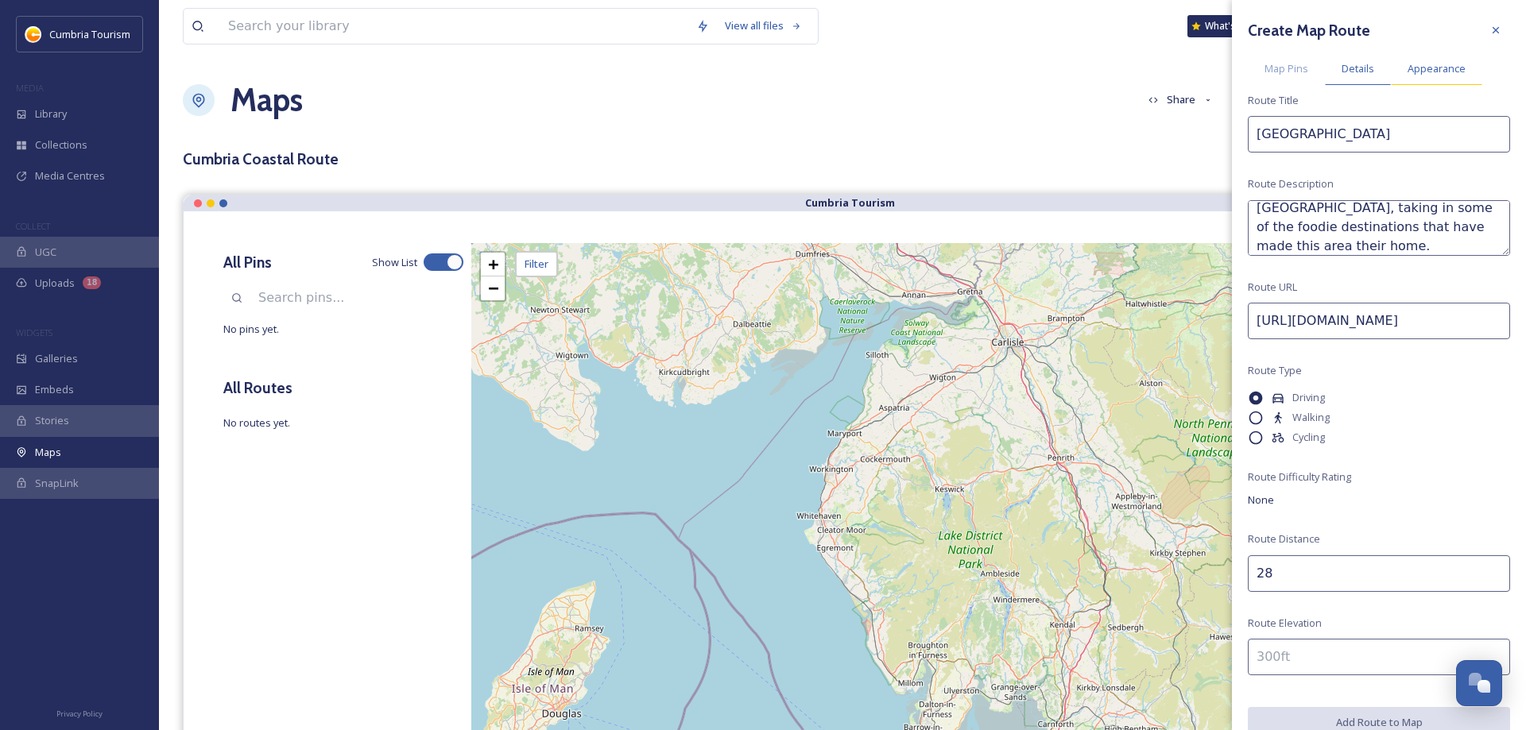
click at [1420, 65] on span "Appearance" at bounding box center [1436, 68] width 58 height 15
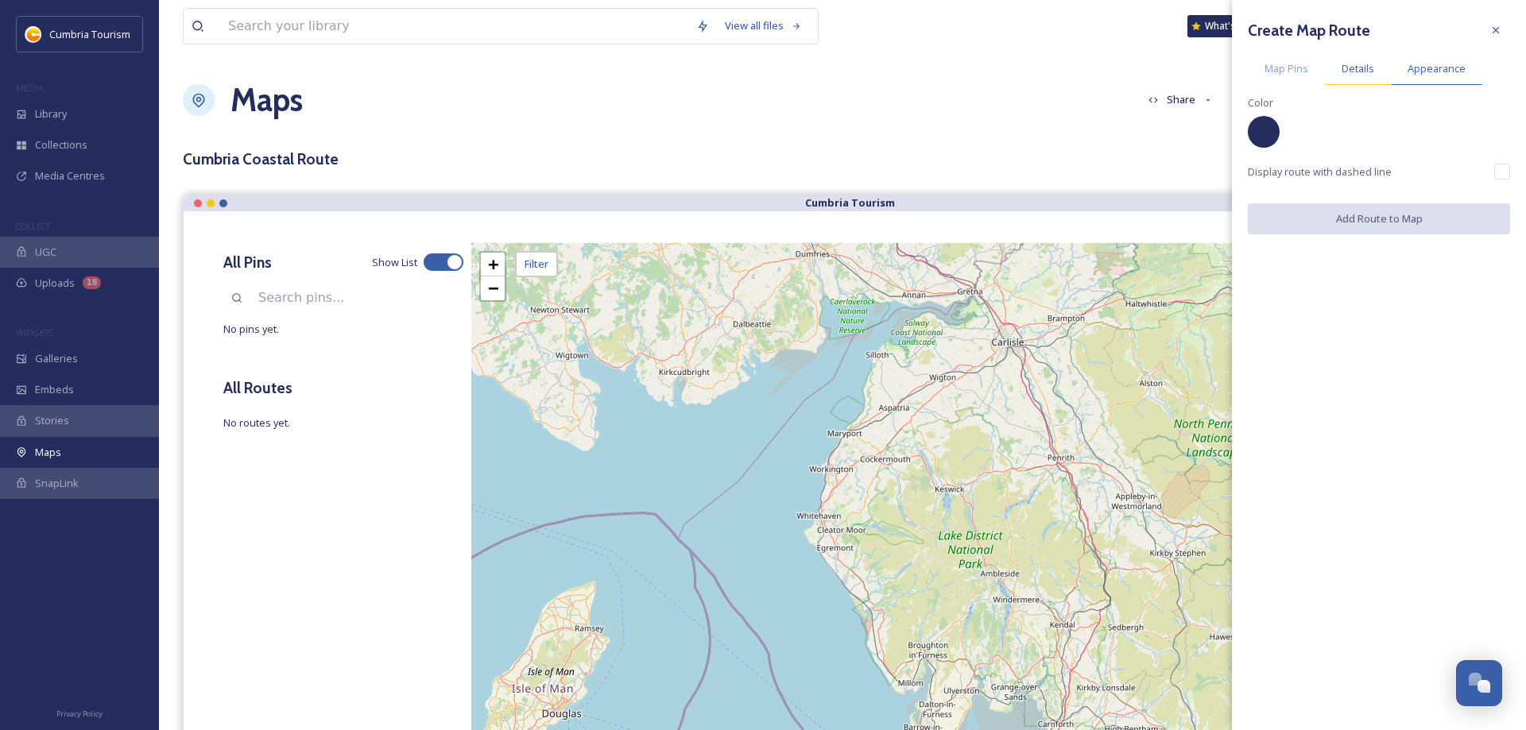
click at [1359, 68] on span "Details" at bounding box center [1357, 68] width 33 height 15
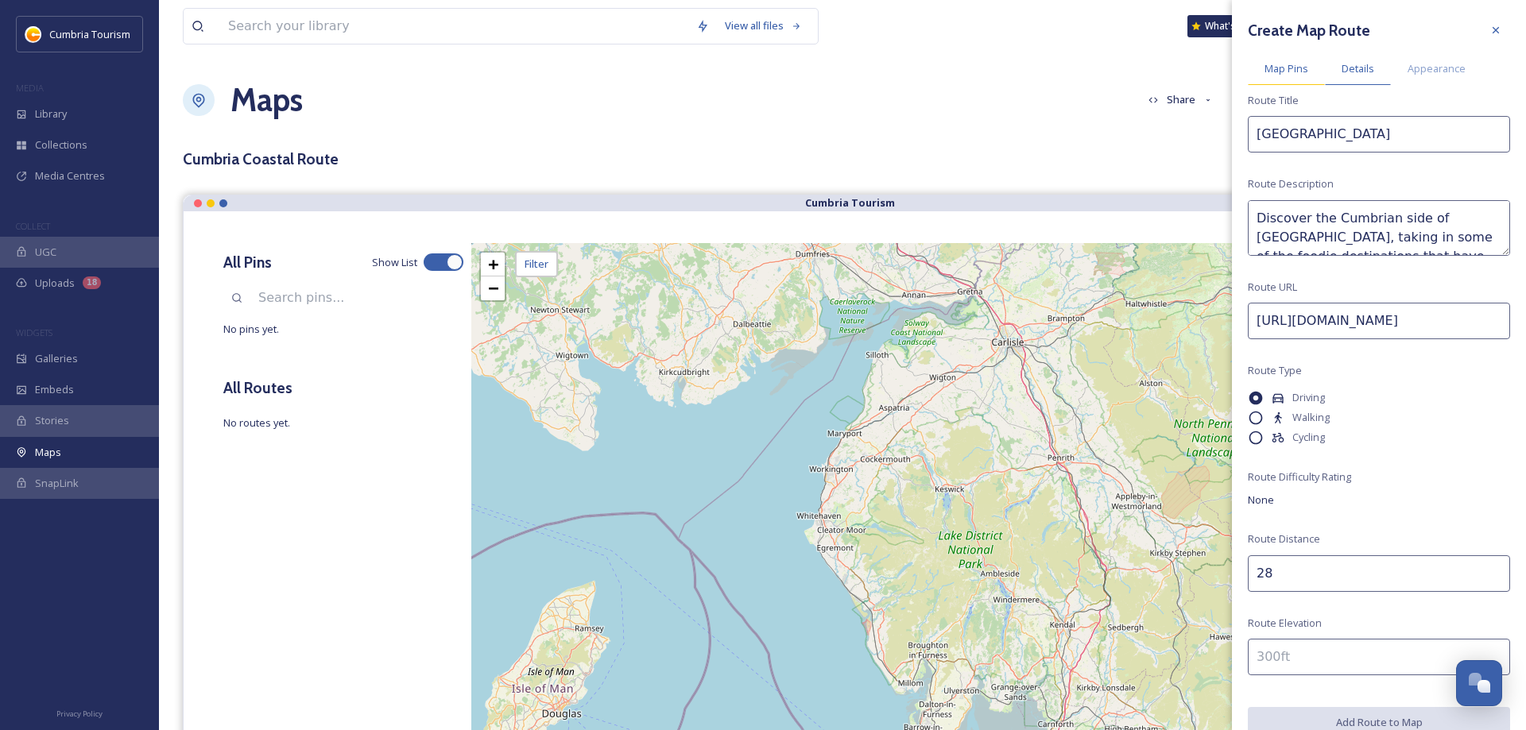
click at [1288, 75] on span "Map Pins" at bounding box center [1286, 68] width 44 height 15
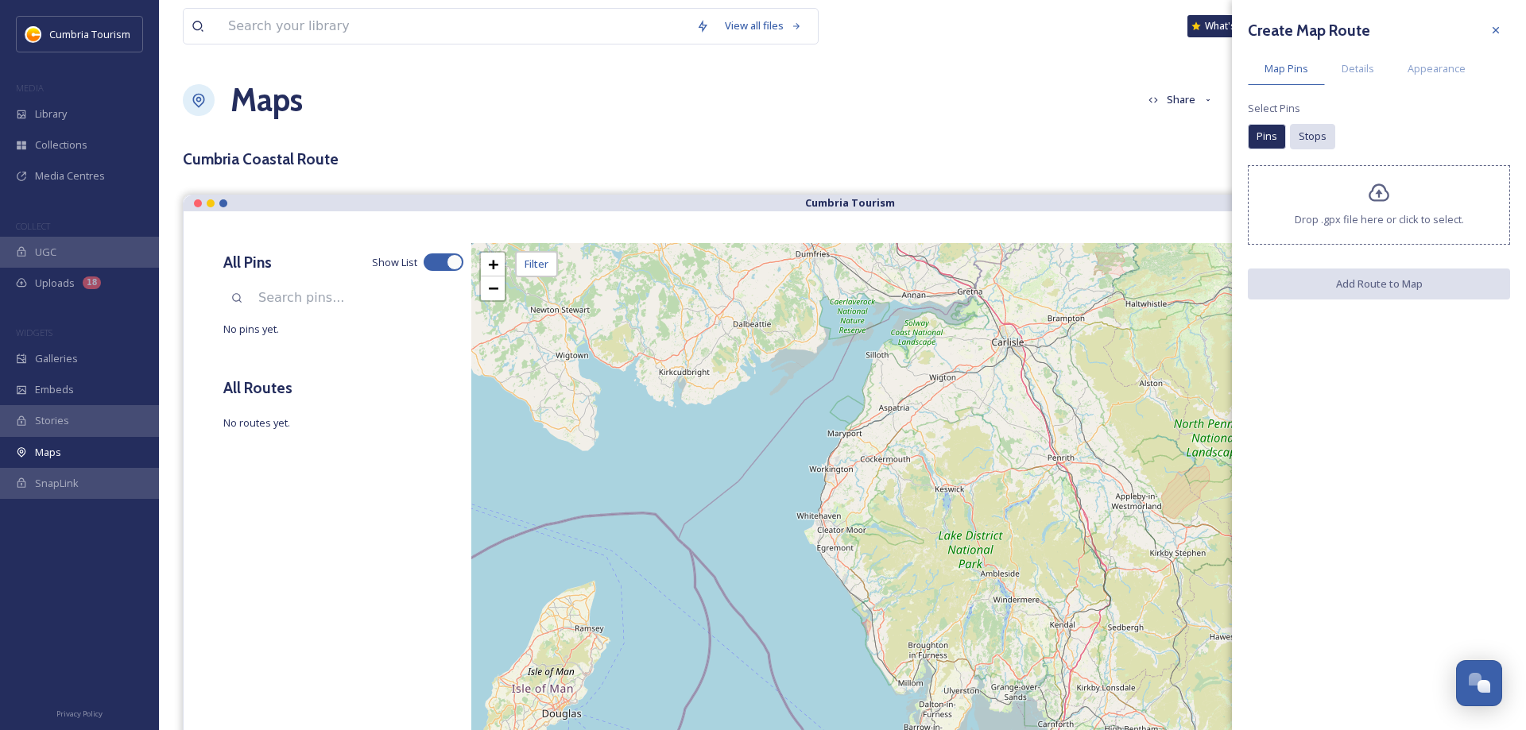
click at [1317, 135] on span "Stops" at bounding box center [1312, 136] width 28 height 15
click at [1262, 126] on div "Pins" at bounding box center [1267, 136] width 38 height 25
click at [1357, 226] on span "Drop .gpx file here or click to select." at bounding box center [1378, 219] width 169 height 15
click at [1271, 141] on span "Pins" at bounding box center [1266, 136] width 21 height 15
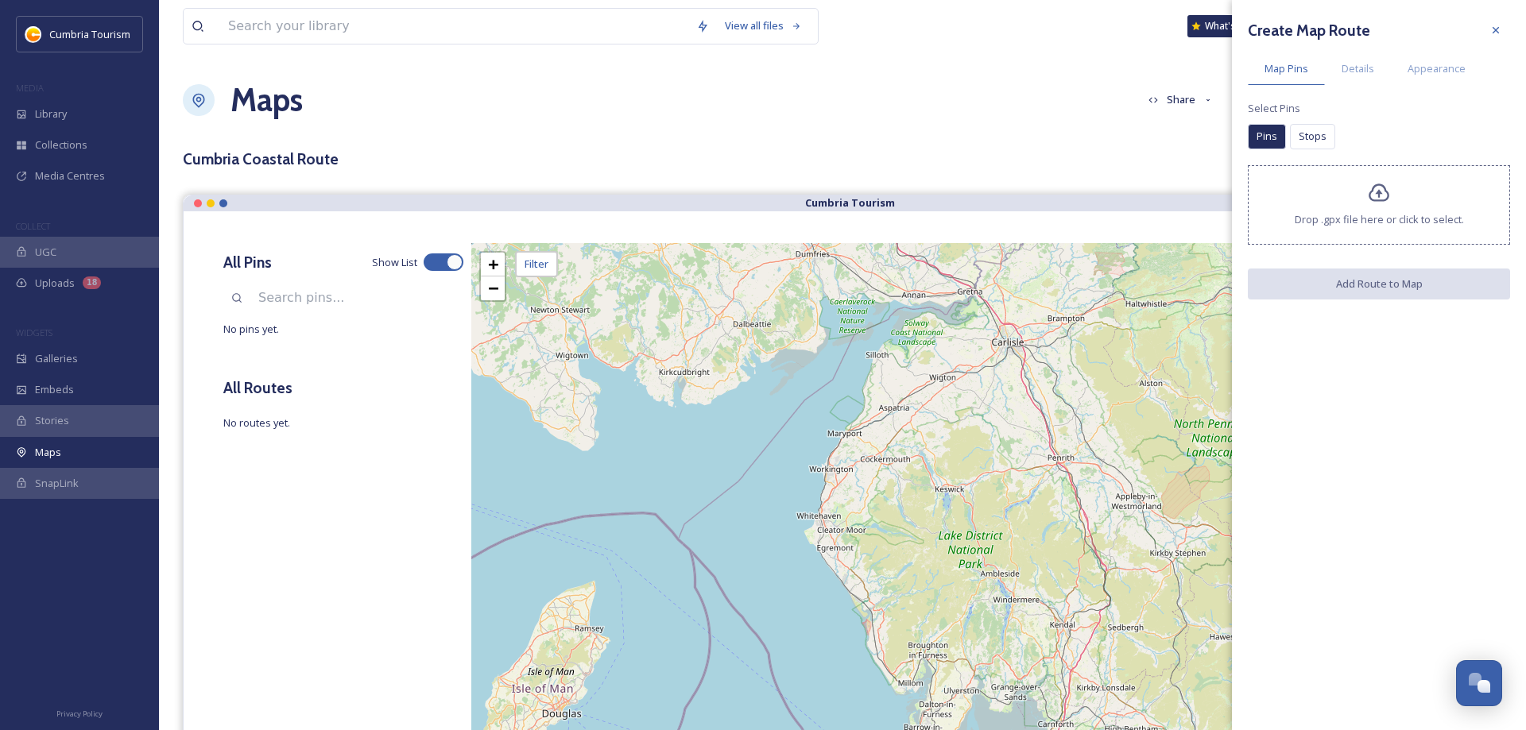
click at [955, 470] on div "+ − Leaflet | Map Courtesy of SnapSea © OpenStreetMap contributors Cmd/Ctrl + S…" at bounding box center [970, 521] width 998 height 556
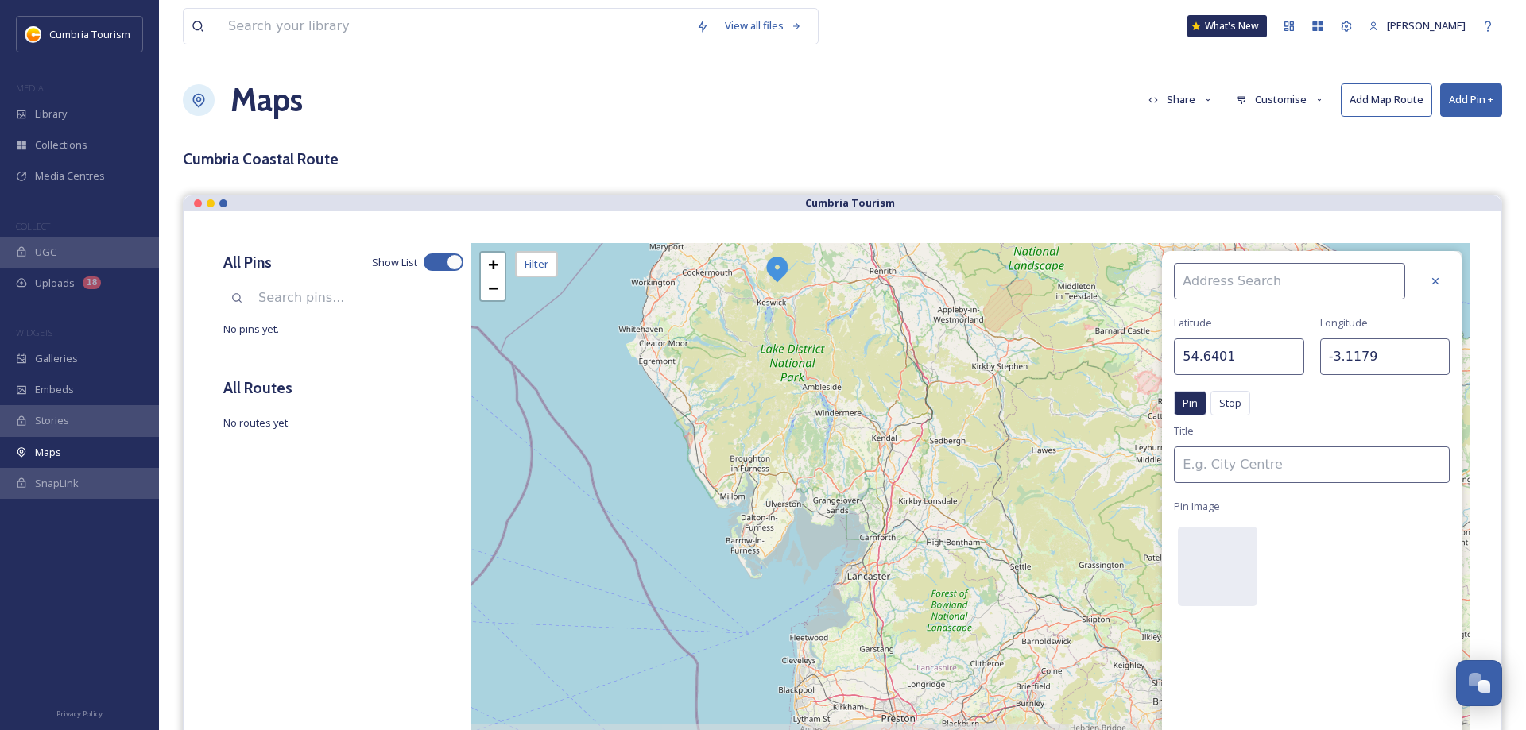
drag, startPoint x: 999, startPoint y: 478, endPoint x: 826, endPoint y: 299, distance: 248.9
click at [826, 299] on div "+ − Leaflet | Map Courtesy of SnapSea © OpenStreetMap contributors Cmd/Ctrl + S…" at bounding box center [970, 521] width 998 height 556
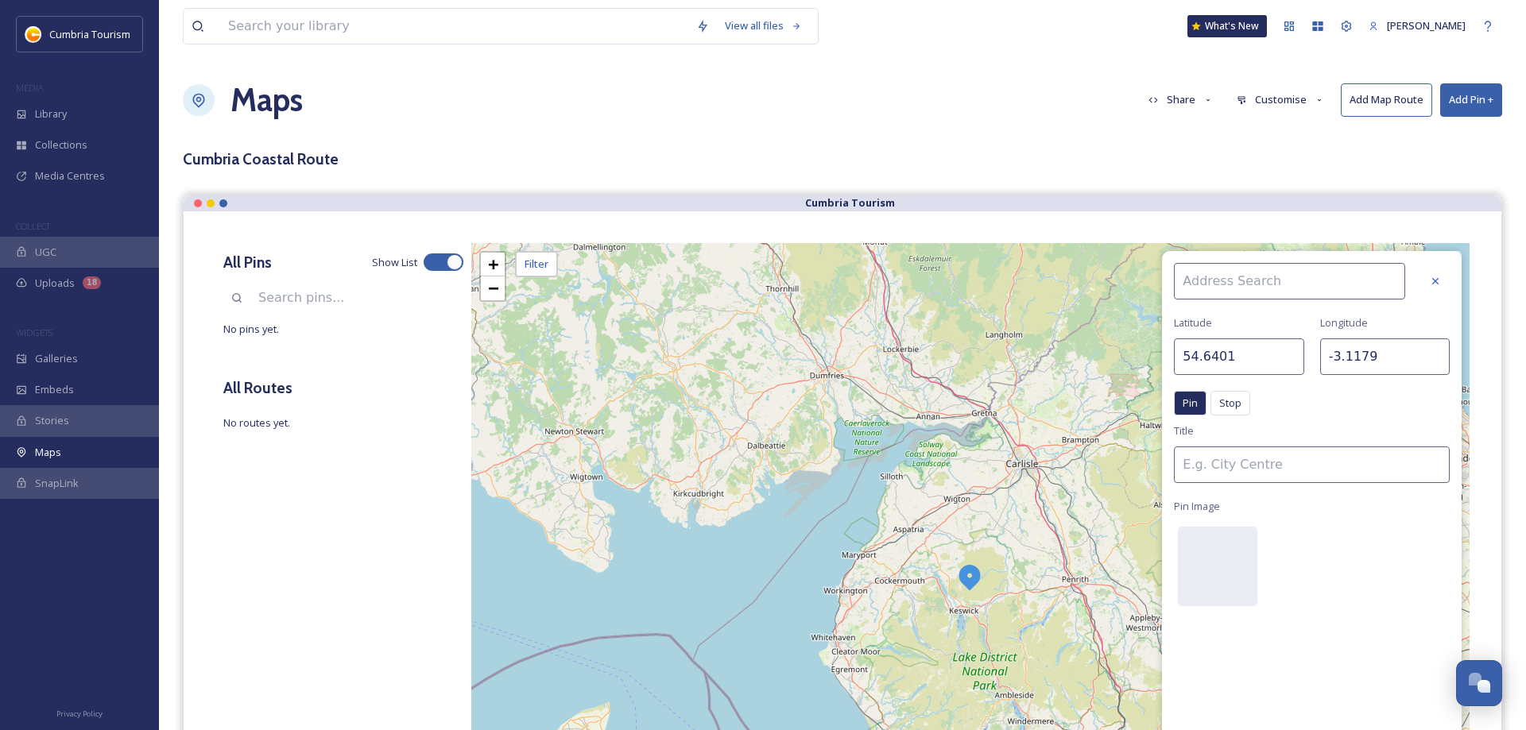
drag, startPoint x: 953, startPoint y: 460, endPoint x: 939, endPoint y: 525, distance: 66.5
click at [955, 563] on img at bounding box center [969, 577] width 29 height 29
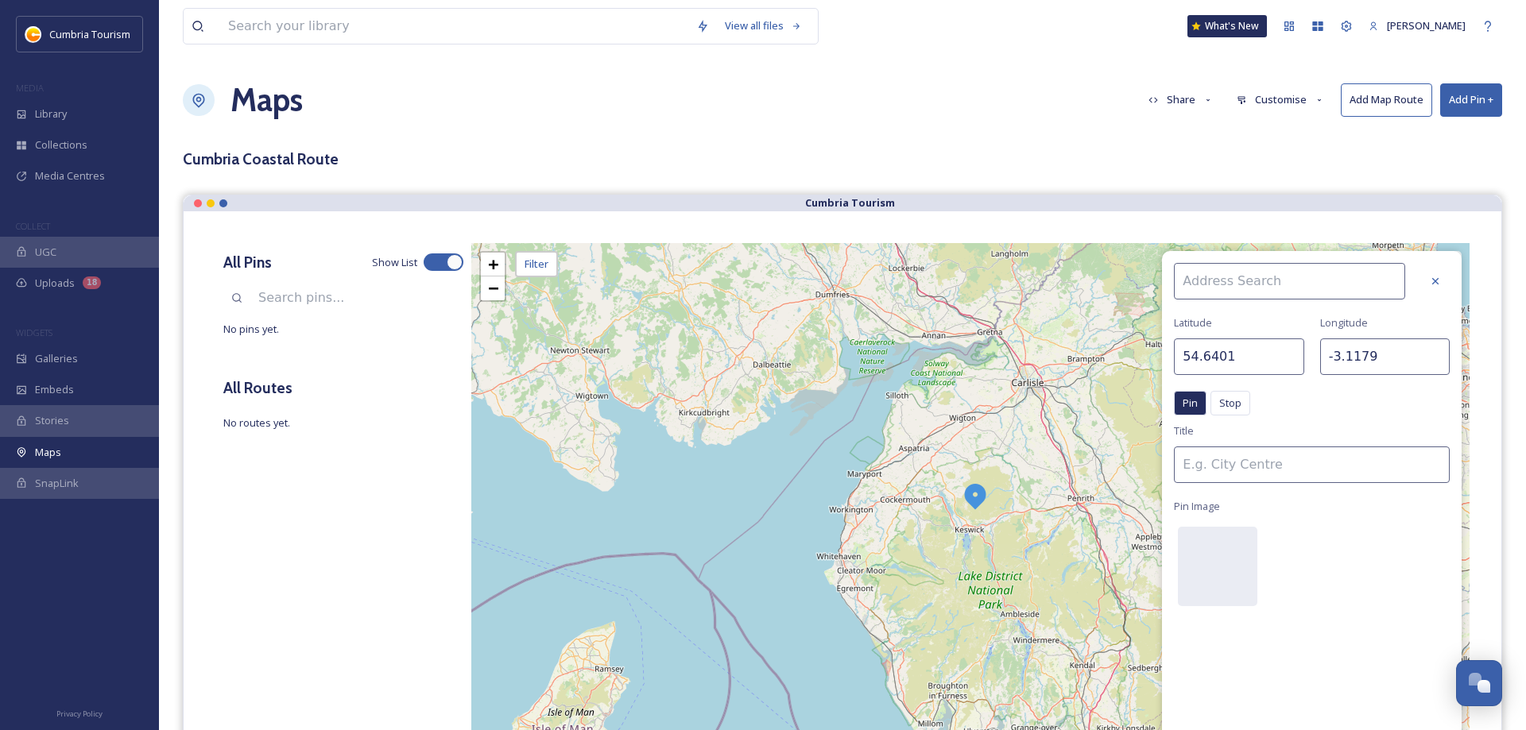
drag, startPoint x: 965, startPoint y: 473, endPoint x: 973, endPoint y: 519, distance: 46.9
click at [973, 510] on img at bounding box center [975, 496] width 29 height 29
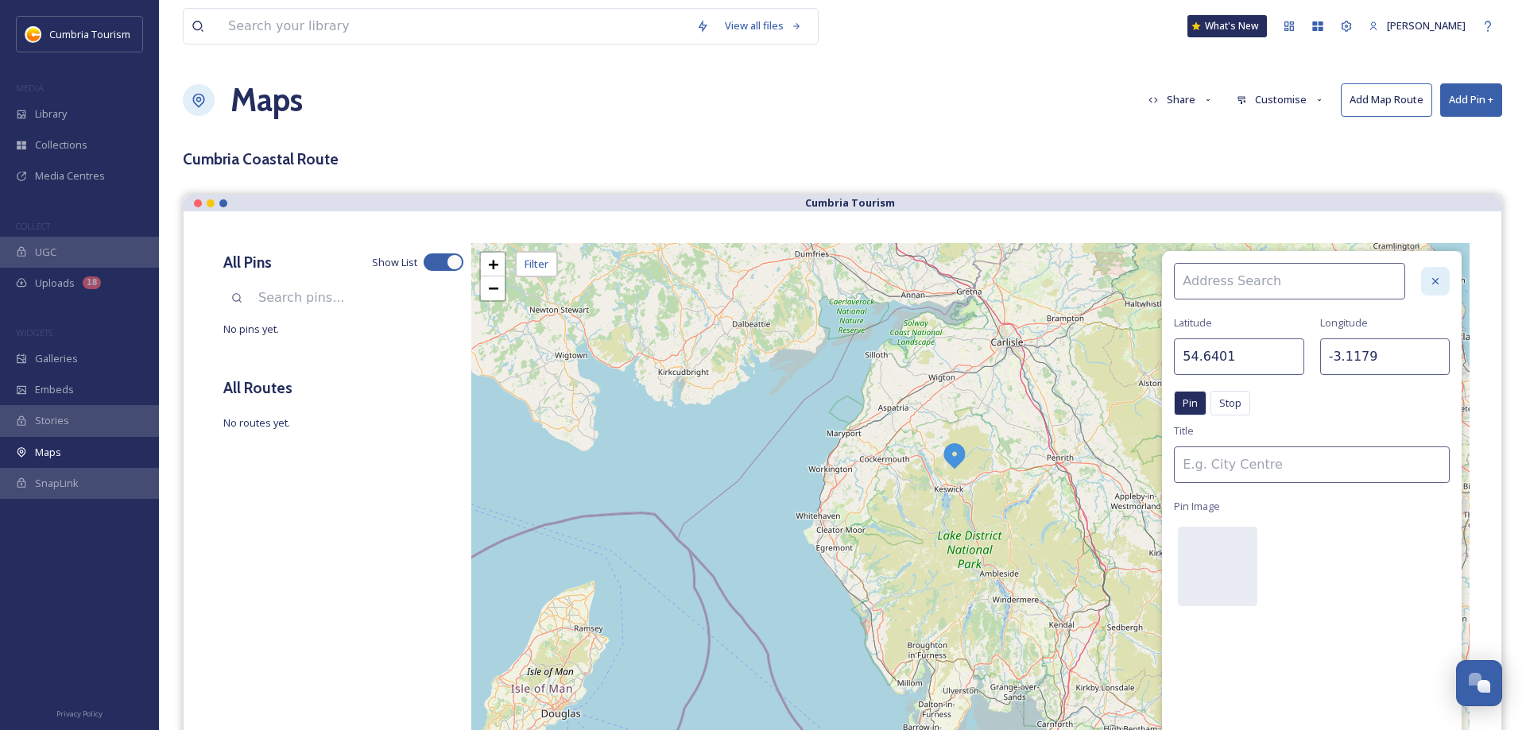
click at [1436, 280] on icon at bounding box center [1435, 281] width 13 height 13
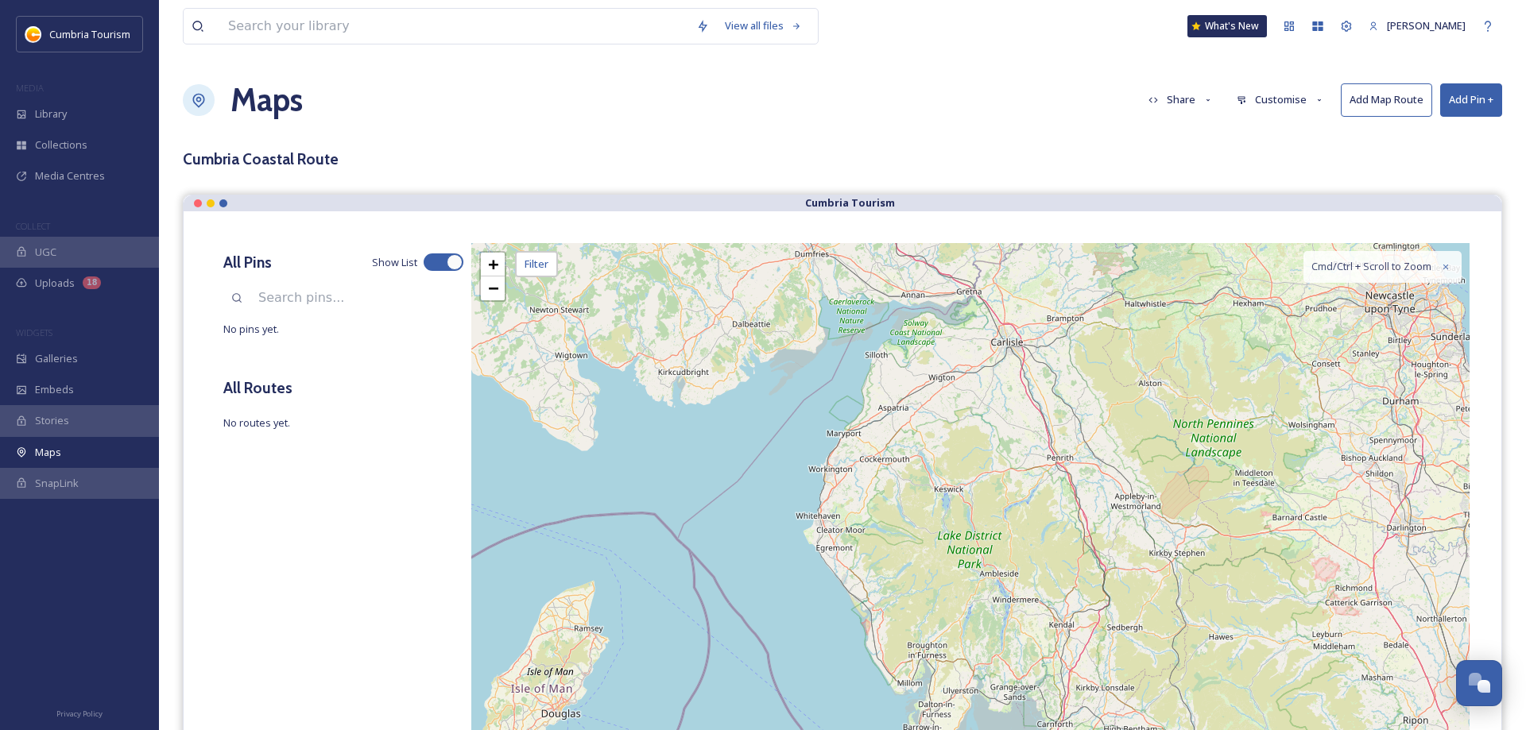
click at [1399, 104] on button "Add Map Route" at bounding box center [1386, 99] width 91 height 33
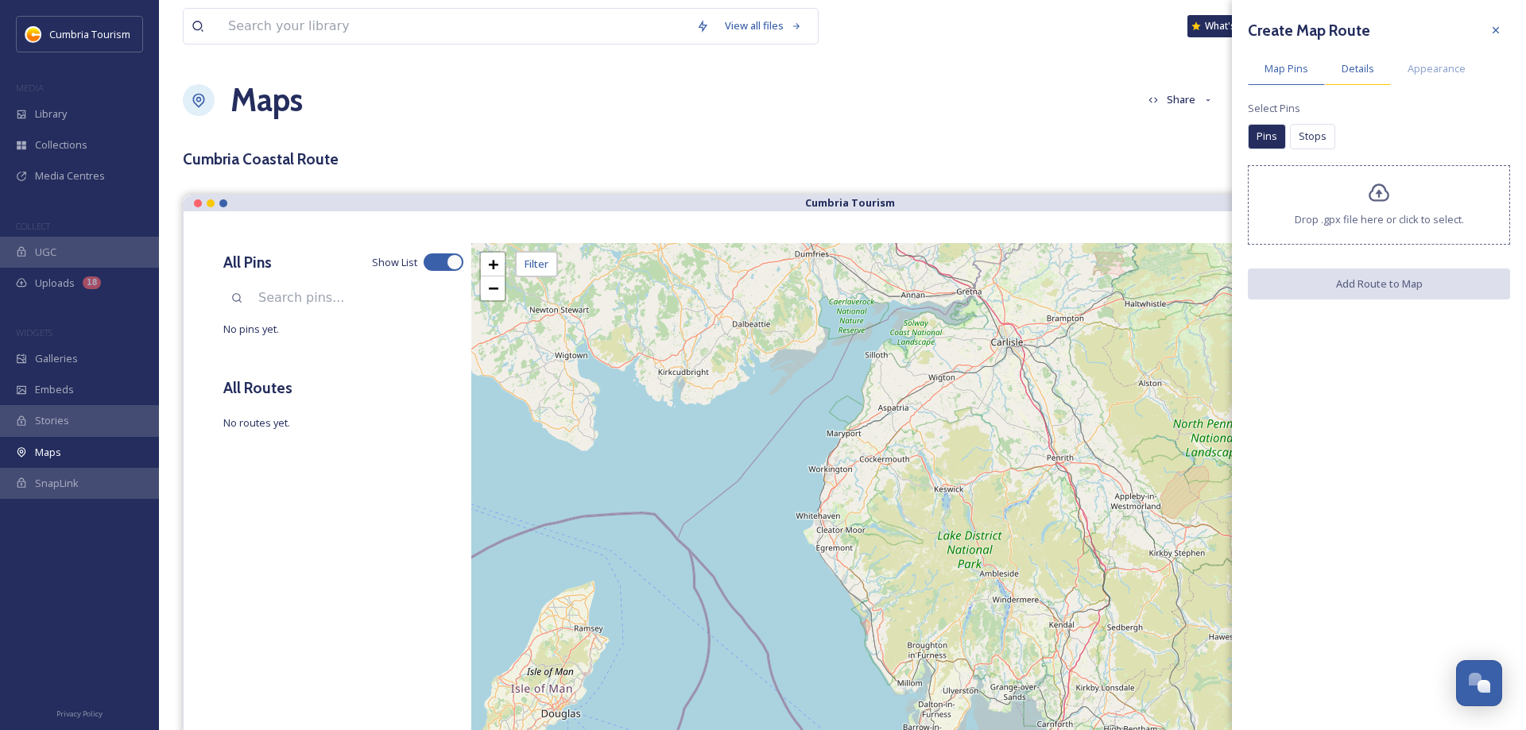
click at [1362, 75] on span "Details" at bounding box center [1357, 68] width 33 height 15
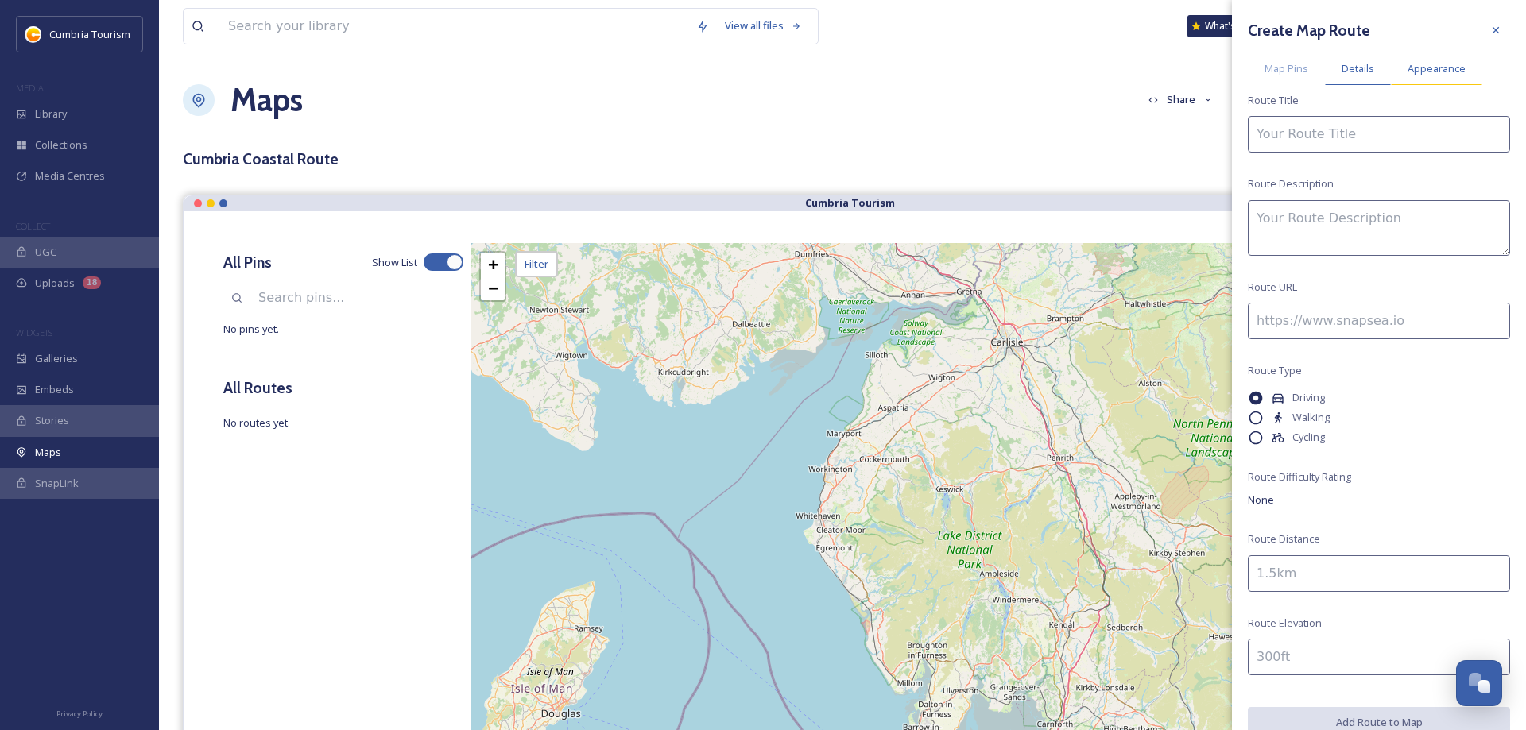
click at [1425, 69] on span "Appearance" at bounding box center [1436, 68] width 58 height 15
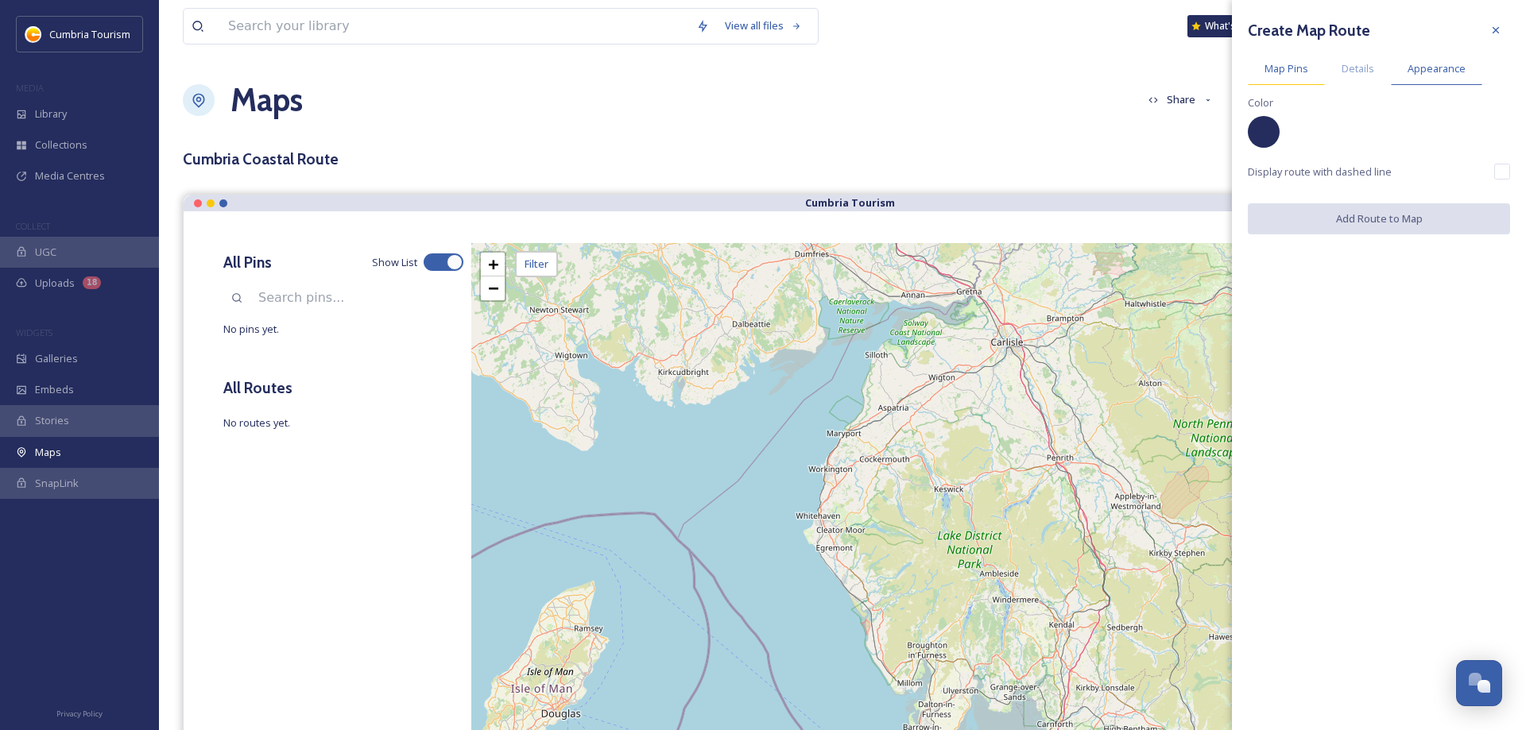
click at [1290, 68] on span "Map Pins" at bounding box center [1286, 68] width 44 height 15
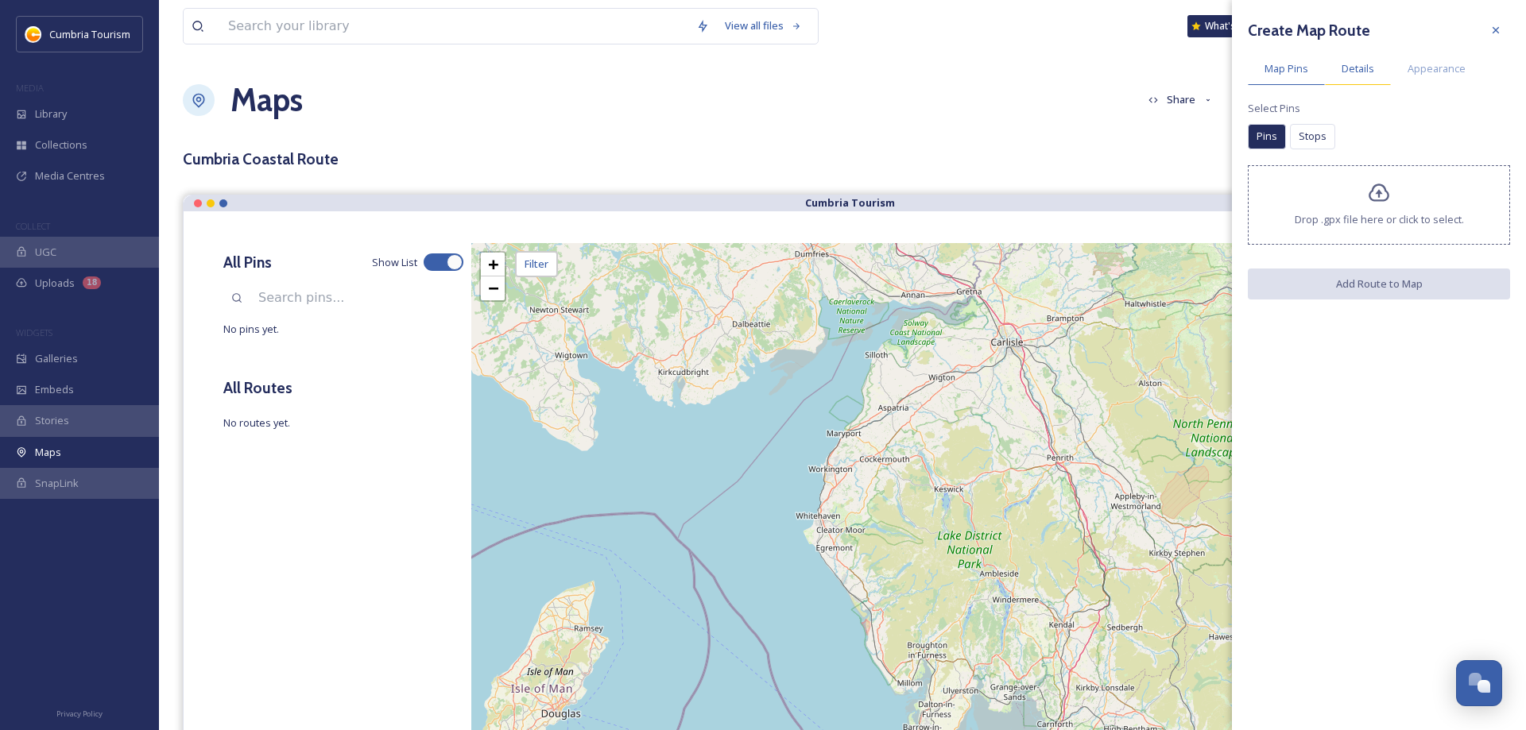
click at [1352, 63] on span "Details" at bounding box center [1357, 68] width 33 height 15
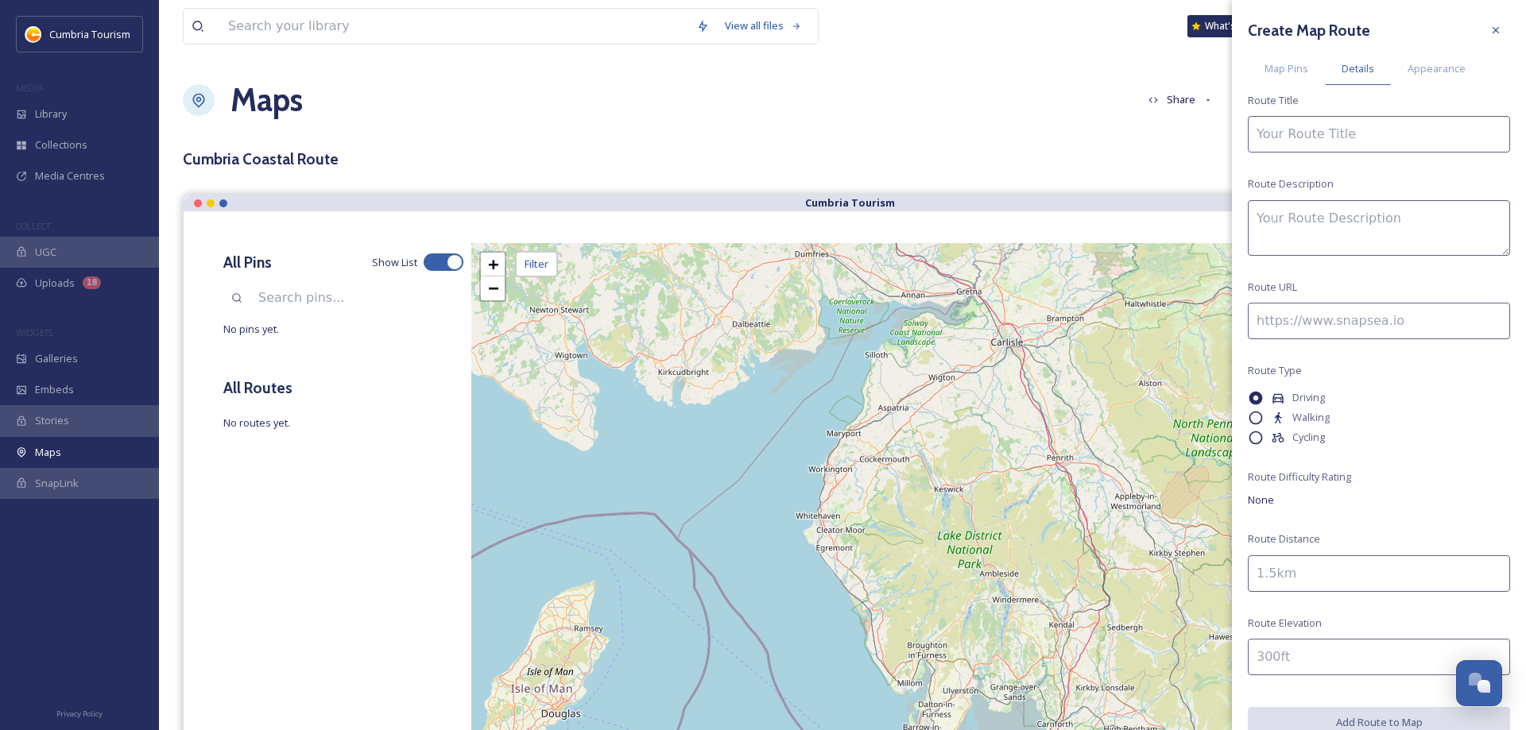
click at [1326, 123] on input at bounding box center [1379, 134] width 262 height 37
drag, startPoint x: 1312, startPoint y: 198, endPoint x: 1313, endPoint y: 211, distance: 13.5
click at [1312, 204] on div "Create Map Route Map Pins Details Appearance Route Title Route Description Rout…" at bounding box center [1379, 377] width 294 height 754
click at [1312, 211] on textarea at bounding box center [1379, 228] width 262 height 56
paste textarea "[URL][DOMAIN_NAME]"
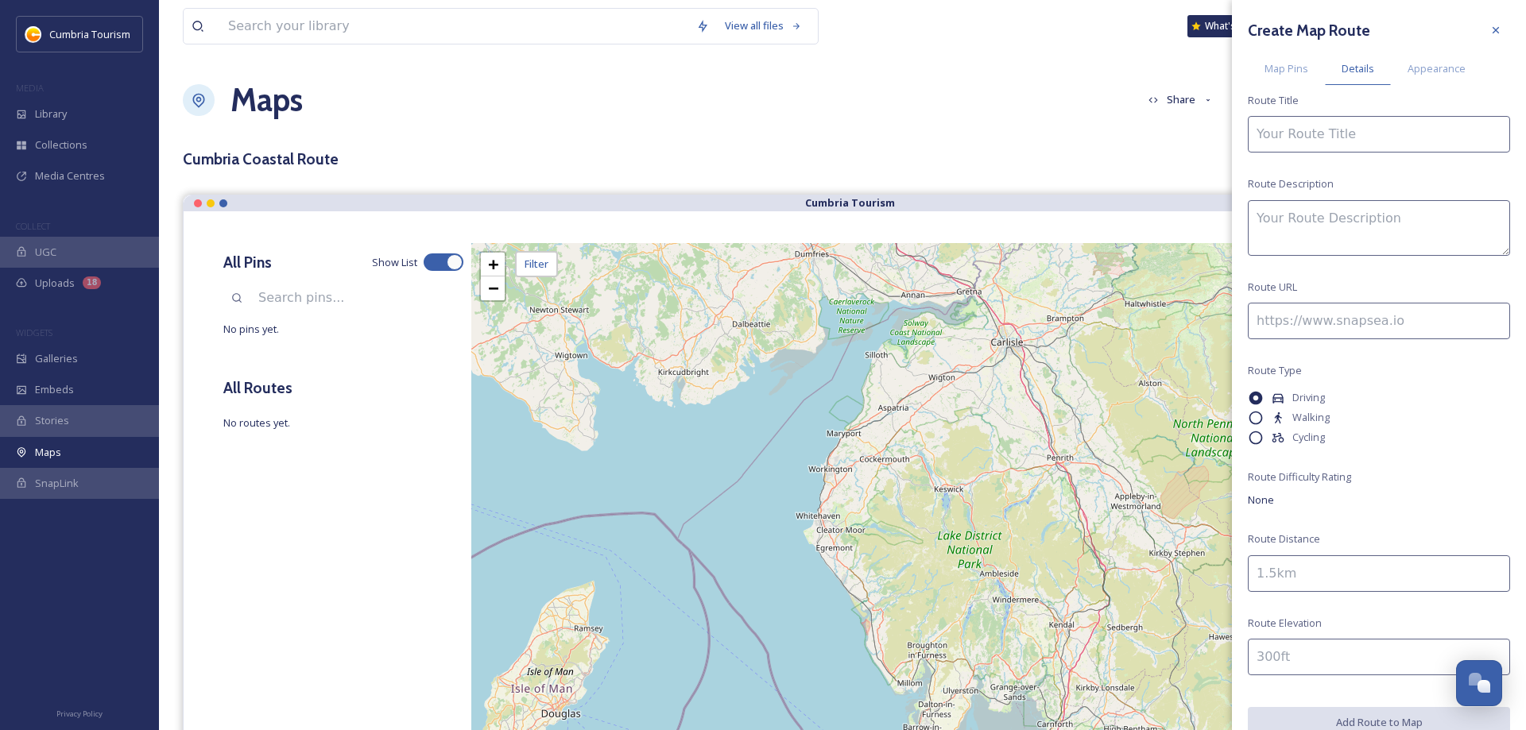
type textarea "[URL][DOMAIN_NAME]"
drag, startPoint x: 1480, startPoint y: 246, endPoint x: 951, endPoint y: 172, distance: 534.3
click at [1248, 200] on textarea "[URL][DOMAIN_NAME]" at bounding box center [1379, 228] width 262 height 56
click at [1294, 314] on input at bounding box center [1379, 321] width 262 height 37
paste input "[URL][DOMAIN_NAME]"
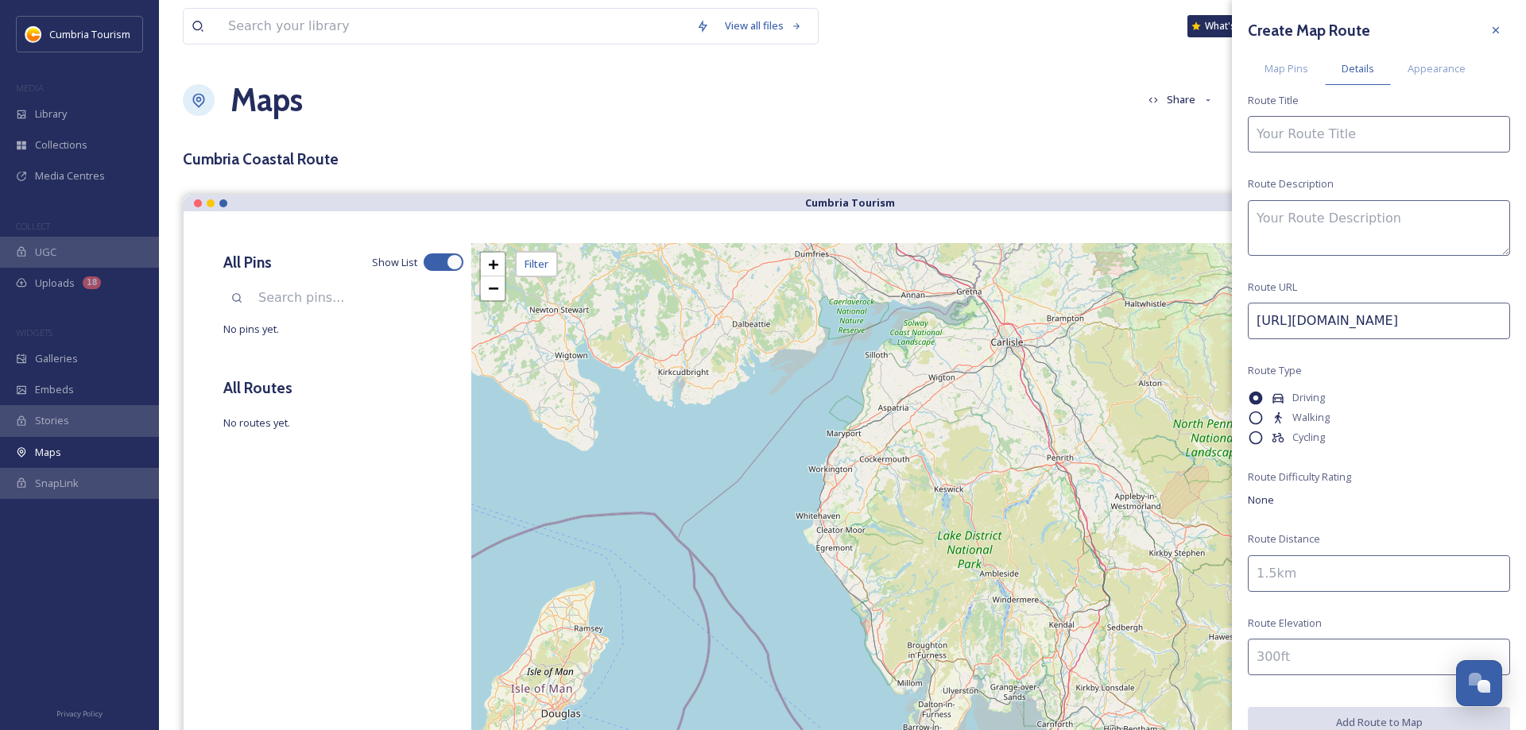
scroll to position [0, 253]
type input "[URL][DOMAIN_NAME]"
click at [1301, 572] on input at bounding box center [1379, 573] width 262 height 37
click at [1498, 31] on icon at bounding box center [1495, 30] width 13 height 13
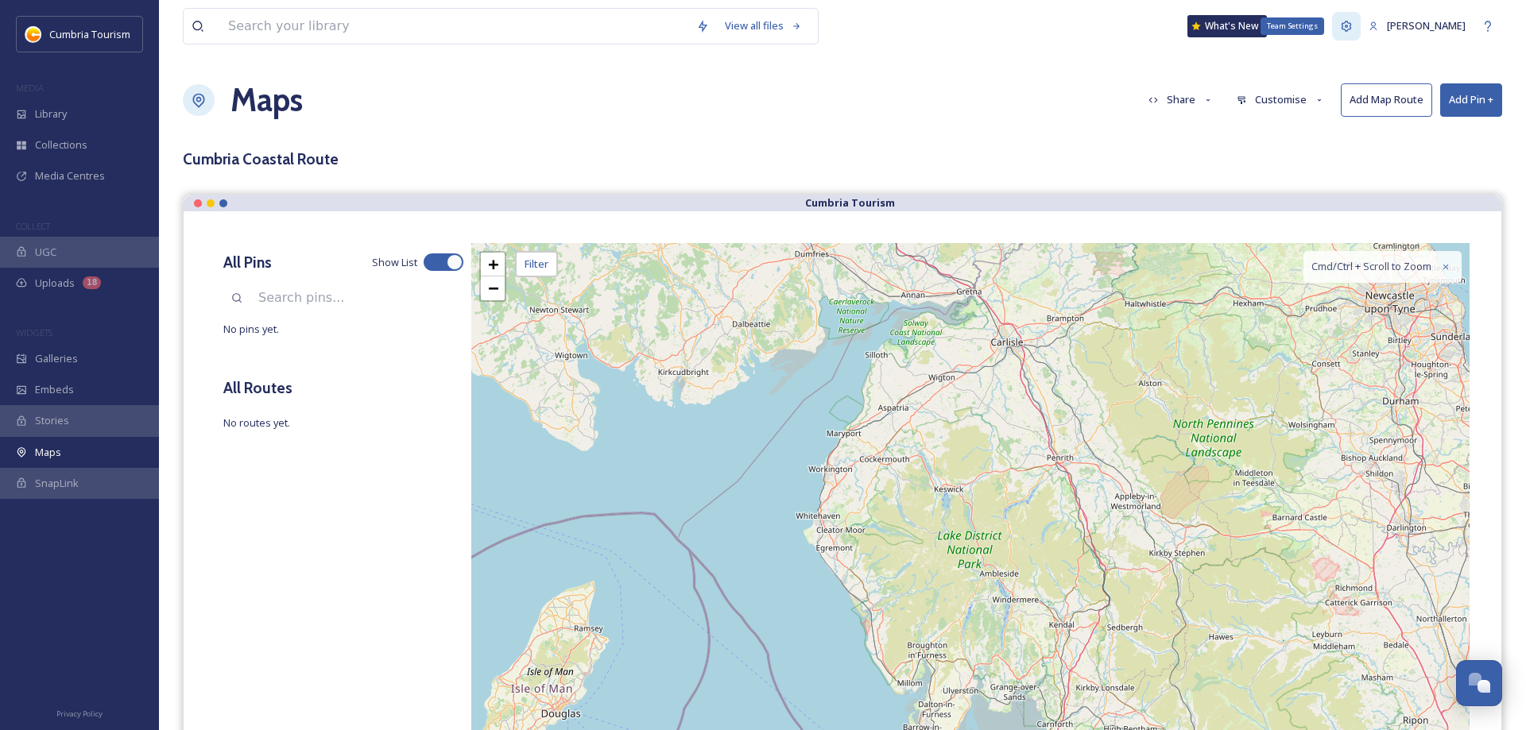
click at [1352, 28] on icon at bounding box center [1346, 26] width 13 height 13
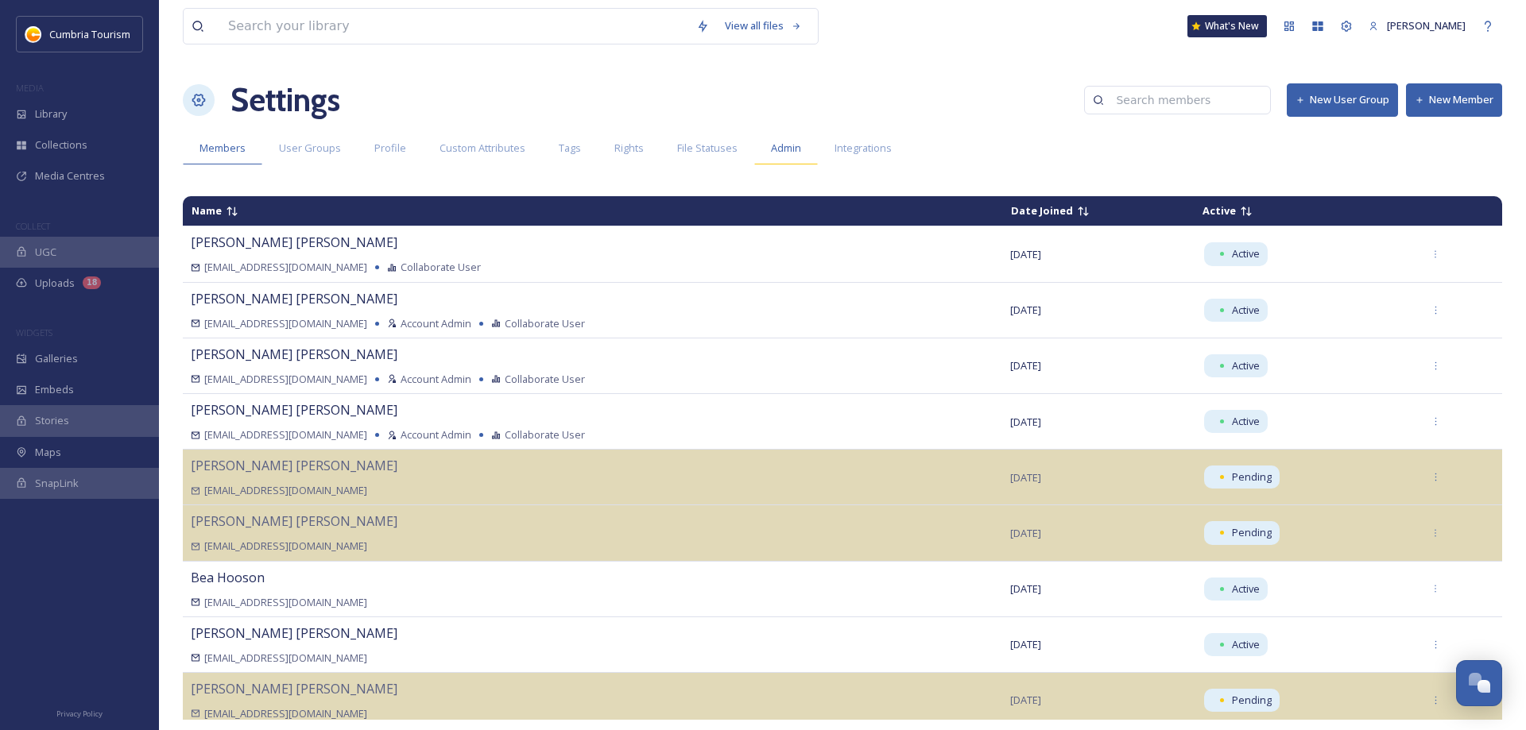
click at [787, 147] on span "Admin" at bounding box center [786, 148] width 30 height 15
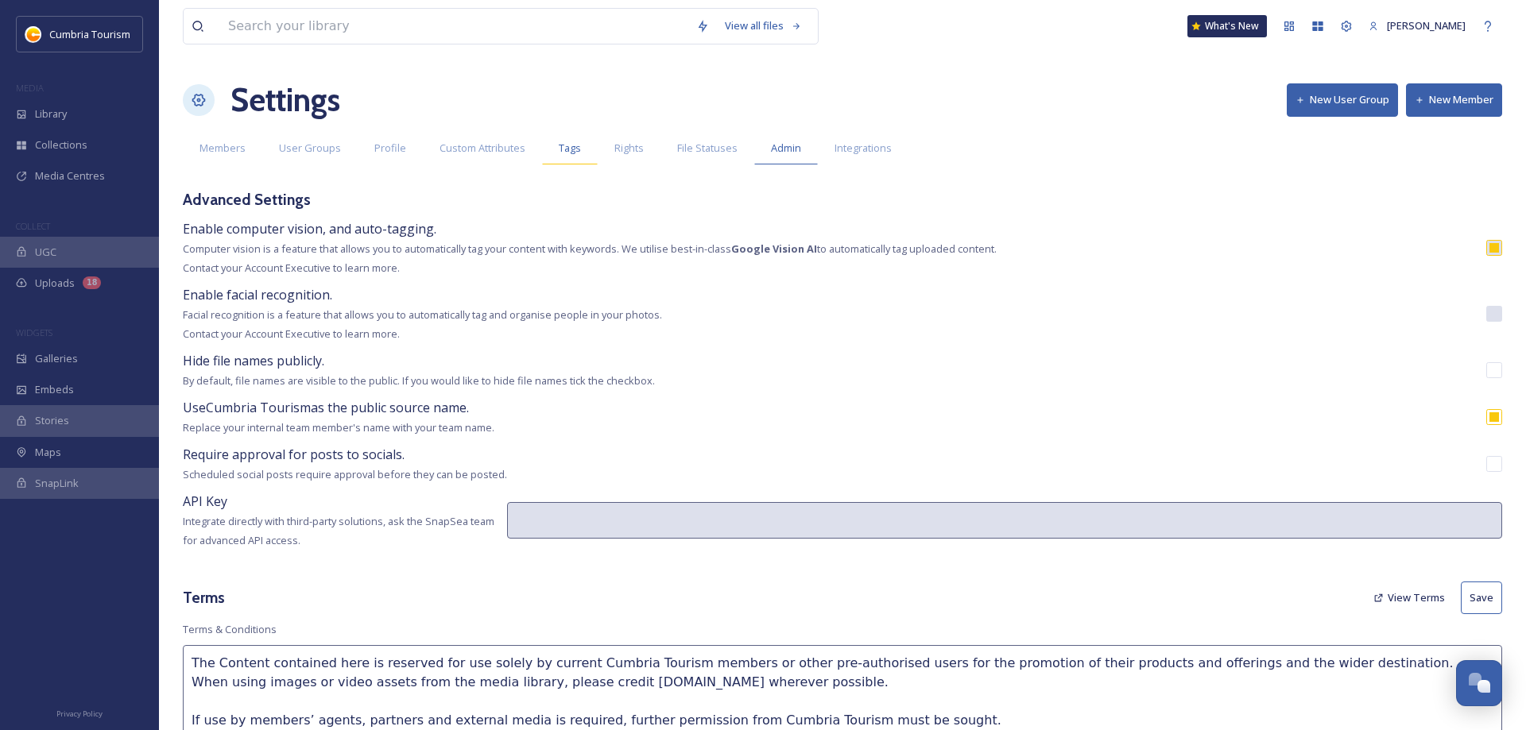
click at [563, 157] on div "Tags" at bounding box center [570, 148] width 56 height 33
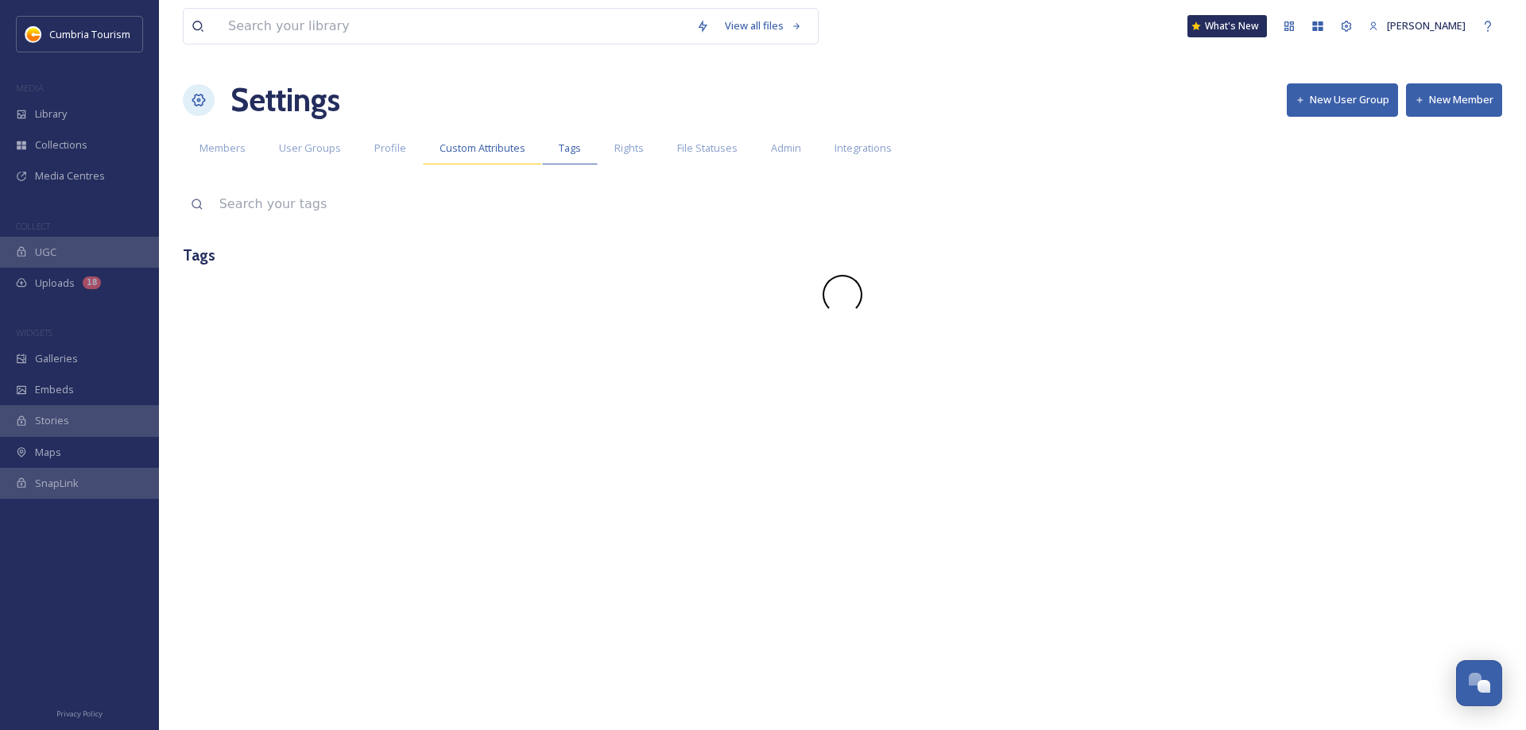
click at [503, 152] on span "Custom Attributes" at bounding box center [482, 148] width 86 height 15
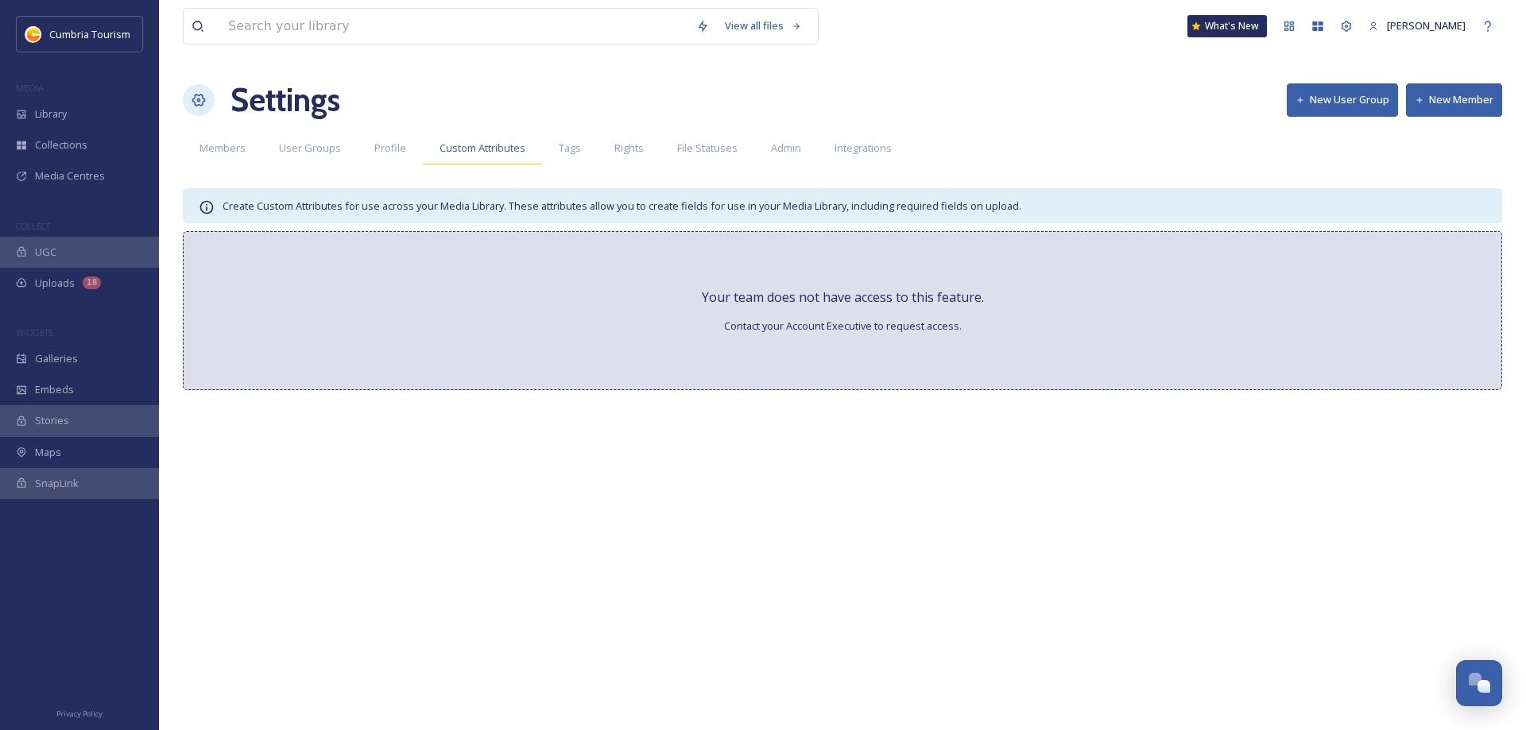
click at [501, 149] on span "Custom Attributes" at bounding box center [482, 148] width 86 height 15
click at [397, 148] on span "Profile" at bounding box center [390, 148] width 32 height 15
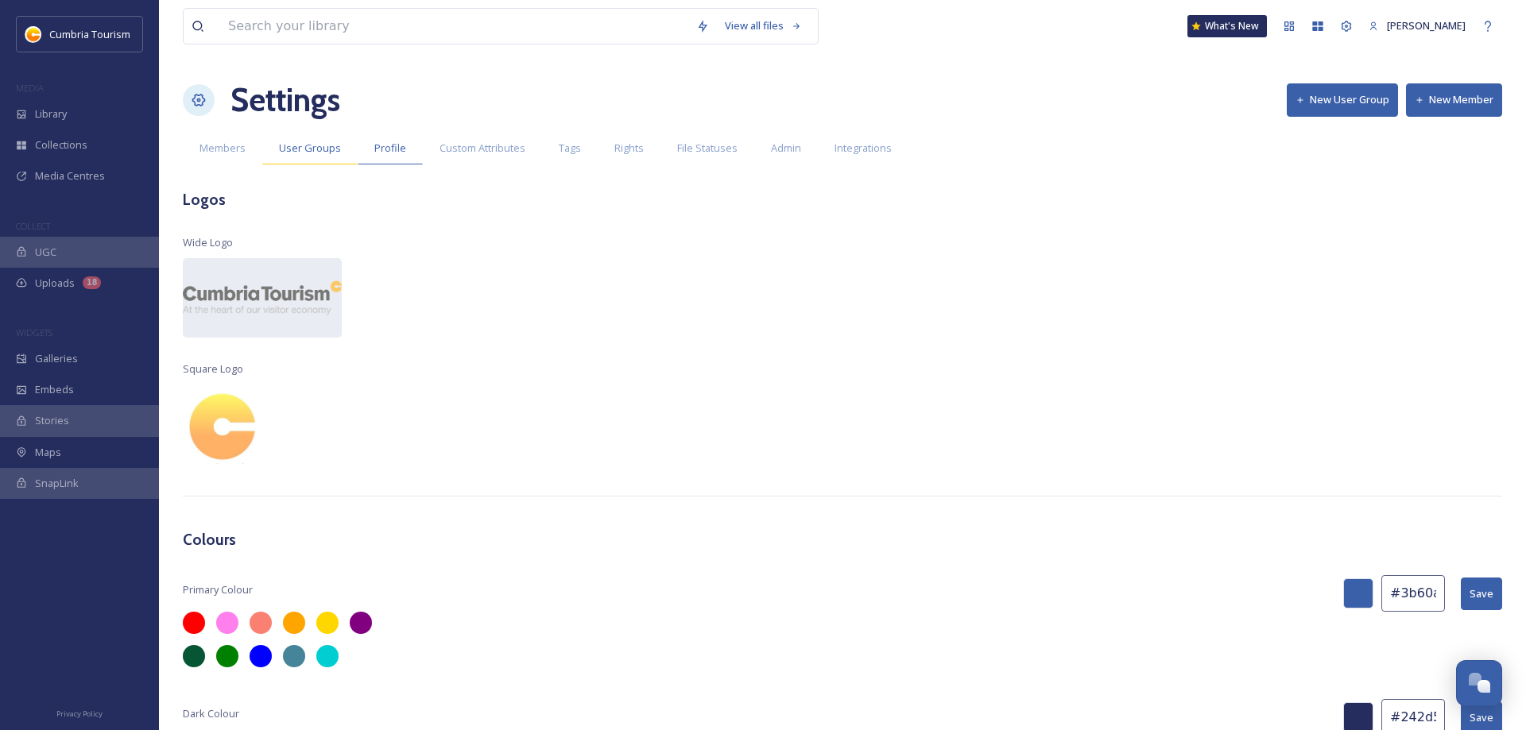
click at [287, 152] on span "User Groups" at bounding box center [310, 148] width 62 height 15
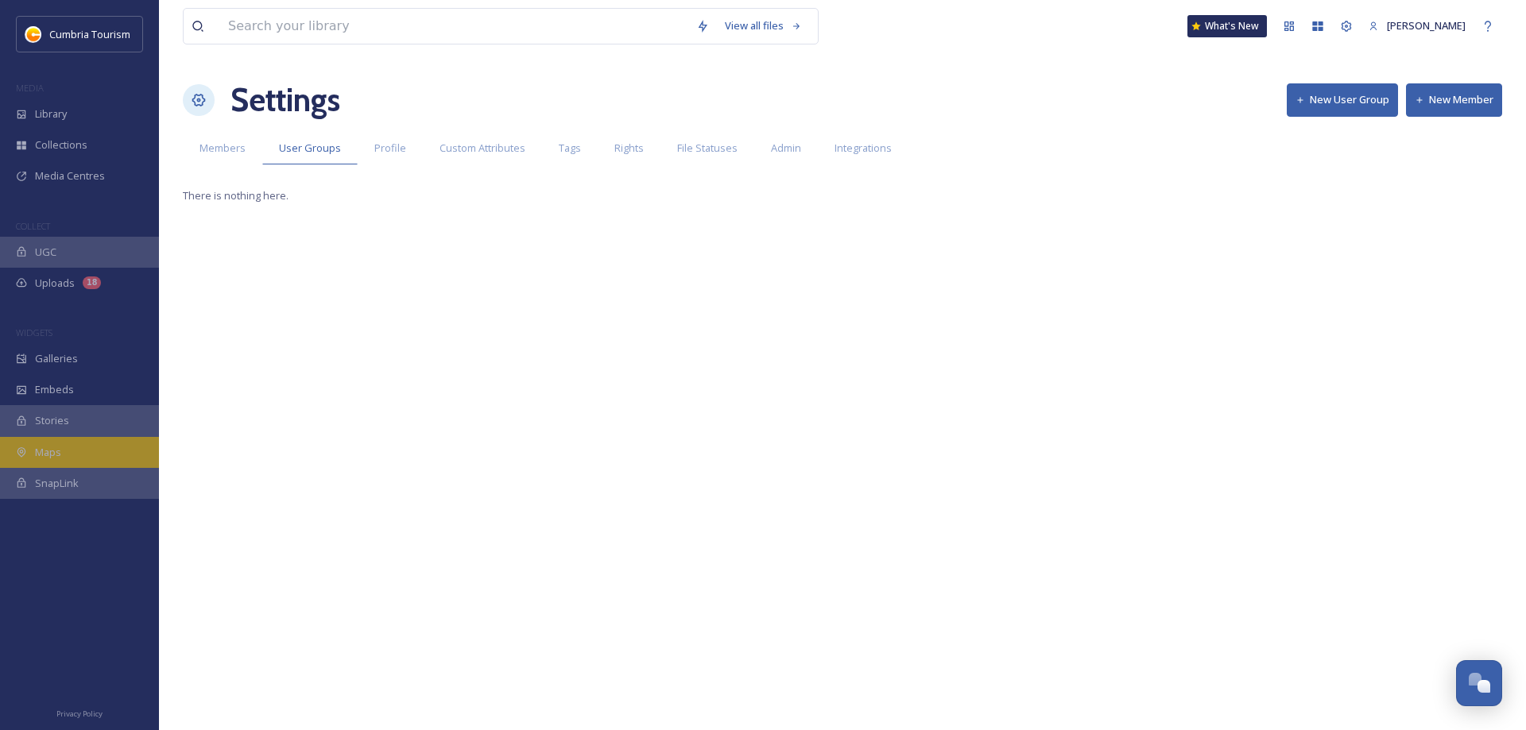
click at [49, 451] on span "Maps" at bounding box center [48, 452] width 26 height 15
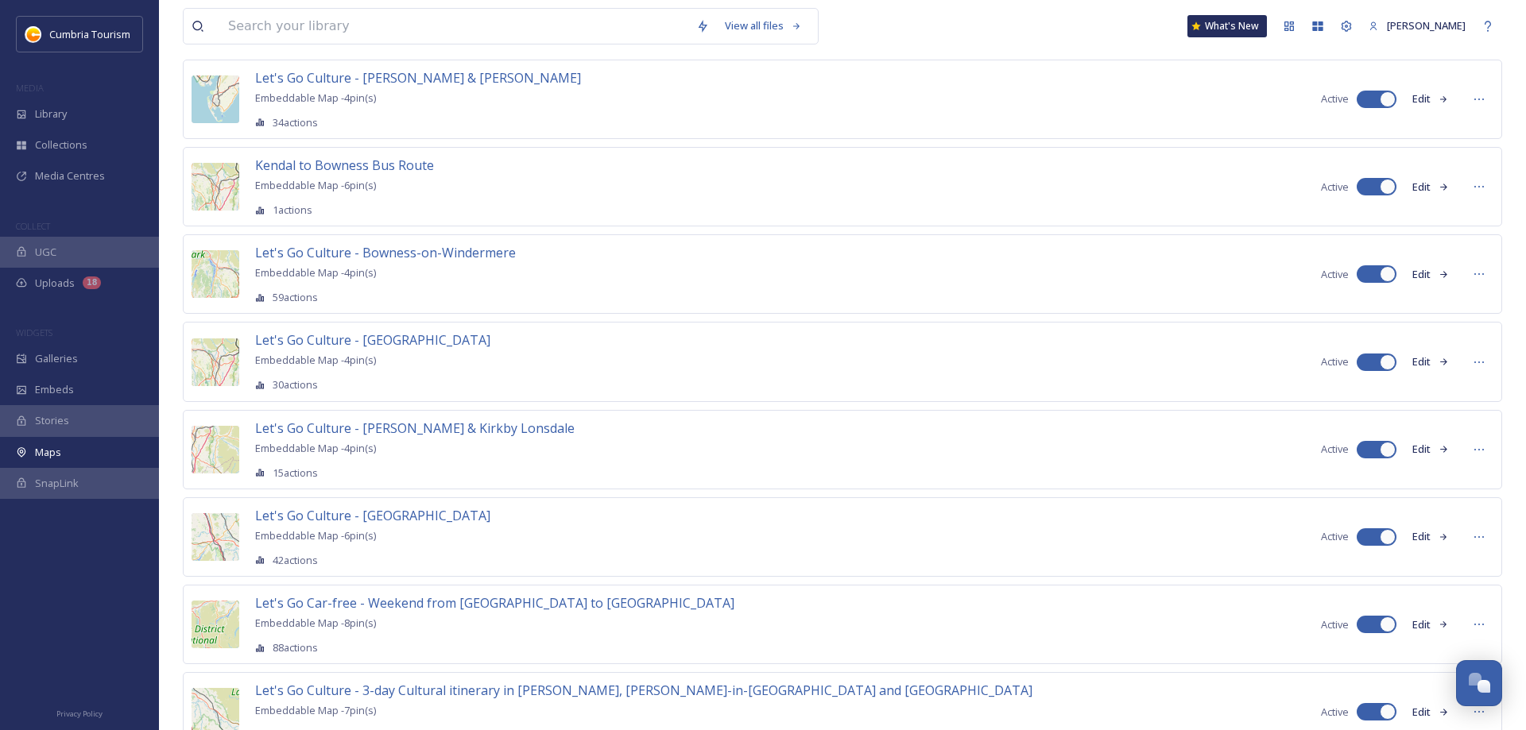
scroll to position [1288, 0]
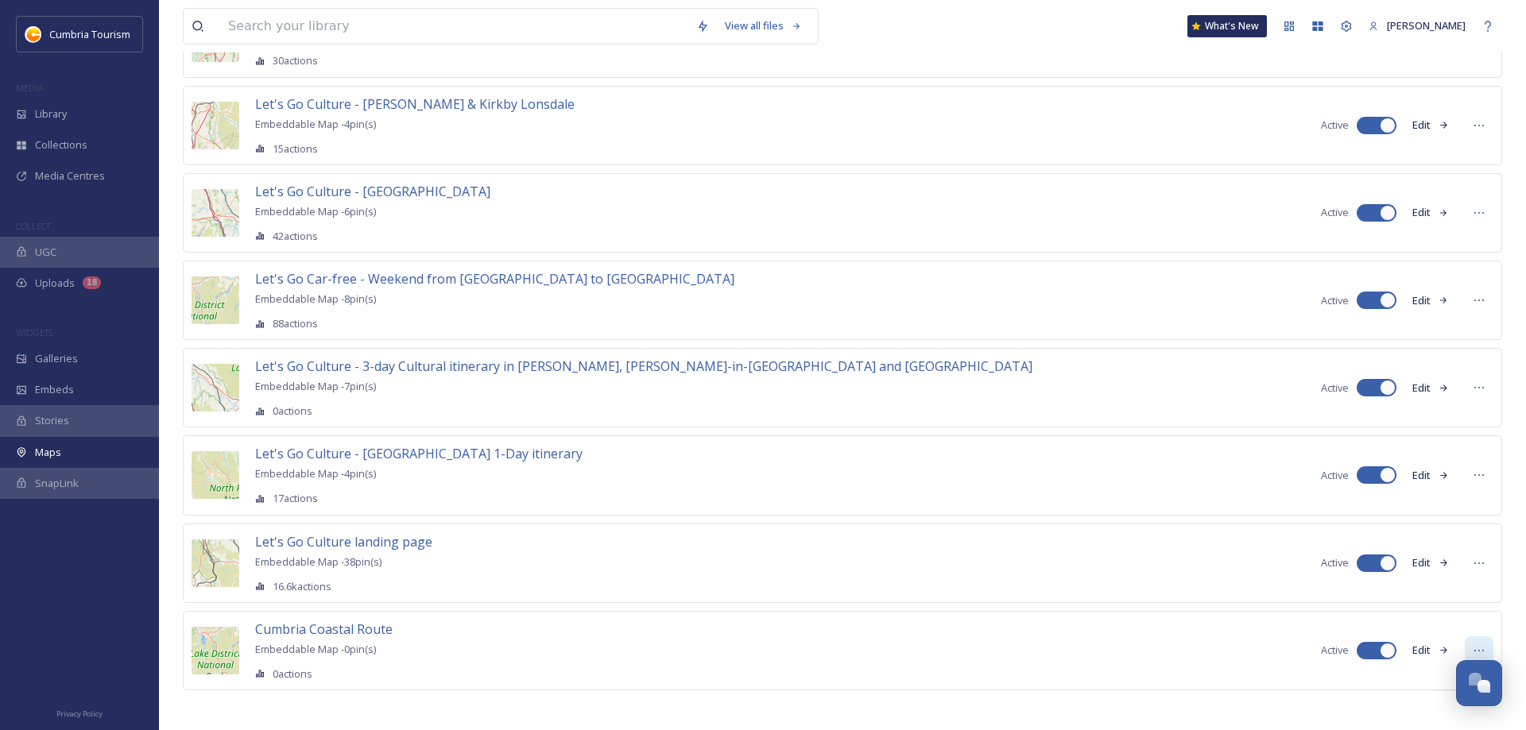
click at [1476, 644] on icon at bounding box center [1478, 650] width 13 height 13
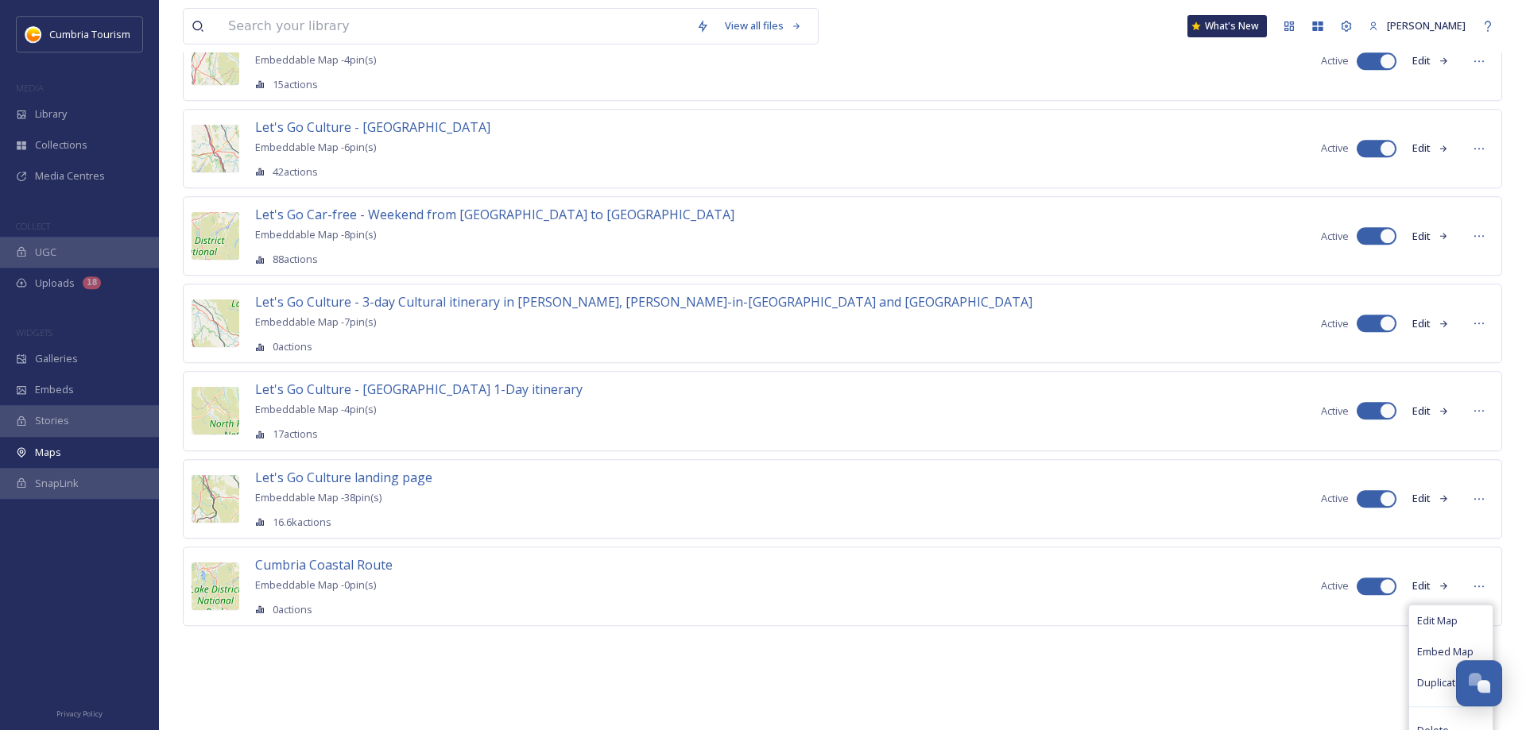
scroll to position [1362, 0]
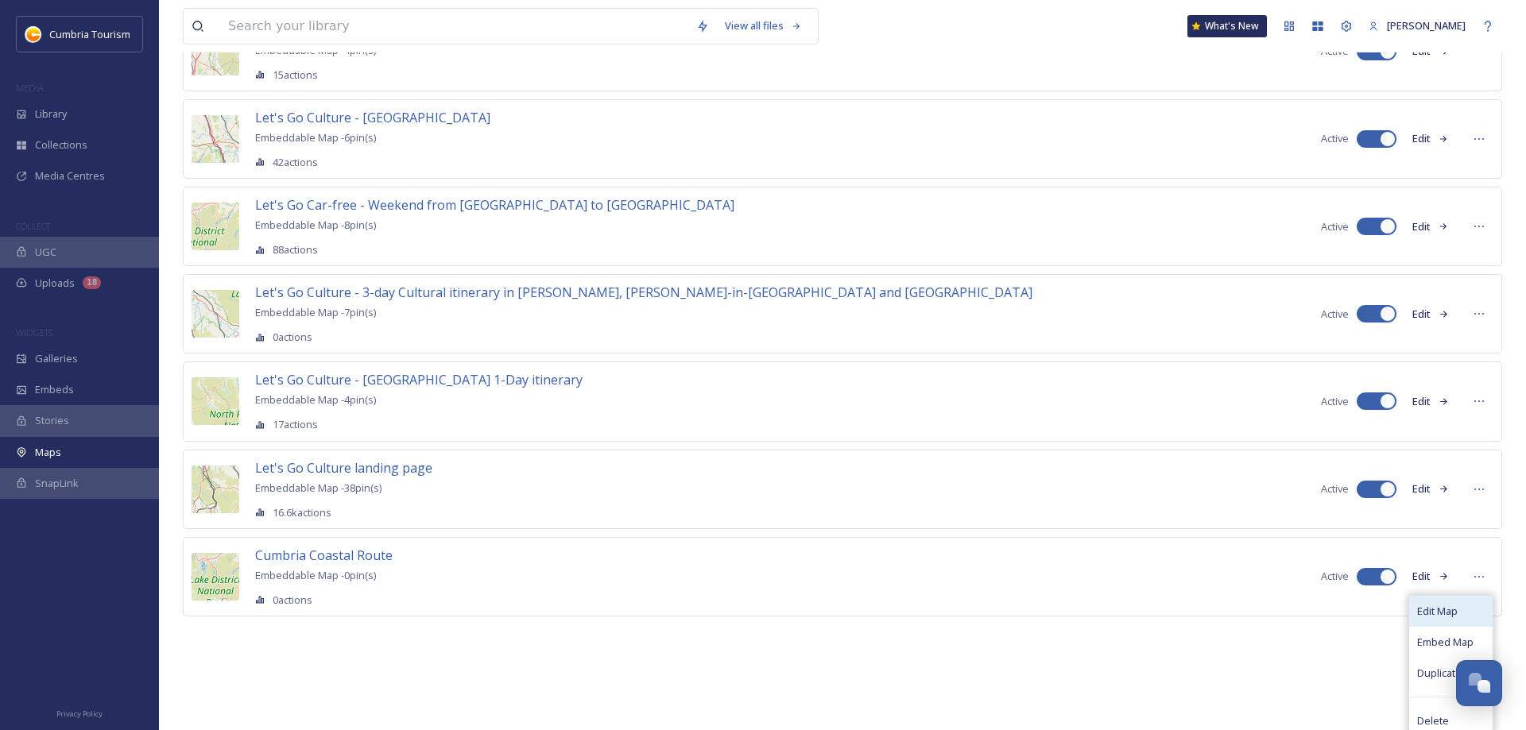
click at [1431, 609] on span "Edit Map" at bounding box center [1437, 611] width 41 height 15
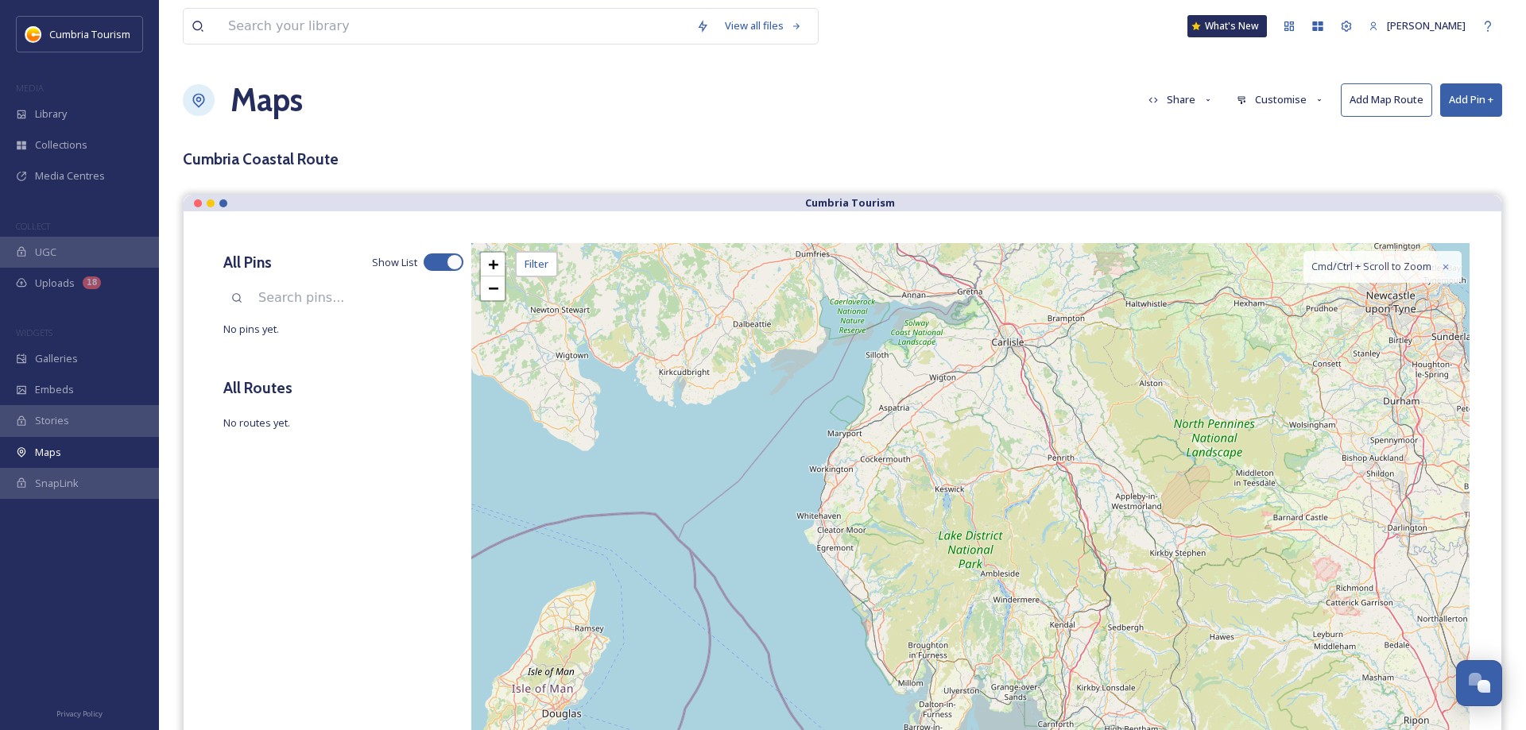
click at [1263, 99] on button "Customise" at bounding box center [1280, 99] width 104 height 31
click at [1266, 126] on div "Layout" at bounding box center [1284, 136] width 110 height 31
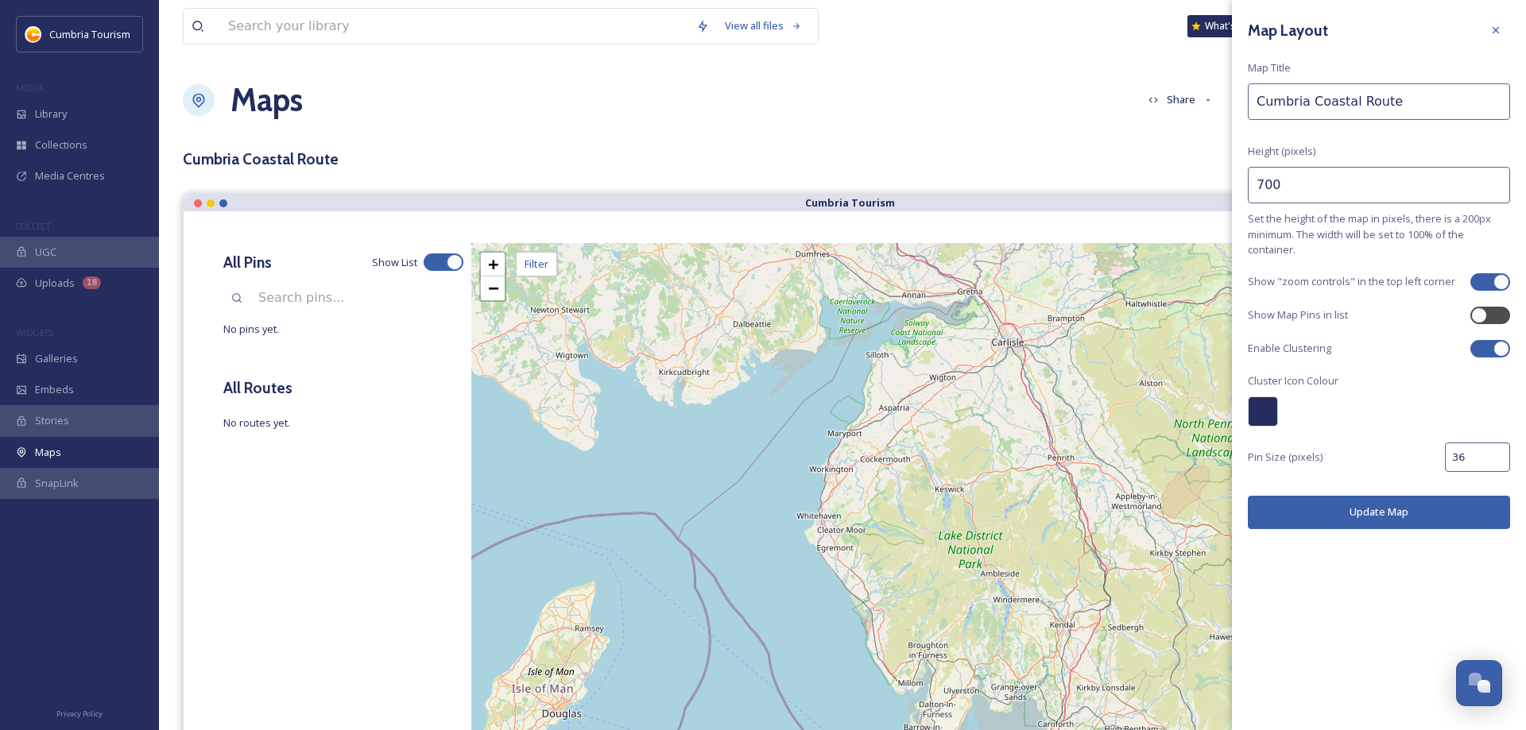
click at [1502, 24] on div at bounding box center [1495, 30] width 29 height 29
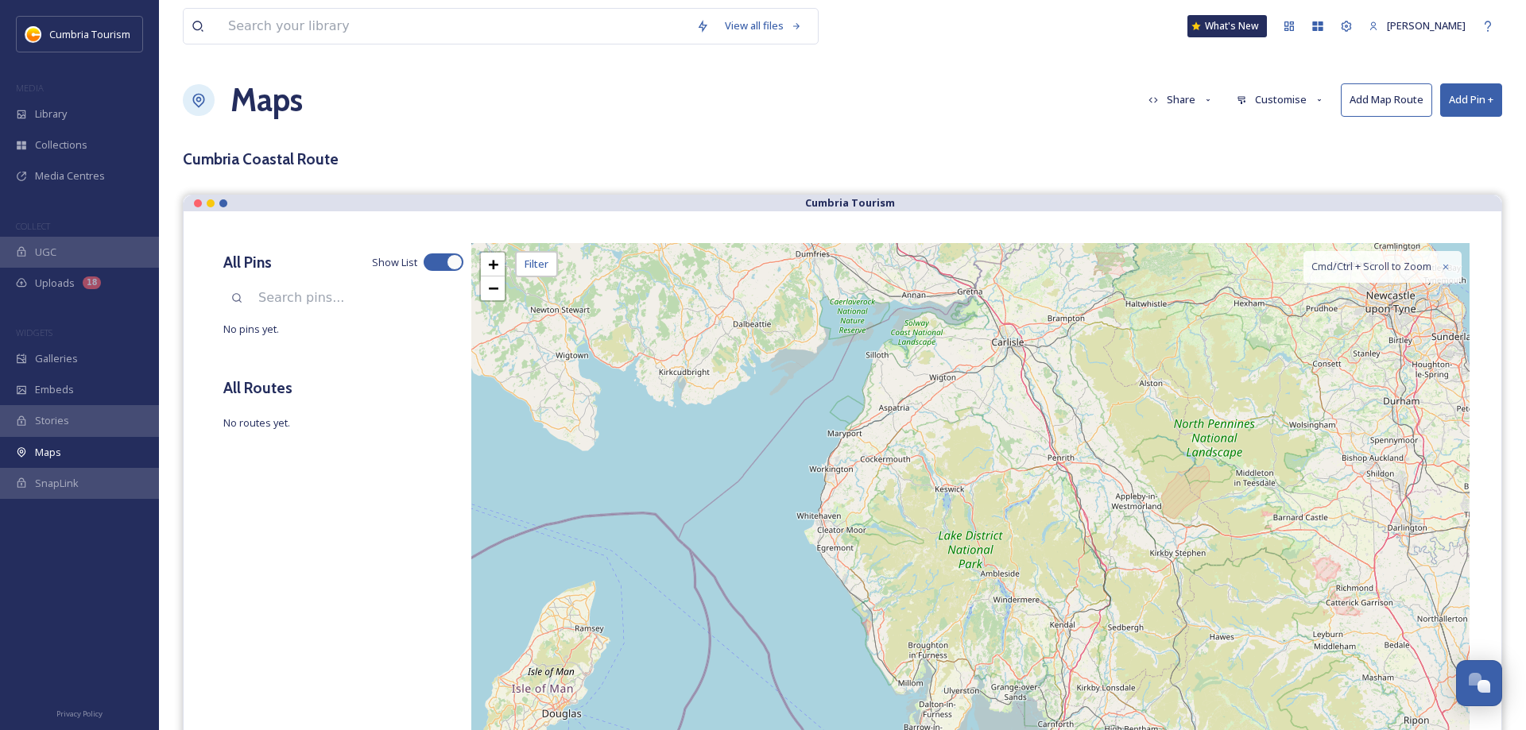
click at [1271, 97] on button "Customise" at bounding box center [1280, 99] width 104 height 31
click at [1275, 169] on span "Location" at bounding box center [1257, 167] width 40 height 15
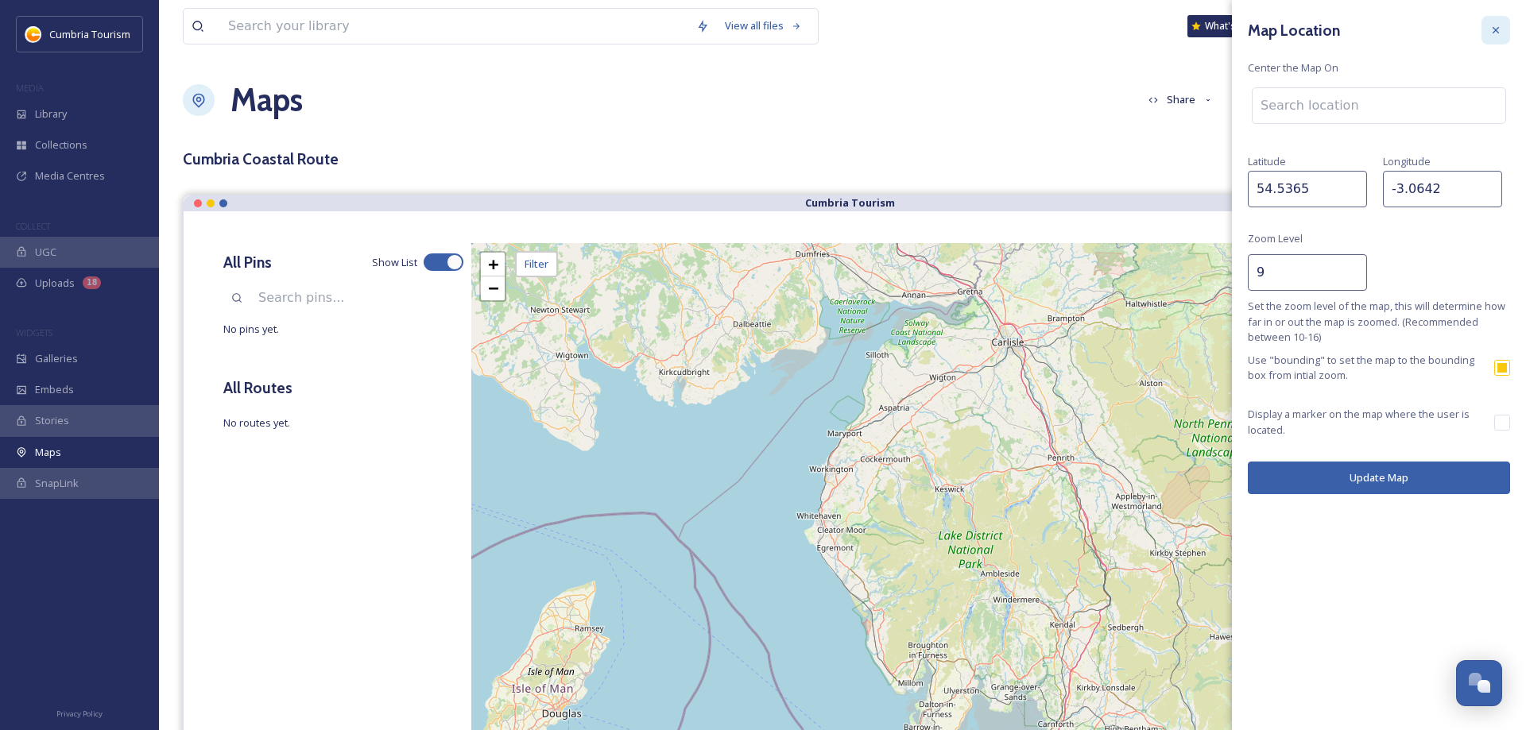
click at [1495, 26] on icon at bounding box center [1495, 30] width 13 height 13
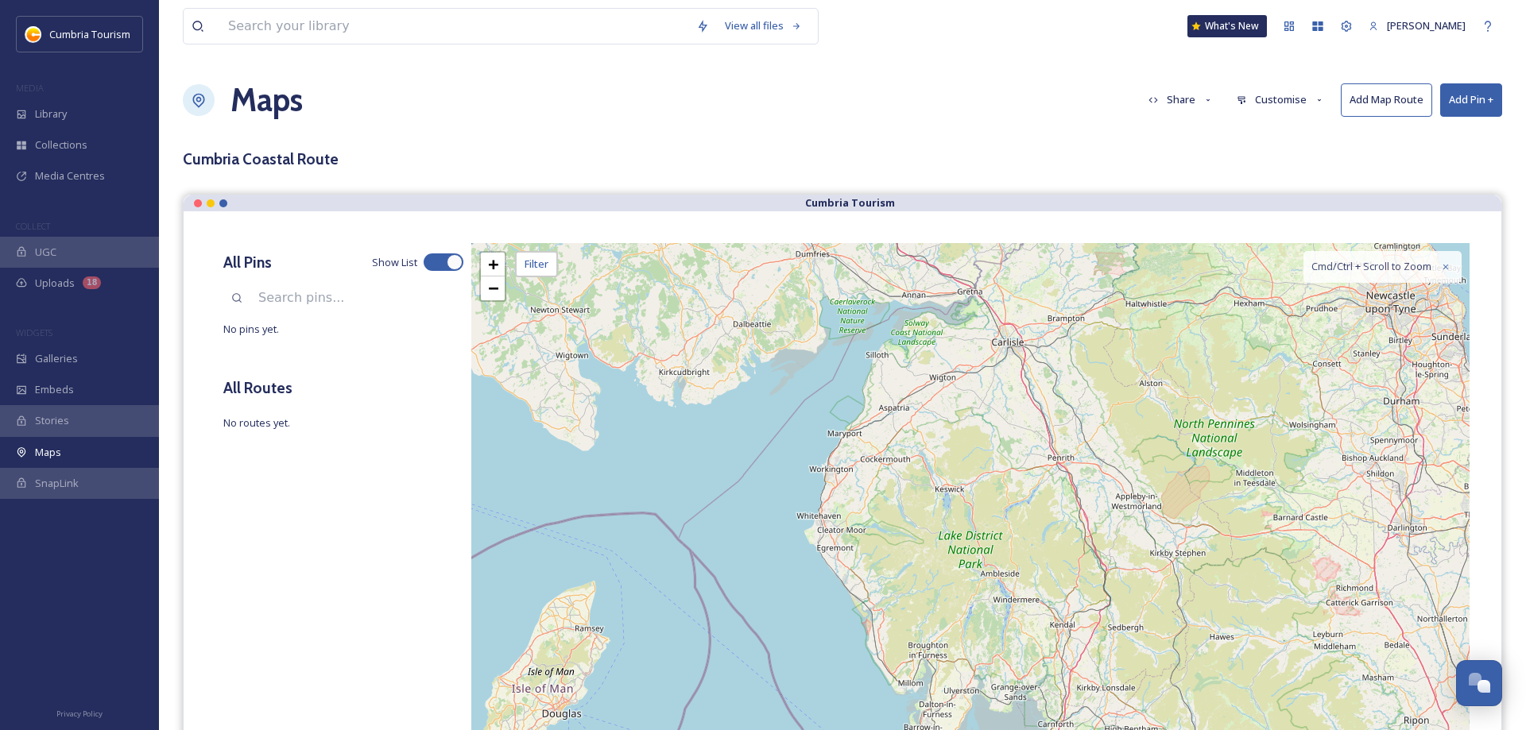
click at [1352, 93] on button "Add Map Route" at bounding box center [1386, 99] width 91 height 33
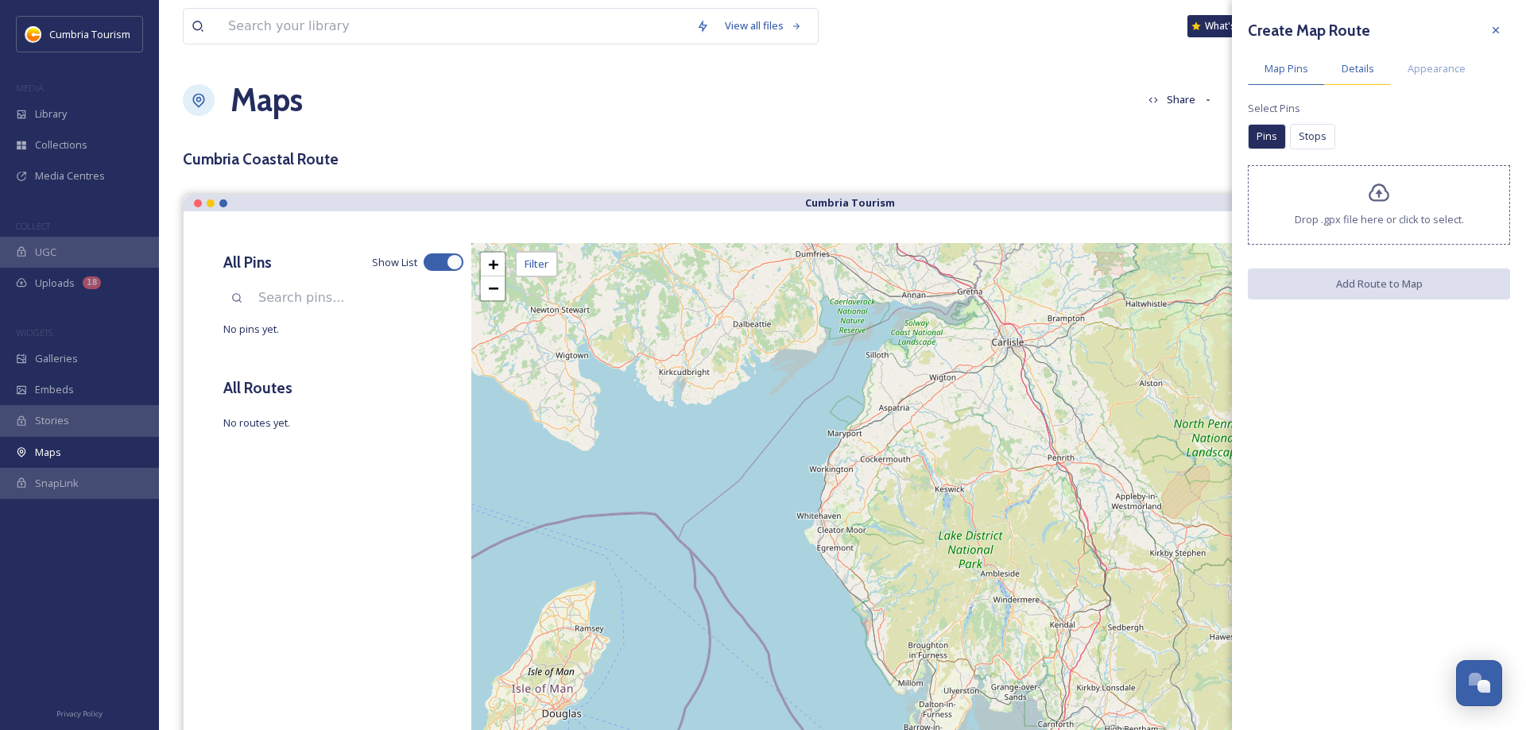
click at [1369, 65] on span "Details" at bounding box center [1357, 68] width 33 height 15
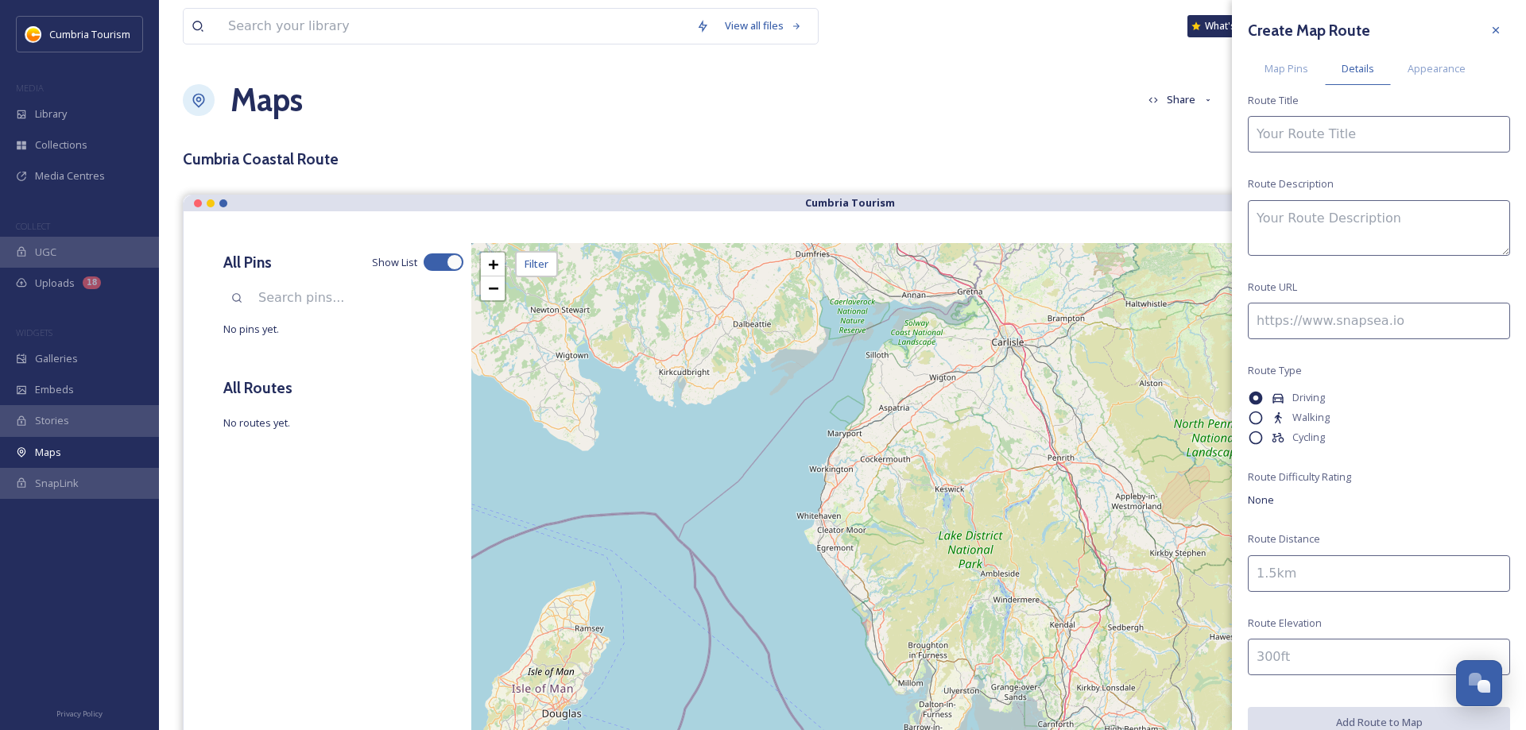
click at [1322, 319] on input at bounding box center [1379, 321] width 262 height 37
paste input "[URL][DOMAIN_NAME]"
type input "[URL][DOMAIN_NAME]"
click at [1272, 568] on input at bounding box center [1379, 573] width 262 height 37
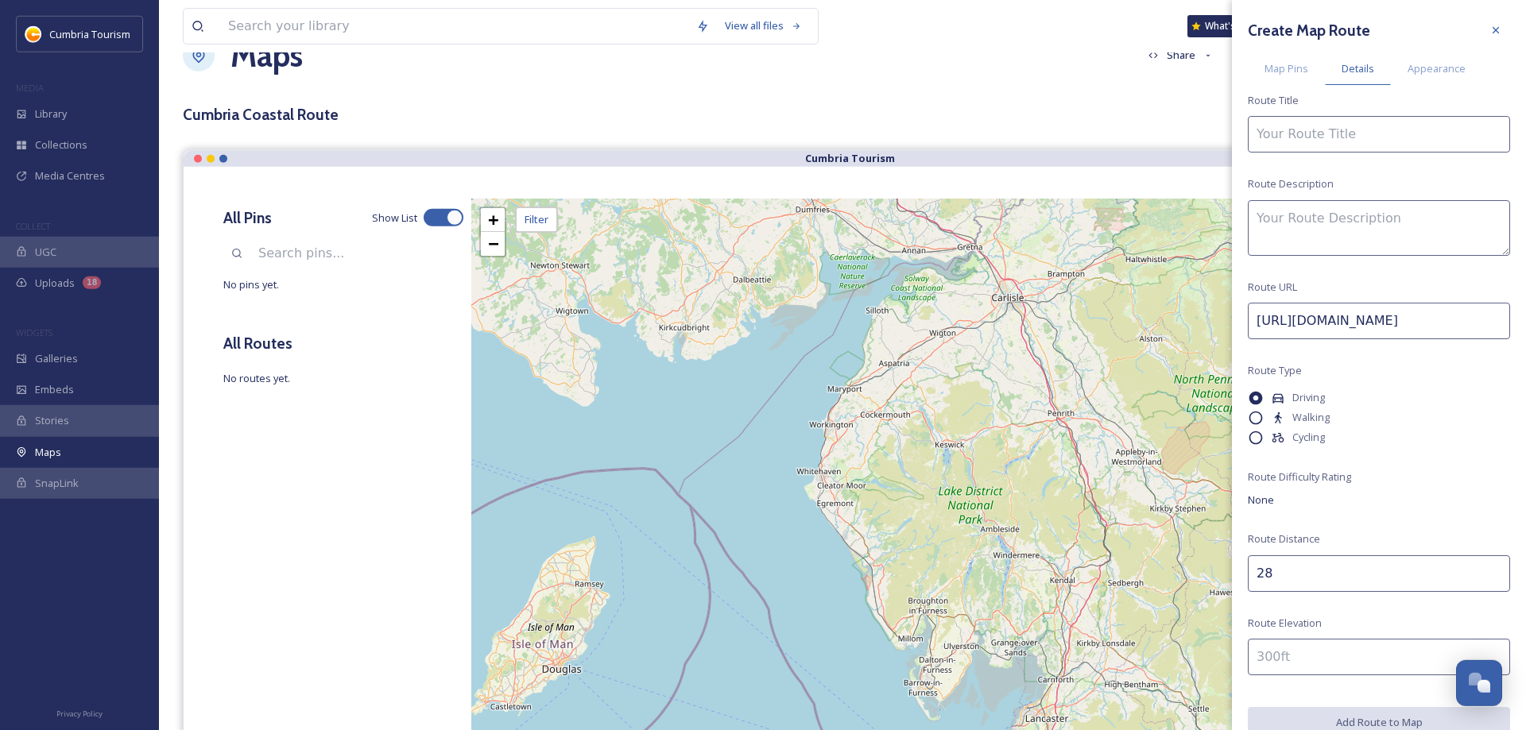
scroll to position [0, 0]
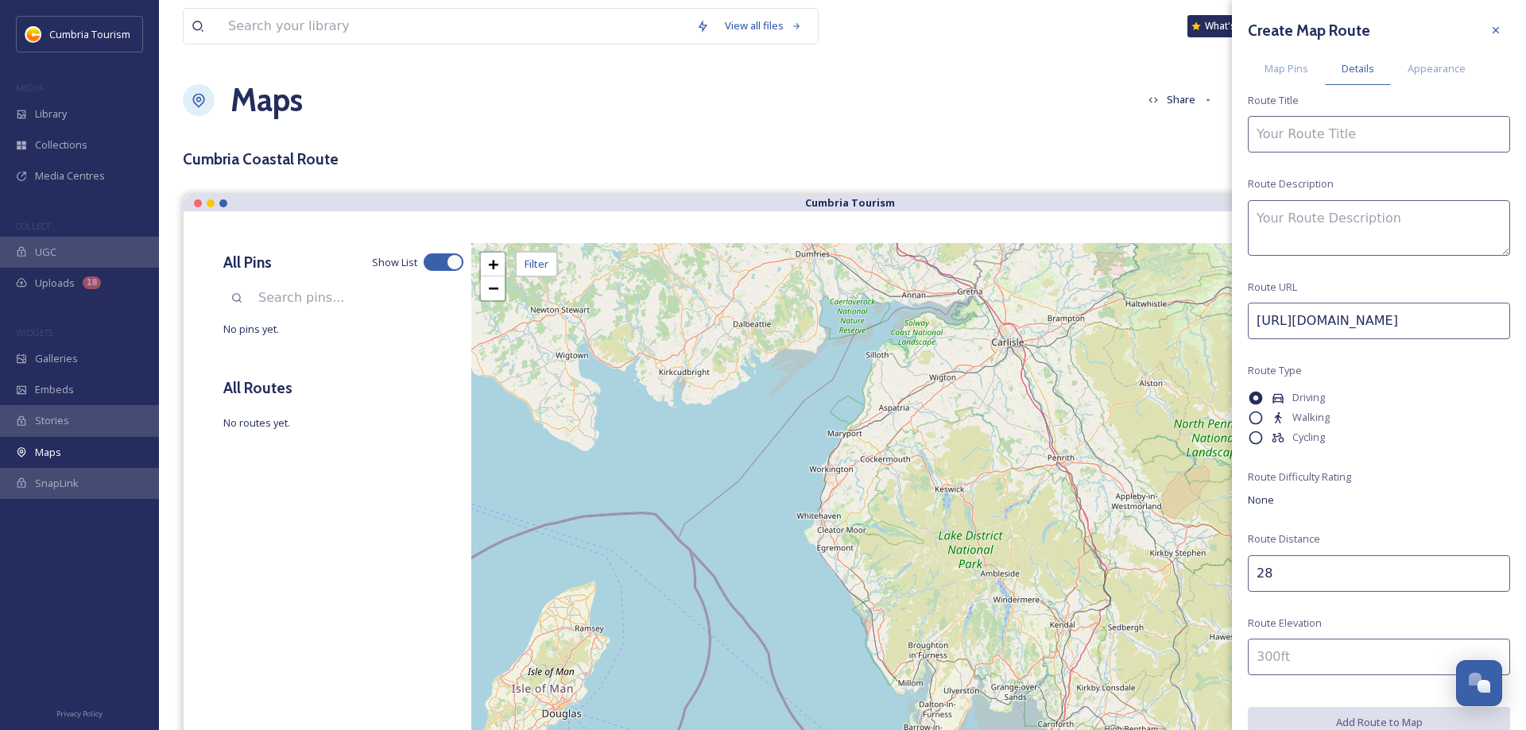
type input "28"
